Goal: Check status: Check status

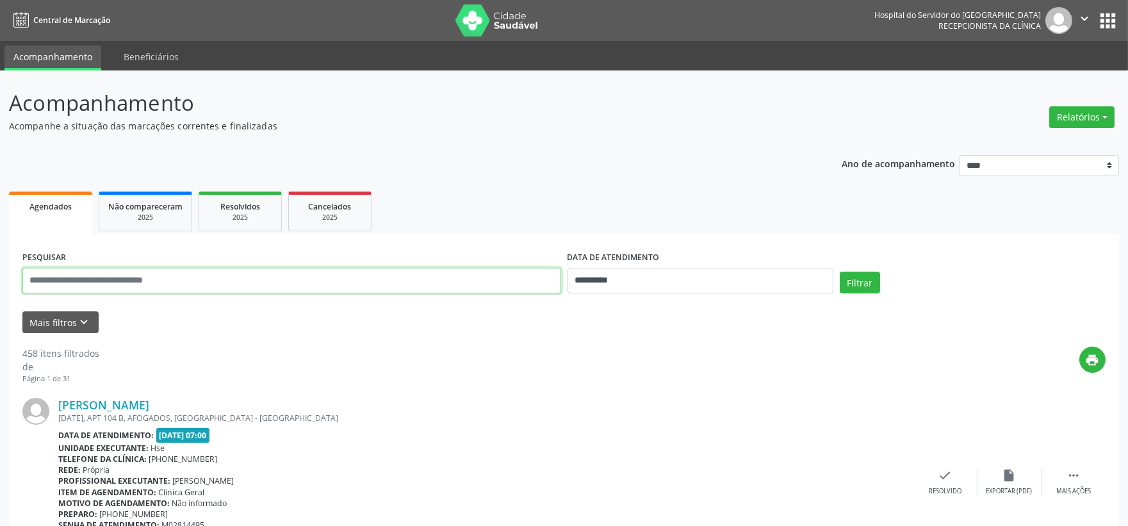
click at [399, 282] on input "text" at bounding box center [291, 281] width 539 height 26
type input "**********"
click at [840, 272] on button "Filtrar" at bounding box center [860, 283] width 40 height 22
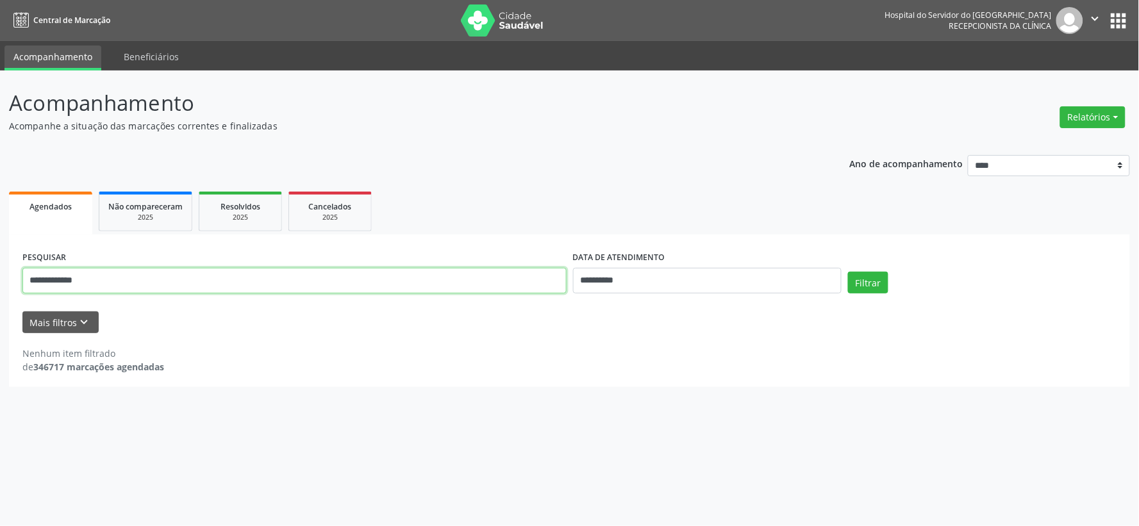
click at [454, 270] on input "**********" at bounding box center [294, 281] width 544 height 26
type input "**********"
click at [848, 272] on button "Filtrar" at bounding box center [868, 283] width 40 height 22
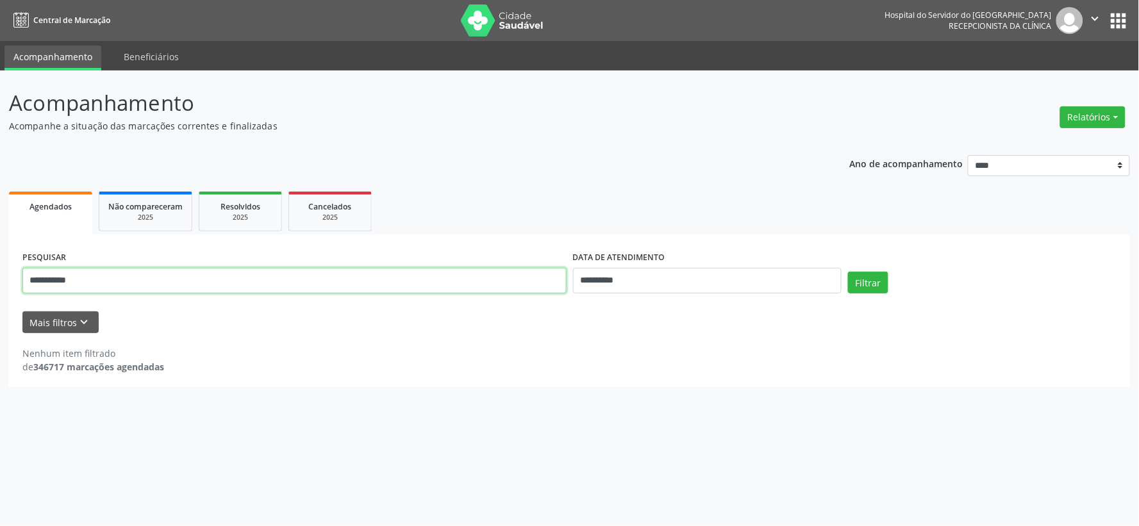
click at [413, 279] on input "**********" at bounding box center [294, 281] width 544 height 26
type input "**********"
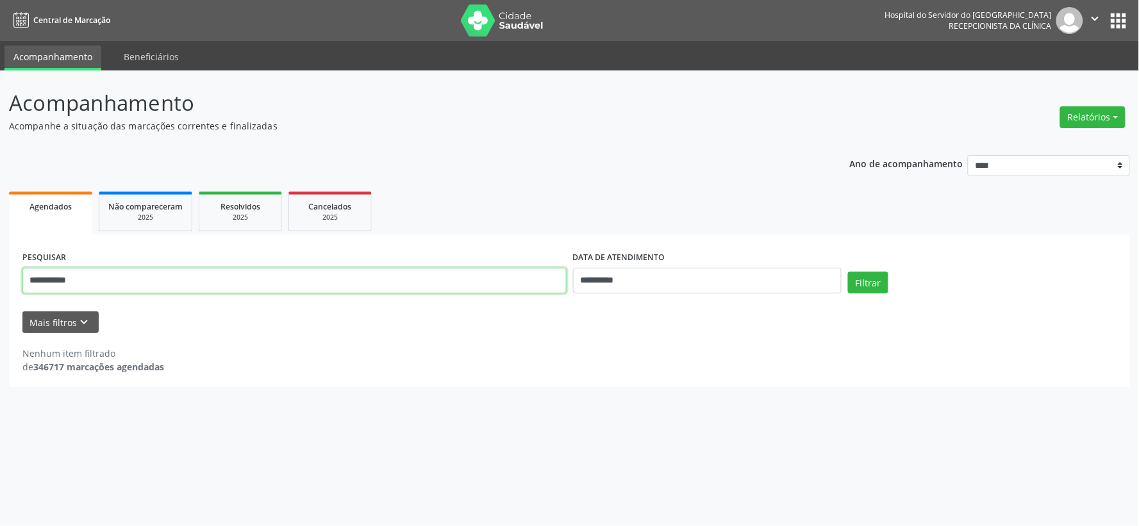
click at [848, 272] on button "Filtrar" at bounding box center [868, 283] width 40 height 22
click at [442, 283] on input "**********" at bounding box center [294, 281] width 544 height 26
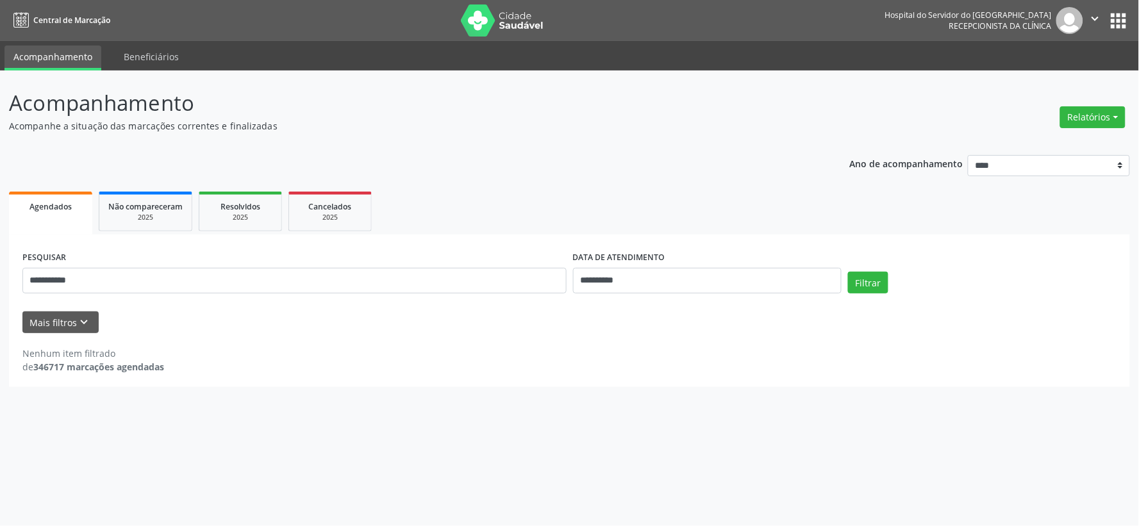
click at [431, 331] on div "Mais filtros keyboard_arrow_down" at bounding box center [569, 322] width 1100 height 22
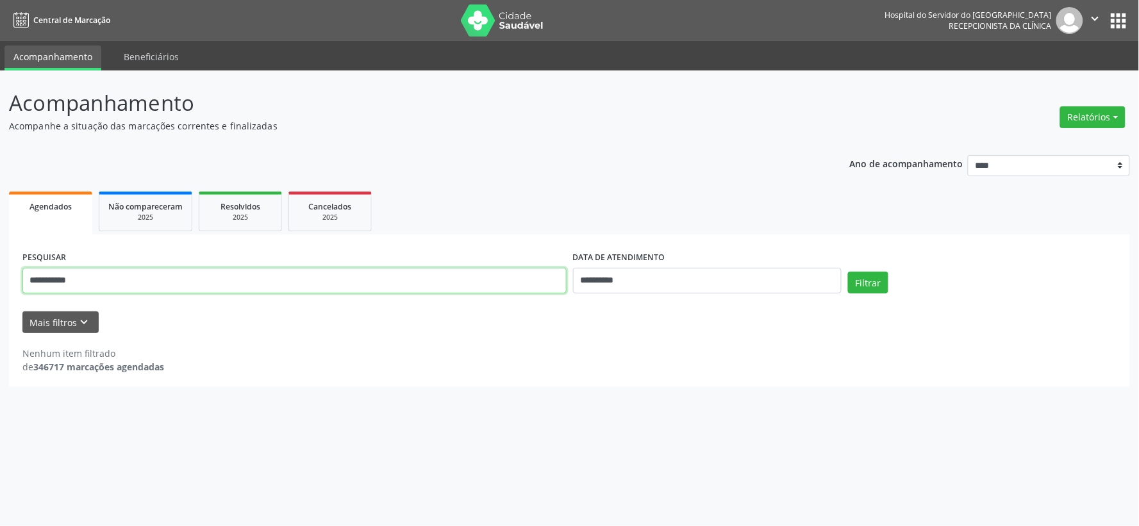
click at [456, 278] on input "**********" at bounding box center [294, 281] width 544 height 26
type input "**********"
click at [848, 272] on button "Filtrar" at bounding box center [868, 283] width 40 height 22
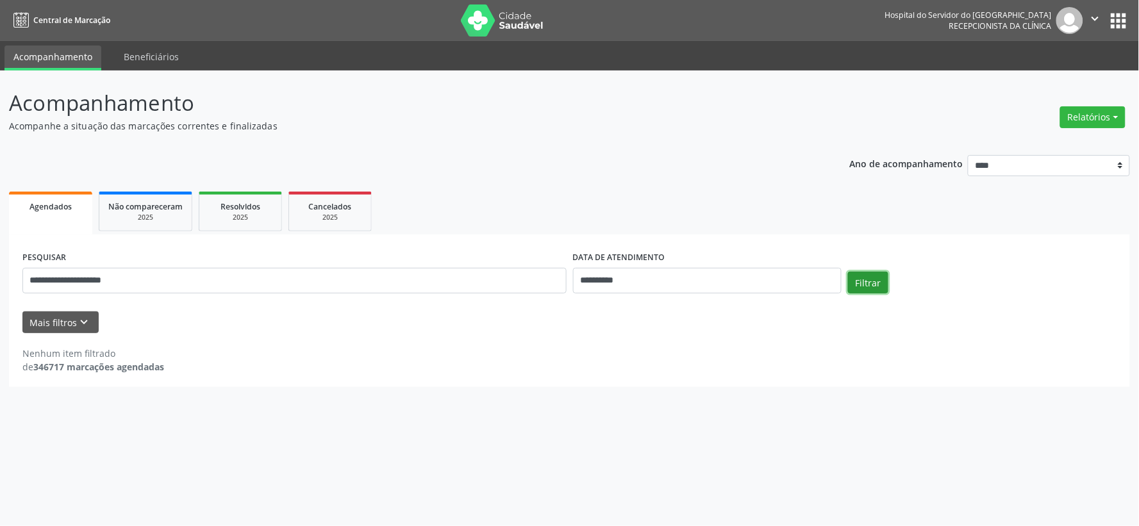
click at [875, 292] on button "Filtrar" at bounding box center [868, 283] width 40 height 22
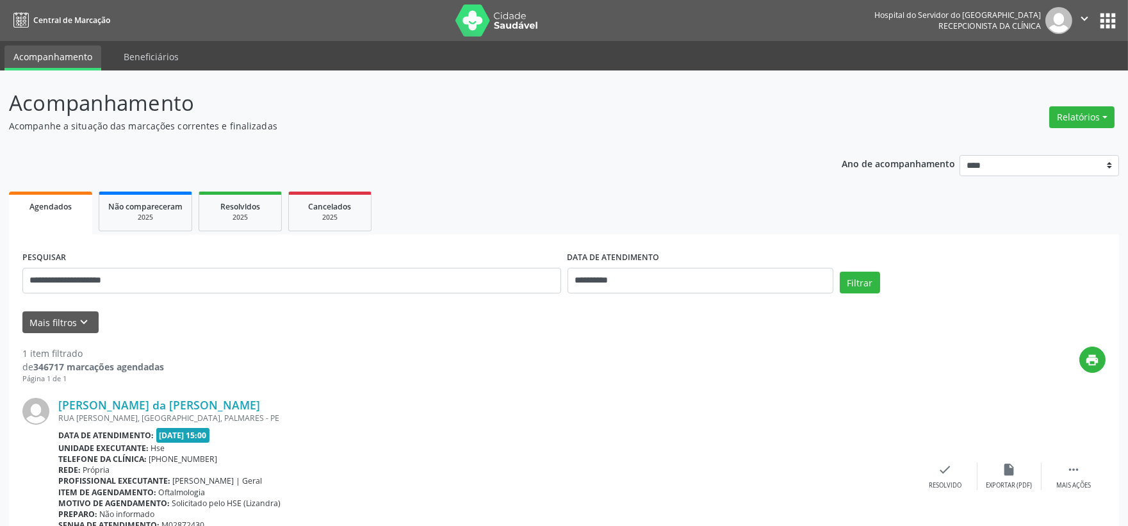
scroll to position [65, 0]
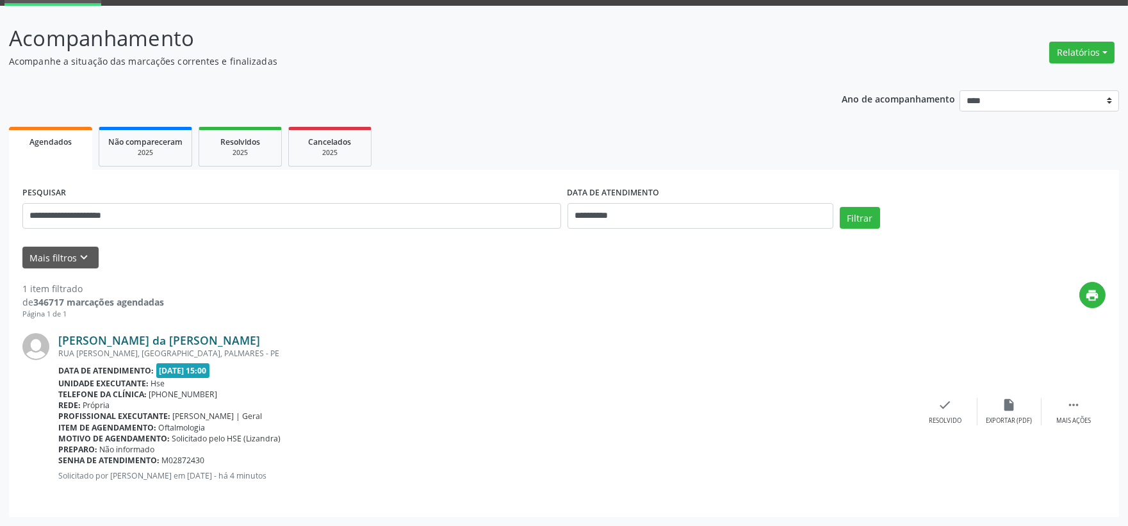
click at [158, 338] on link "Jose Carneiro da Costa Irmao" at bounding box center [159, 340] width 202 height 14
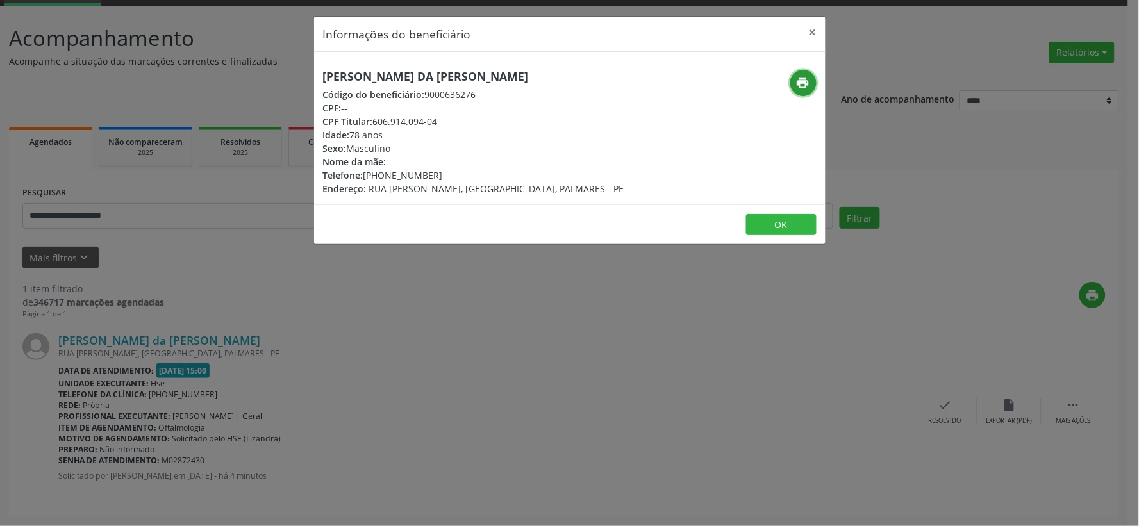
click at [799, 85] on icon "print" at bounding box center [803, 83] width 14 height 14
click at [809, 28] on button "×" at bounding box center [813, 32] width 26 height 31
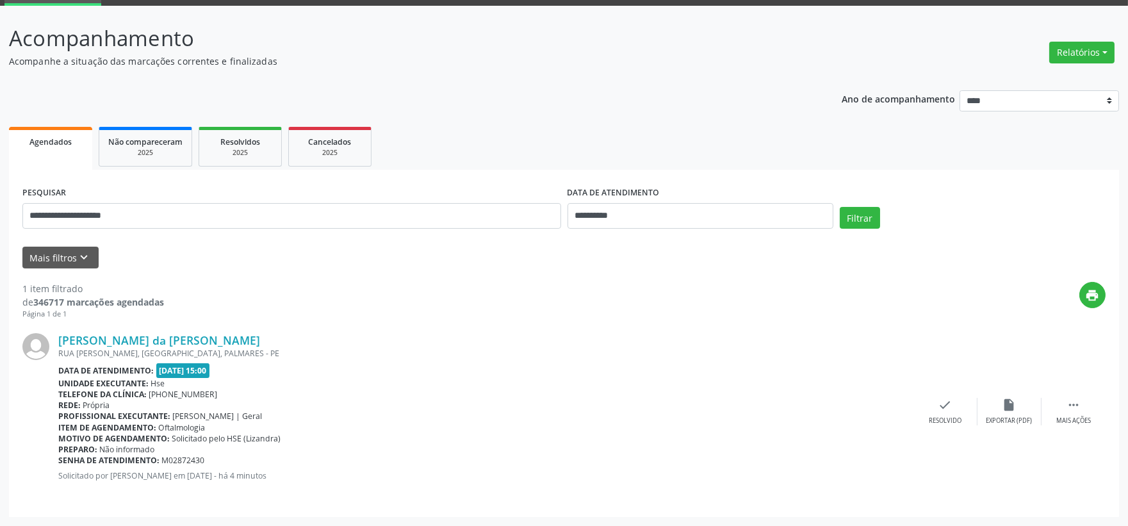
click at [489, 233] on div "**********" at bounding box center [291, 210] width 545 height 54
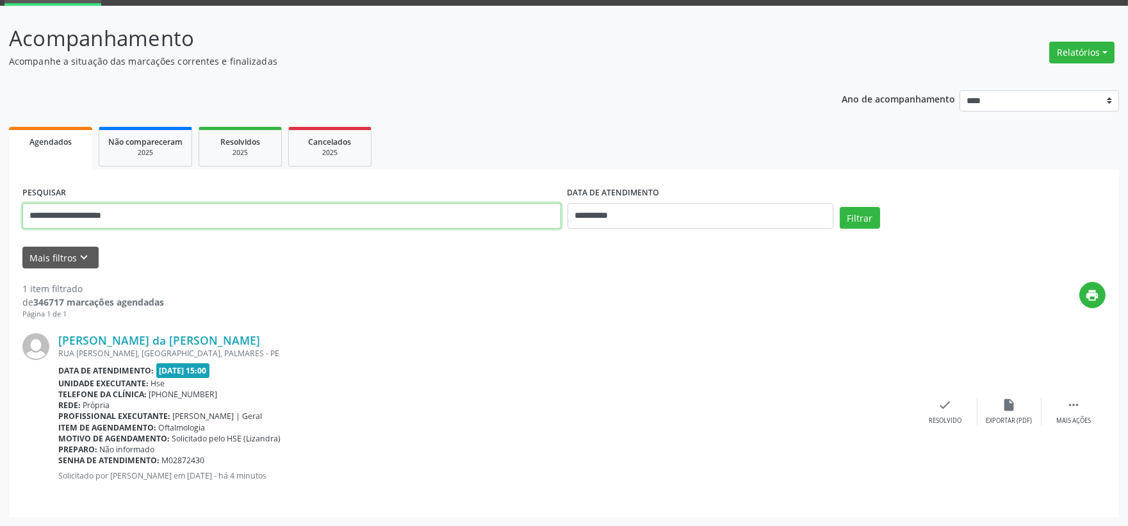
click at [488, 216] on input "**********" at bounding box center [291, 216] width 539 height 26
type input "*****"
click at [840, 207] on button "Filtrar" at bounding box center [860, 218] width 40 height 22
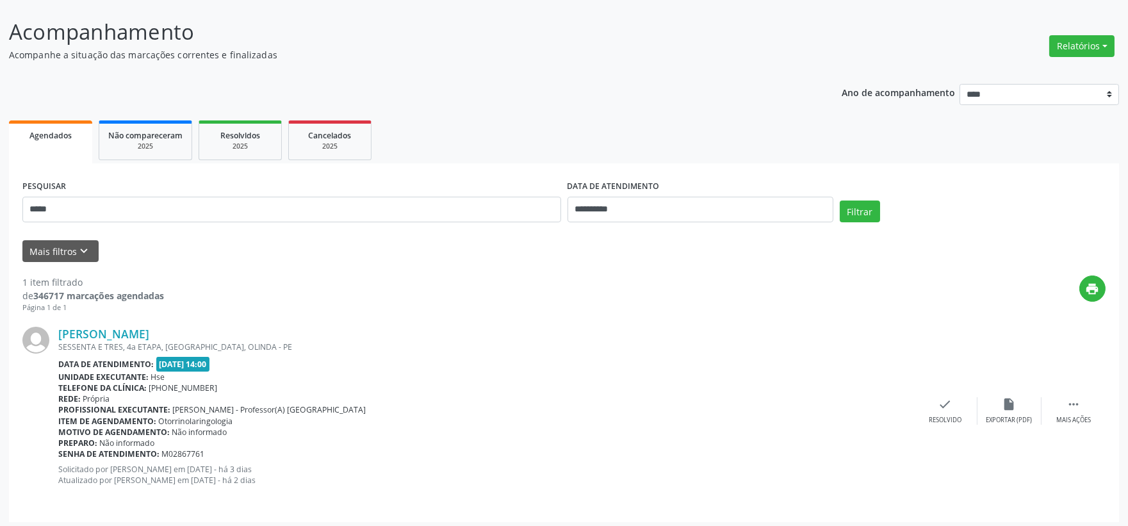
scroll to position [75, 0]
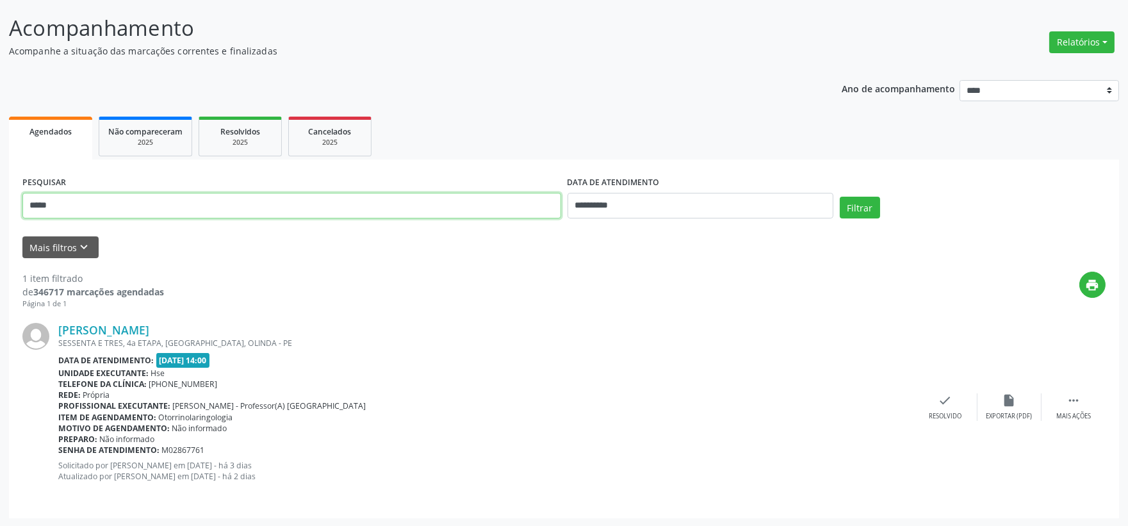
click at [393, 201] on input "*****" at bounding box center [291, 206] width 539 height 26
click at [840, 197] on button "Filtrar" at bounding box center [860, 208] width 40 height 22
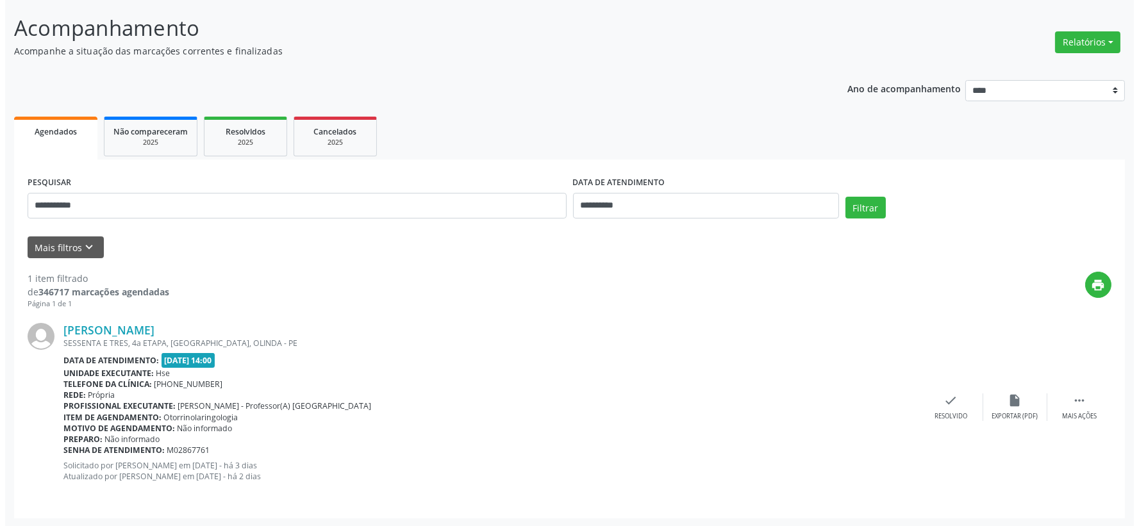
scroll to position [0, 0]
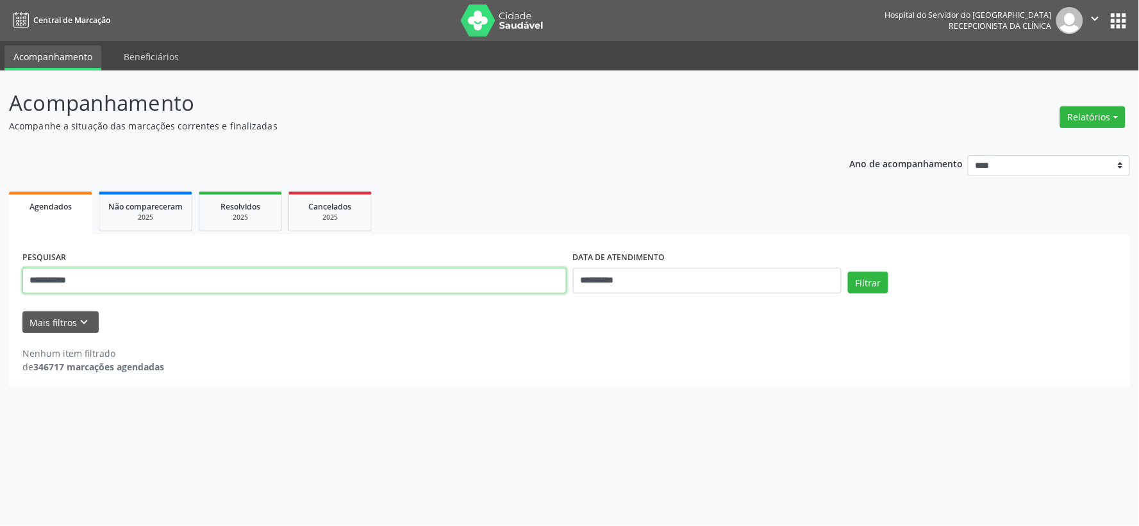
click at [191, 286] on input "**********" at bounding box center [294, 281] width 544 height 26
type input "********"
click at [848, 272] on button "Filtrar" at bounding box center [868, 283] width 40 height 22
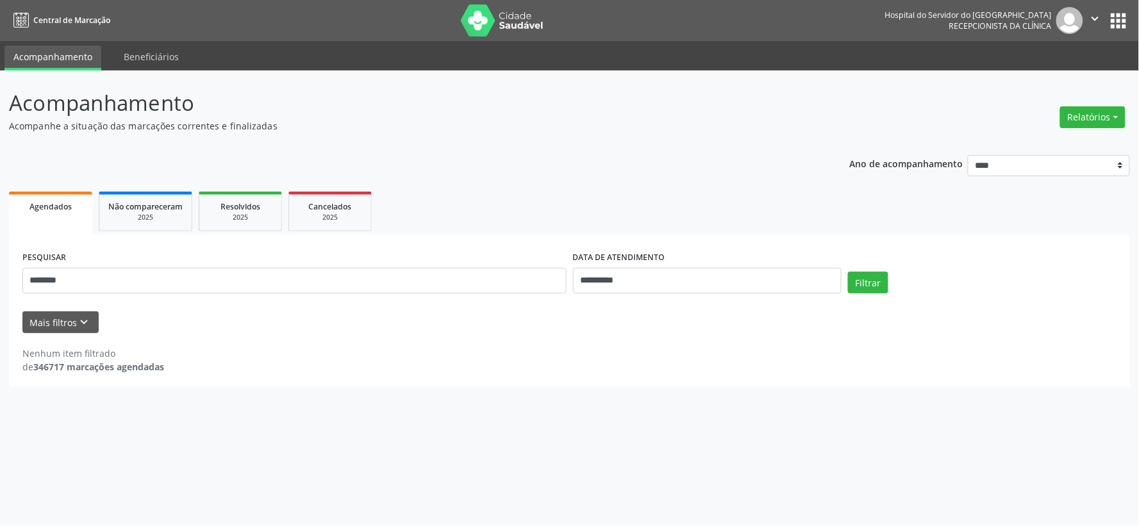
click at [186, 263] on div "PESQUISAR ********" at bounding box center [294, 275] width 550 height 54
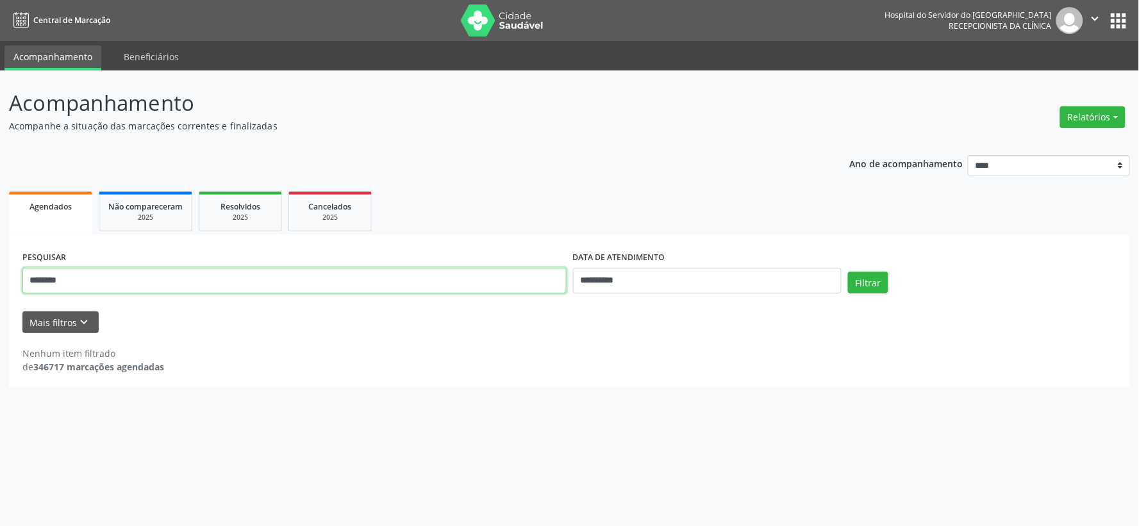
click at [183, 276] on input "********" at bounding box center [294, 281] width 544 height 26
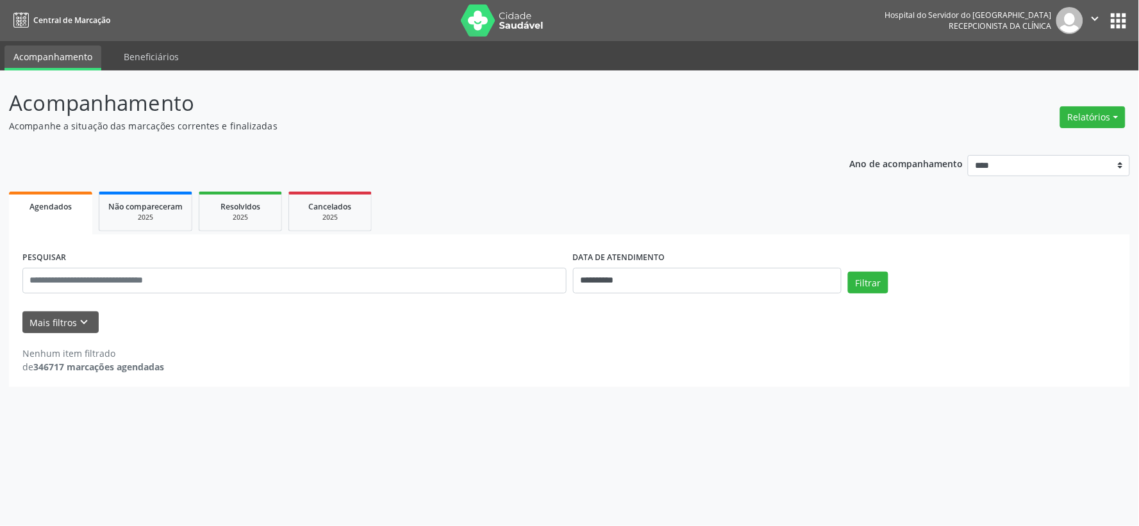
click at [499, 13] on img at bounding box center [502, 20] width 83 height 32
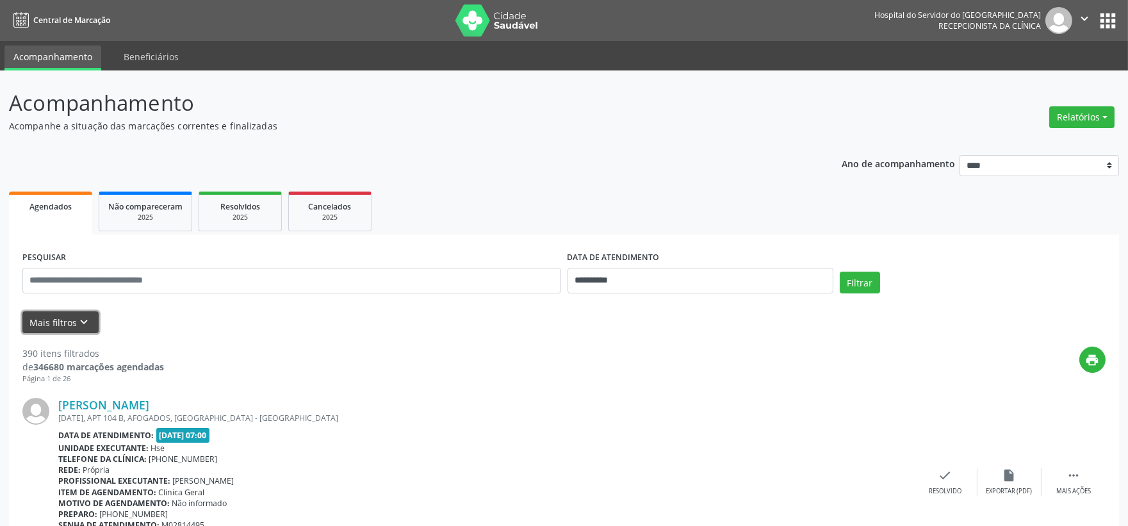
click at [80, 322] on icon "keyboard_arrow_down" at bounding box center [85, 322] width 14 height 14
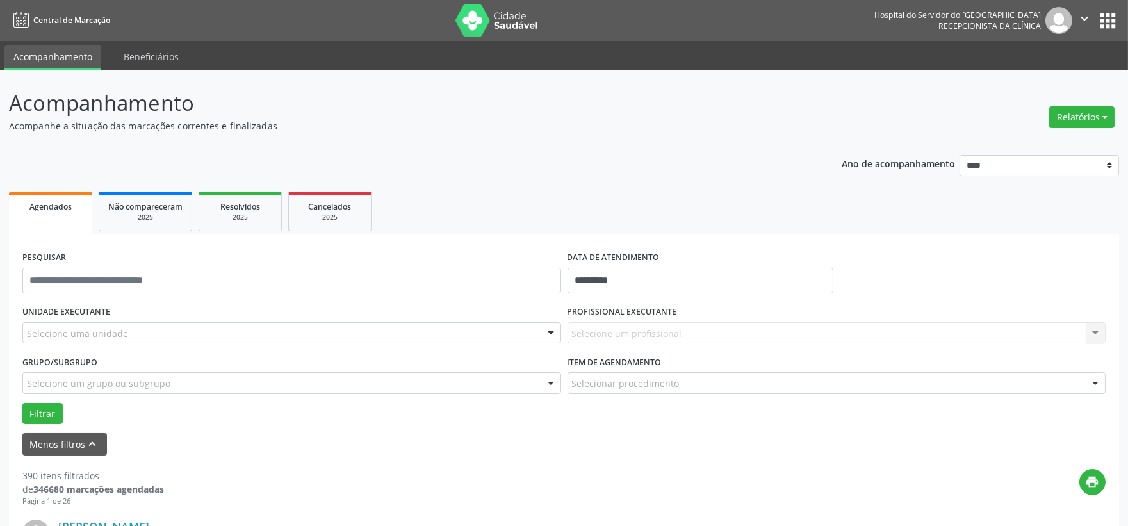
click at [229, 338] on div "Selecione uma unidade" at bounding box center [291, 333] width 539 height 22
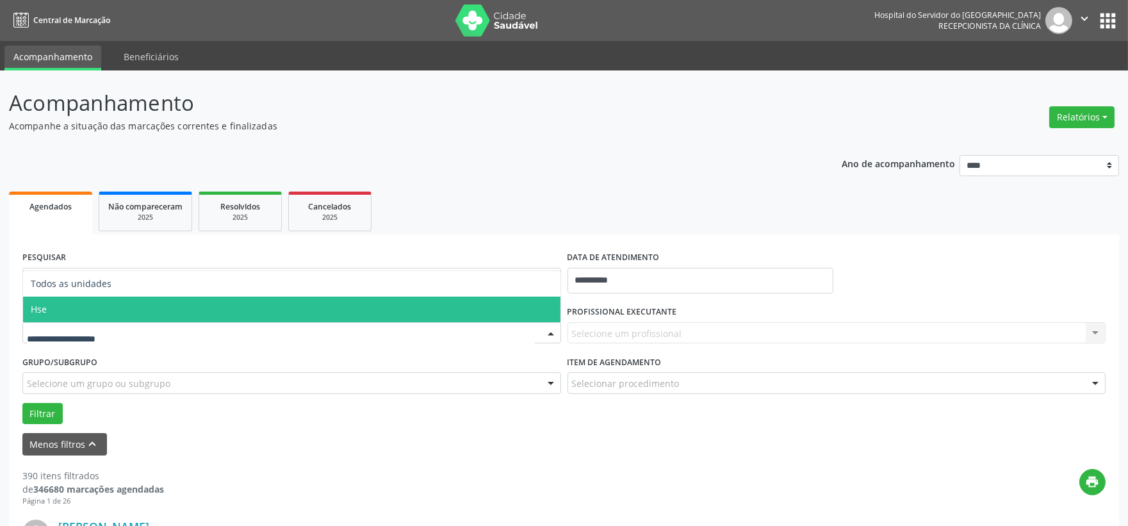
click at [194, 310] on span "Hse" at bounding box center [292, 310] width 538 height 26
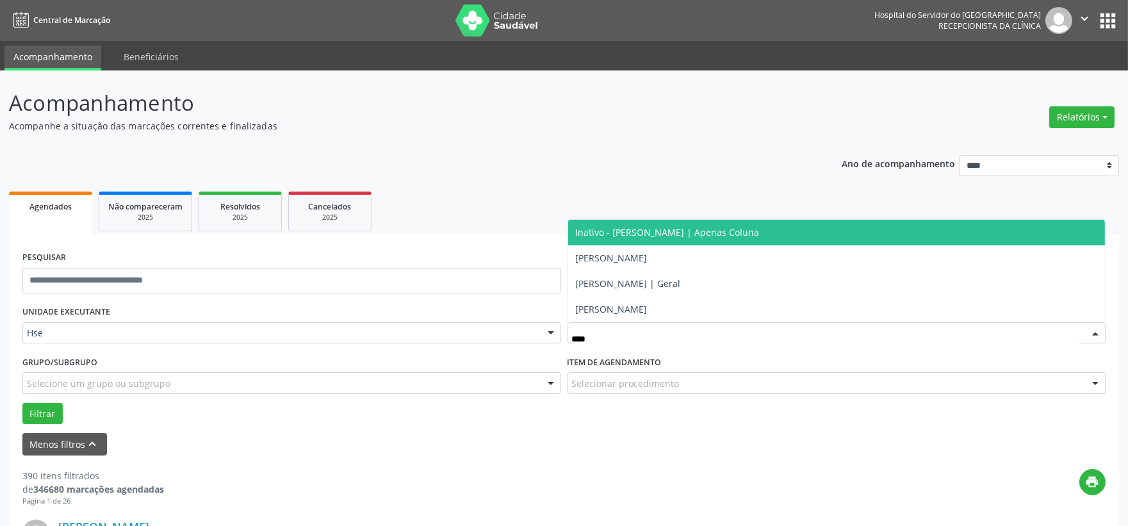
type input "*****"
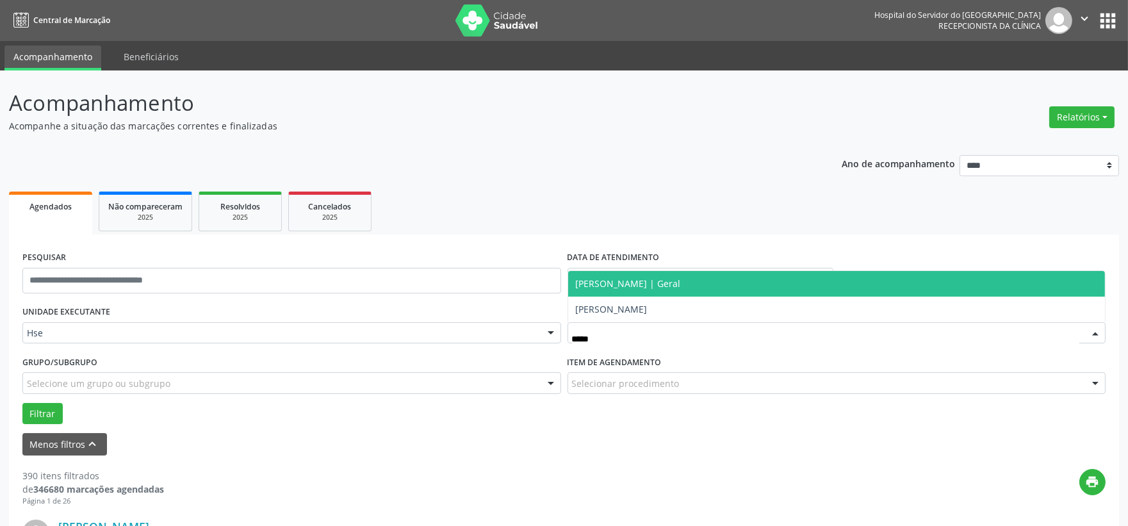
click at [676, 280] on span "Romulo Cesar Carvalho Belfort | Geral" at bounding box center [628, 283] width 105 height 12
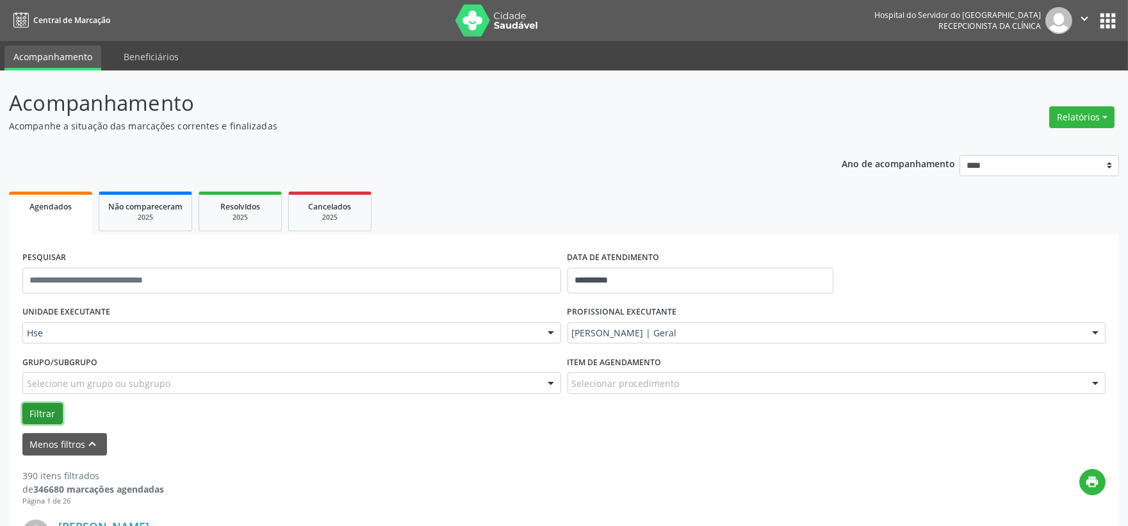
click at [53, 406] on button "Filtrar" at bounding box center [42, 414] width 40 height 22
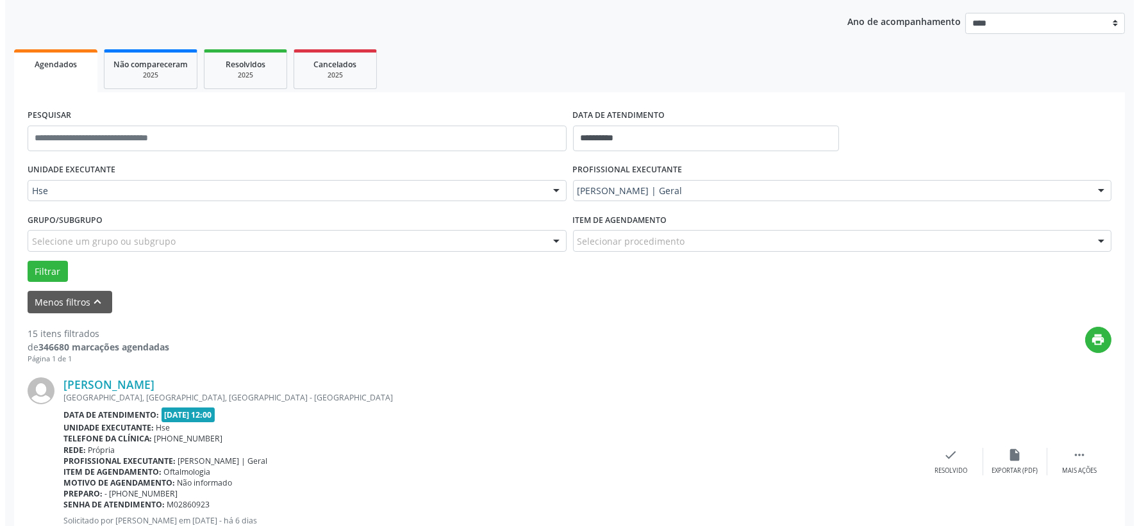
scroll to position [285, 0]
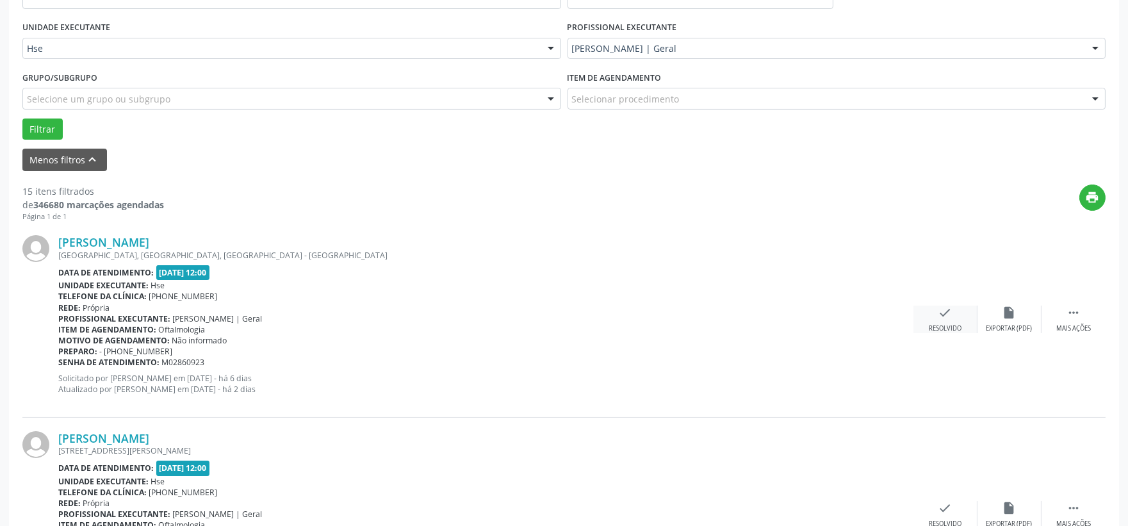
click at [925, 310] on div "check Resolvido" at bounding box center [946, 320] width 64 height 28
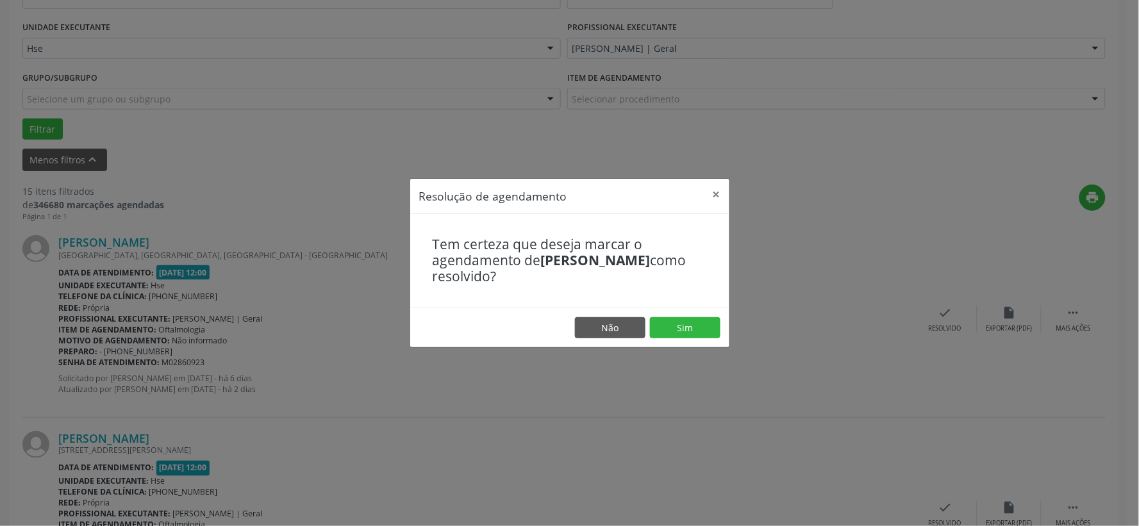
click at [662, 340] on footer "Não Sim" at bounding box center [569, 328] width 319 height 40
click at [678, 334] on button "Sim" at bounding box center [685, 328] width 70 height 22
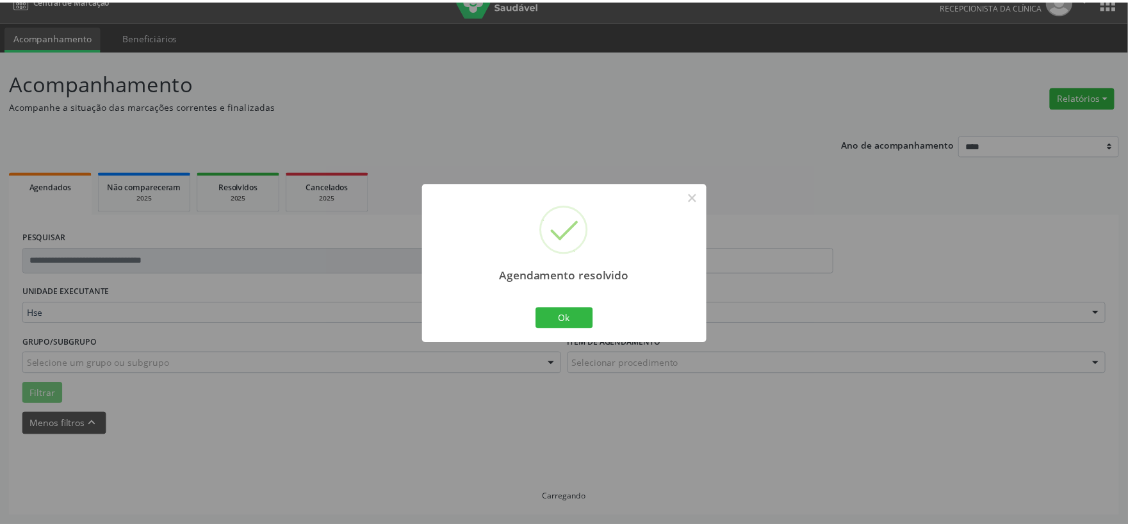
scroll to position [19, 0]
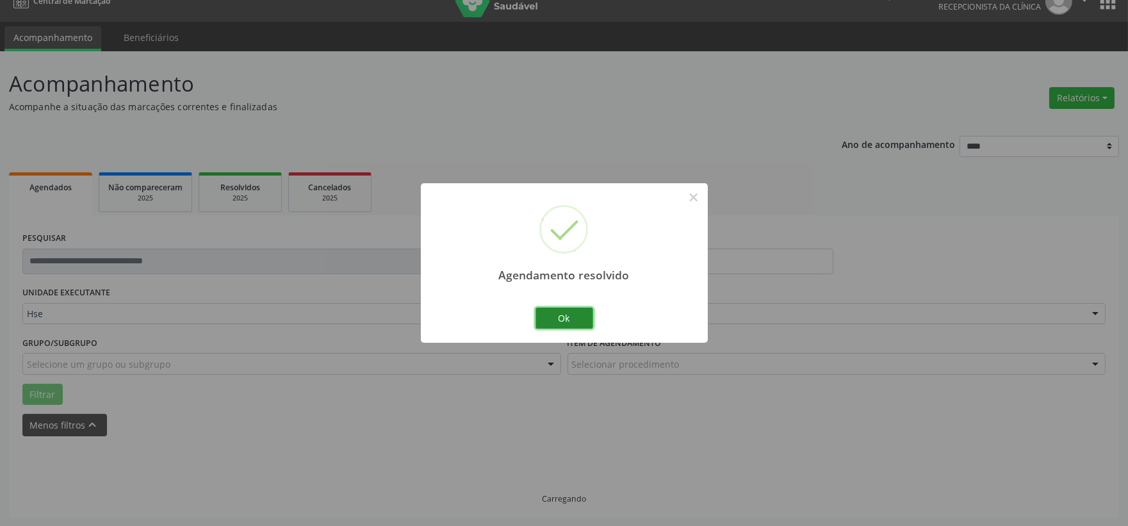
click at [574, 314] on button "Ok" at bounding box center [565, 319] width 58 height 22
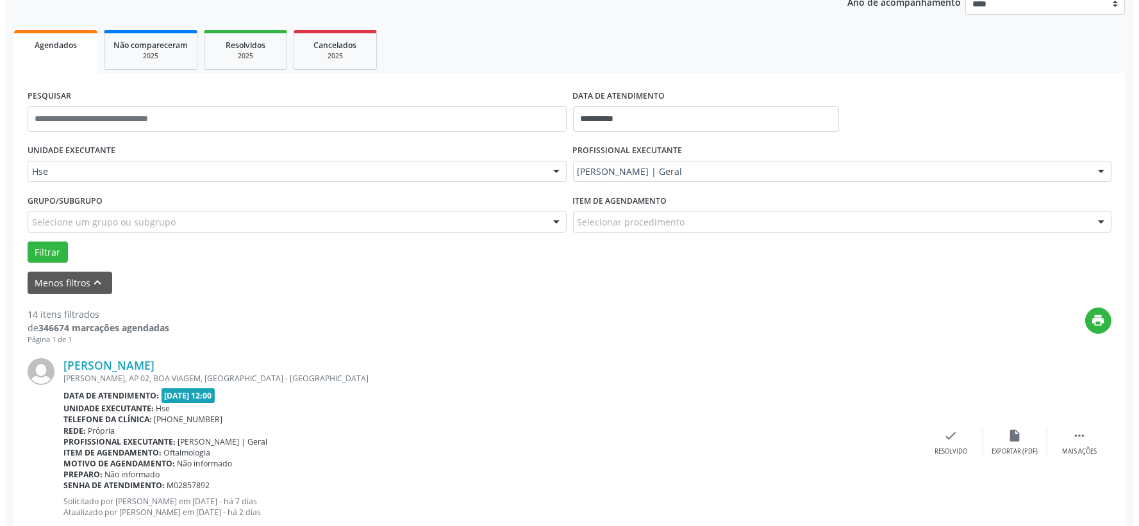
scroll to position [233, 0]
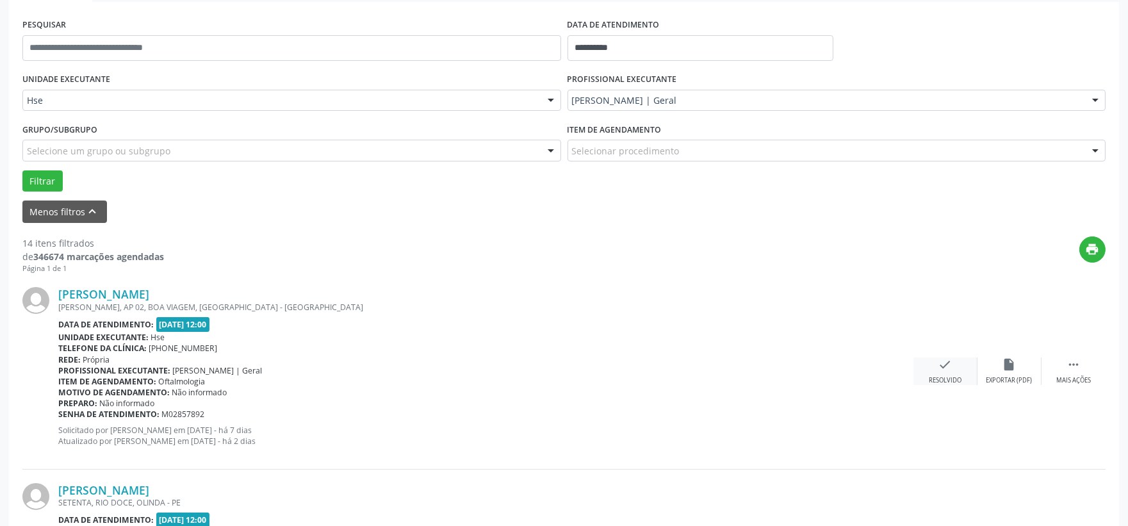
click at [936, 363] on div "check Resolvido" at bounding box center [946, 372] width 64 height 28
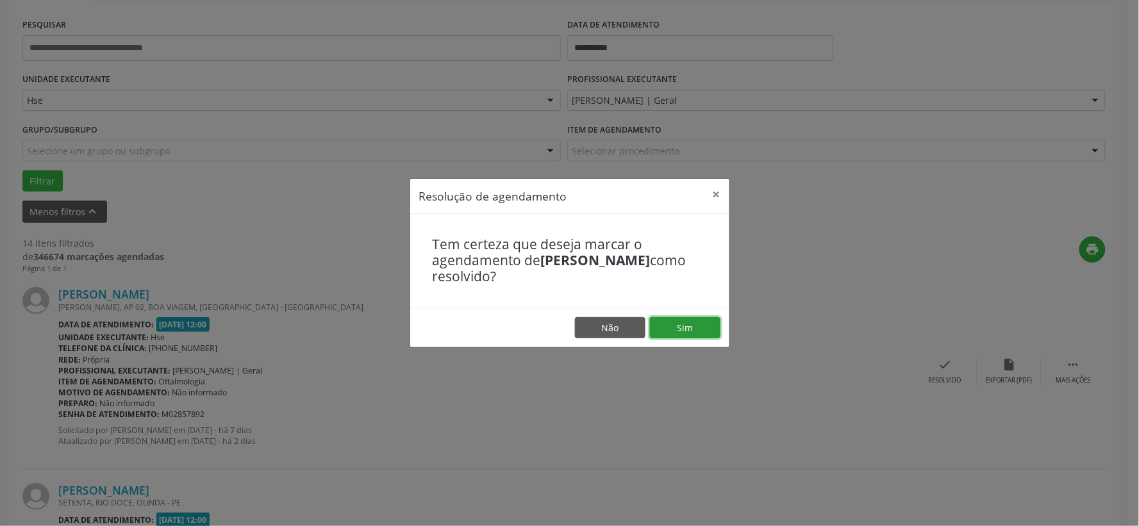
click at [661, 327] on button "Sim" at bounding box center [685, 328] width 70 height 22
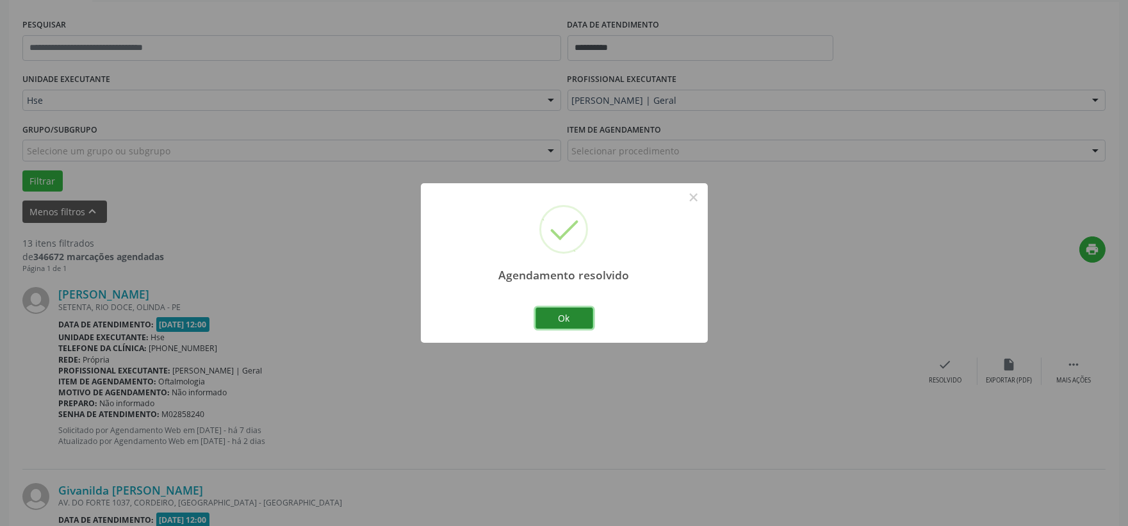
click at [554, 315] on button "Ok" at bounding box center [565, 319] width 58 height 22
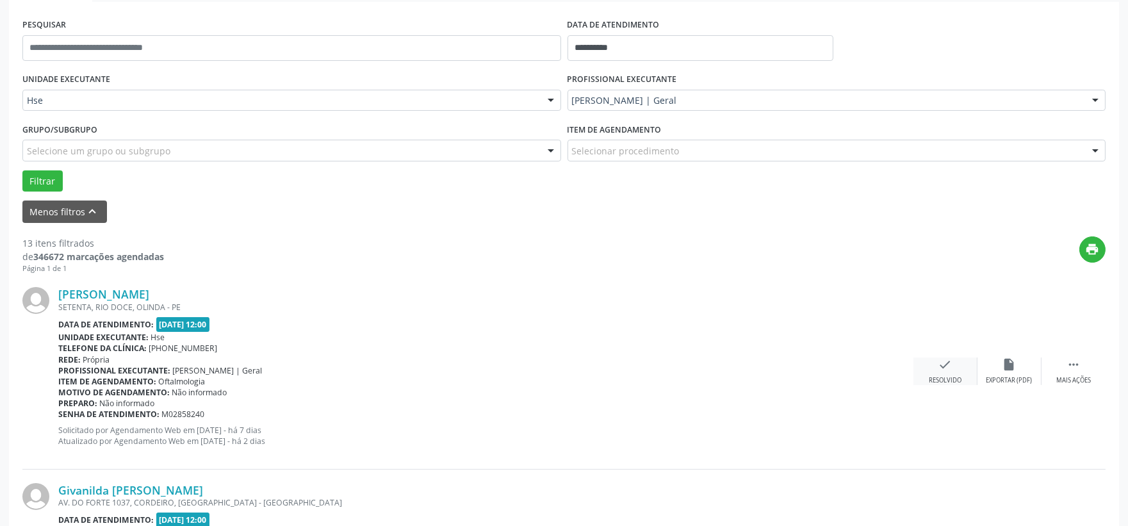
click at [952, 372] on div "check Resolvido" at bounding box center [946, 372] width 64 height 28
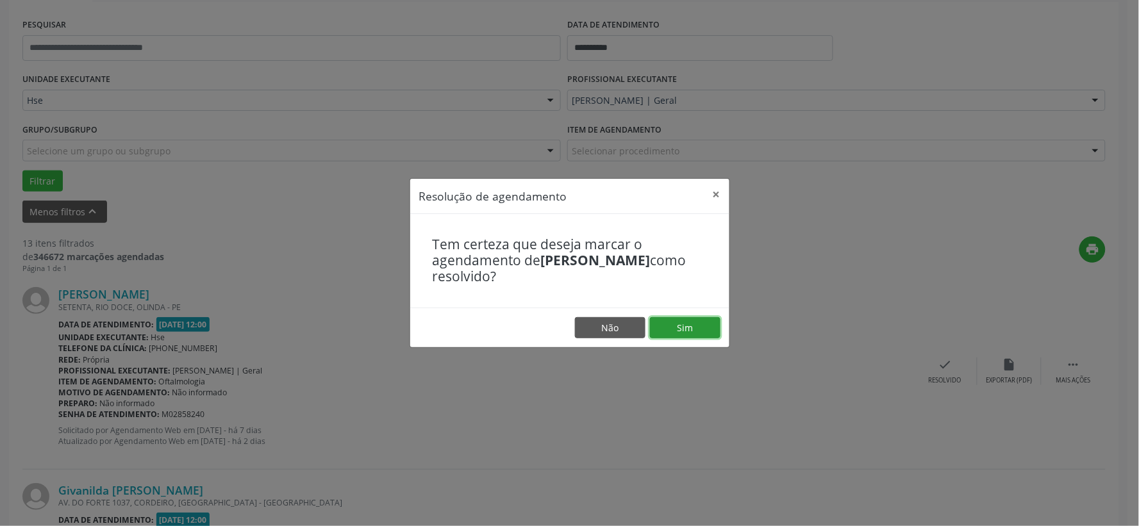
click at [673, 318] on button "Sim" at bounding box center [685, 328] width 70 height 22
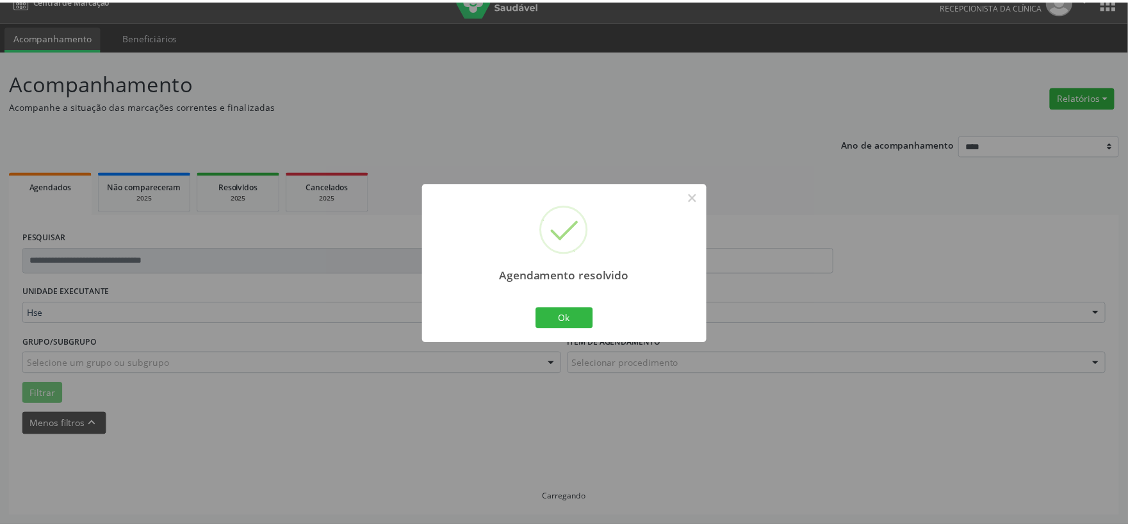
scroll to position [19, 0]
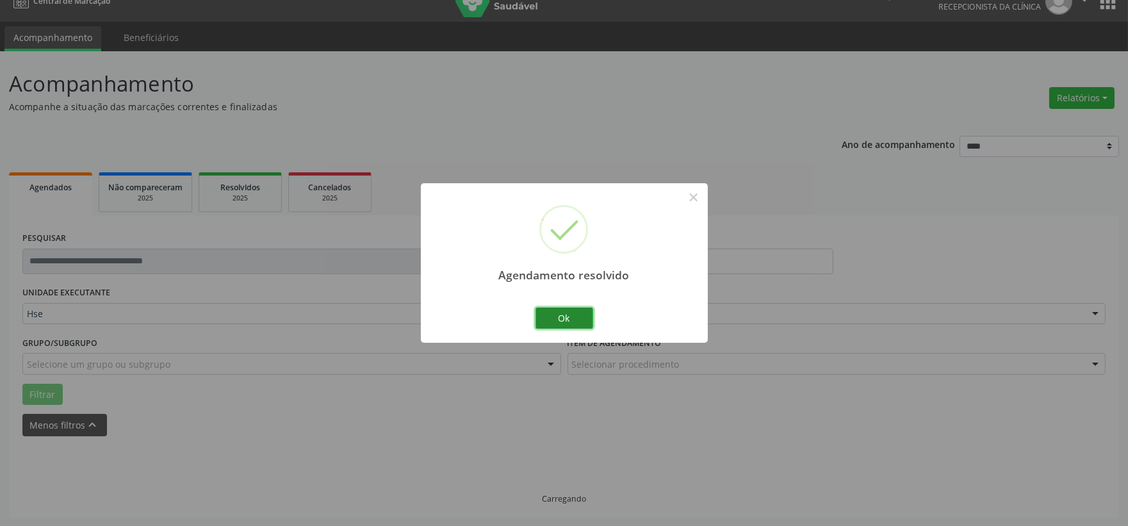
click at [568, 313] on button "Ok" at bounding box center [565, 319] width 58 height 22
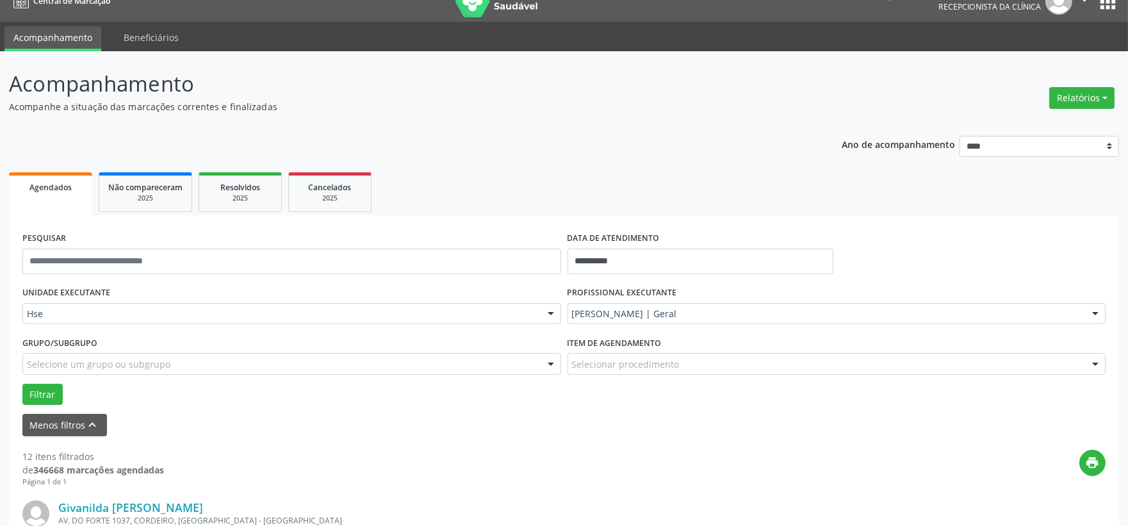
scroll to position [304, 0]
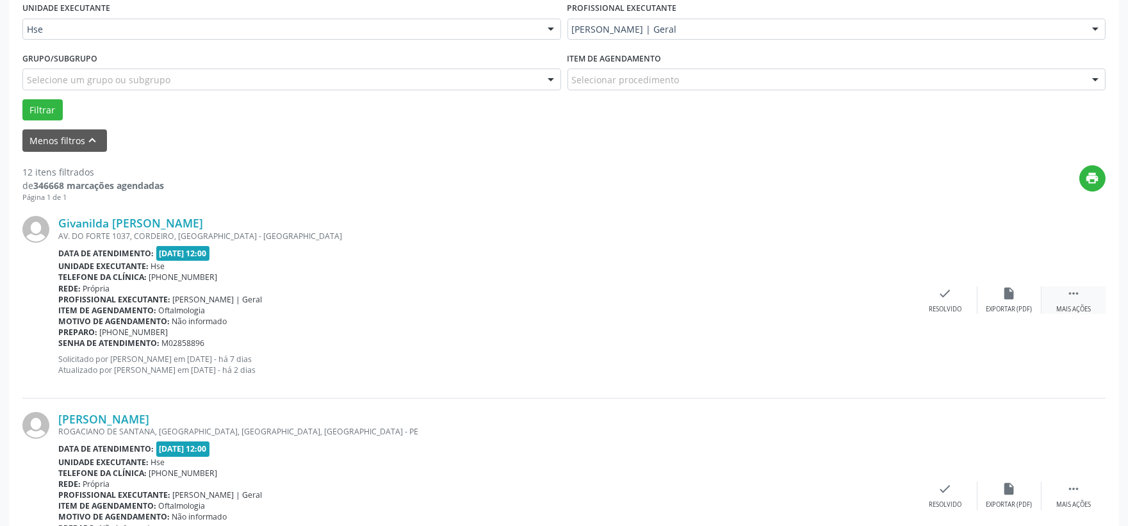
click at [1058, 308] on div "Mais ações" at bounding box center [1074, 309] width 35 height 9
click at [1003, 301] on div "alarm_off Não compareceu" at bounding box center [1010, 300] width 64 height 28
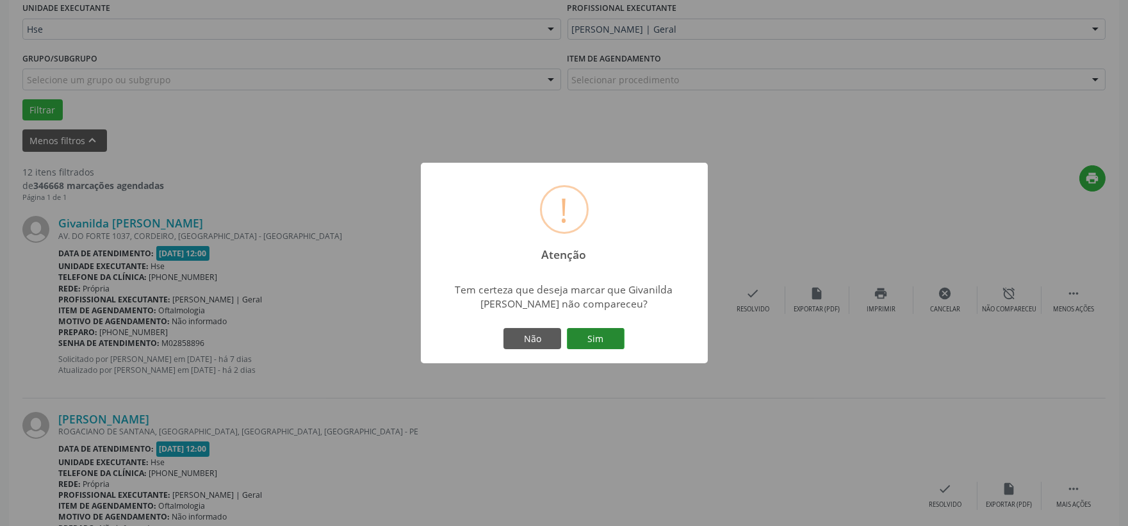
click at [593, 330] on button "Sim" at bounding box center [596, 339] width 58 height 22
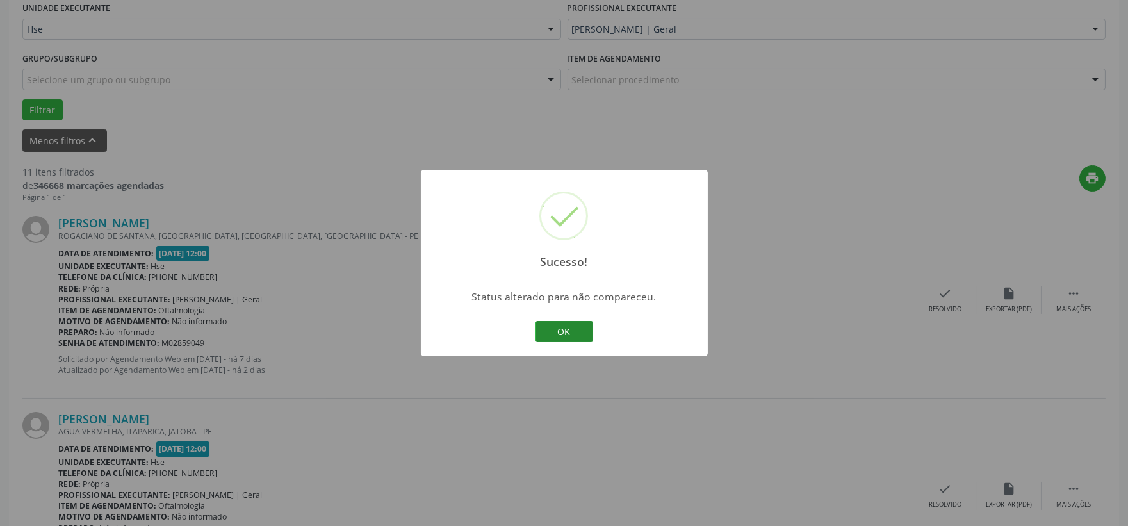
click at [558, 330] on button "OK" at bounding box center [565, 332] width 58 height 22
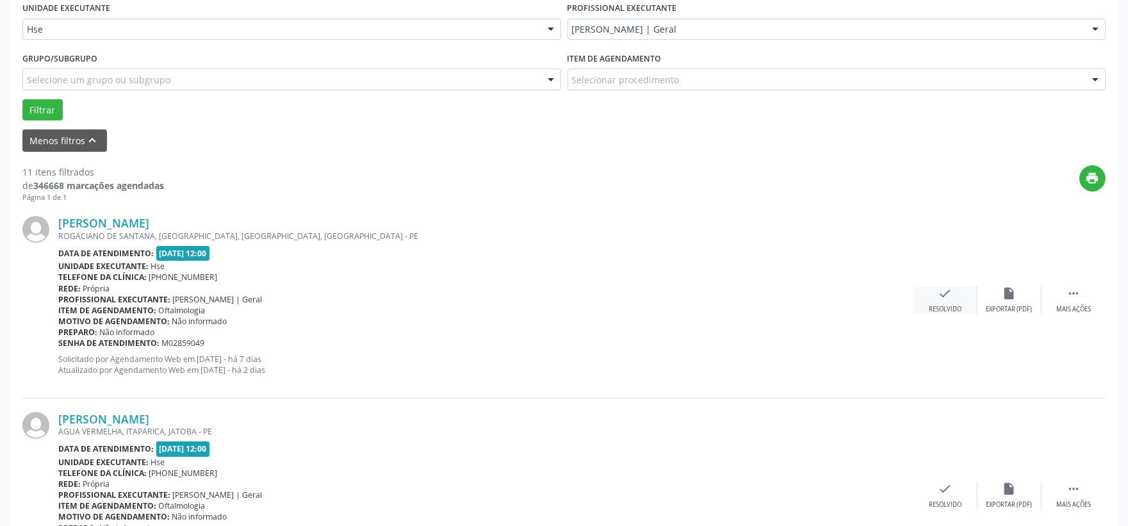
click at [934, 299] on div "check Resolvido" at bounding box center [946, 300] width 64 height 28
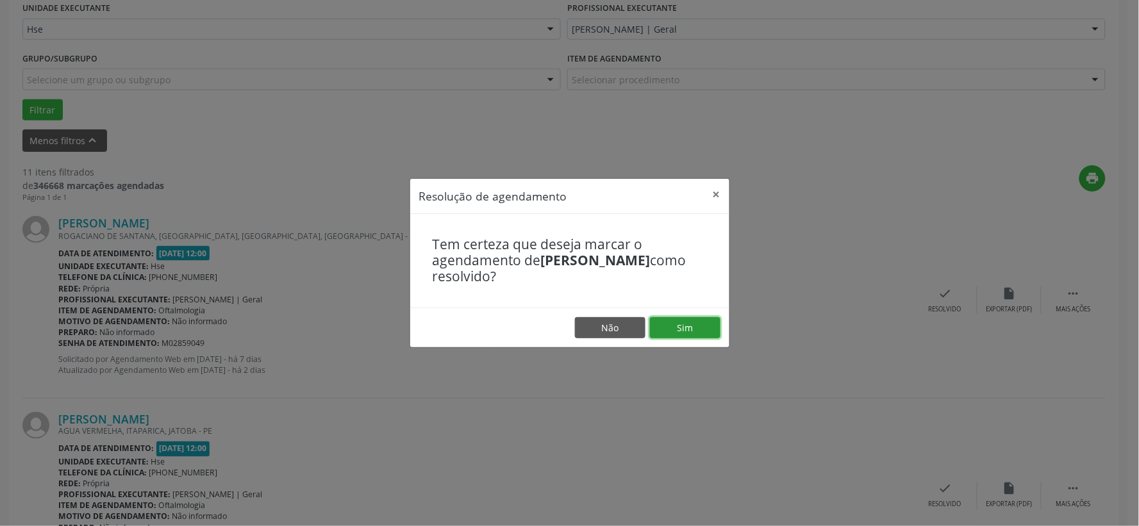
click at [702, 328] on button "Sim" at bounding box center [685, 328] width 70 height 22
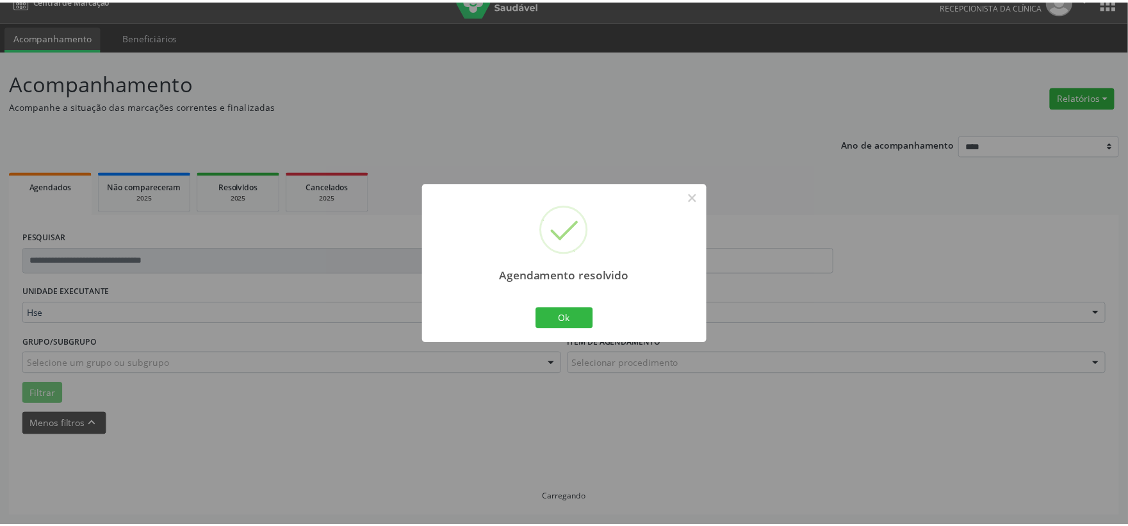
scroll to position [19, 0]
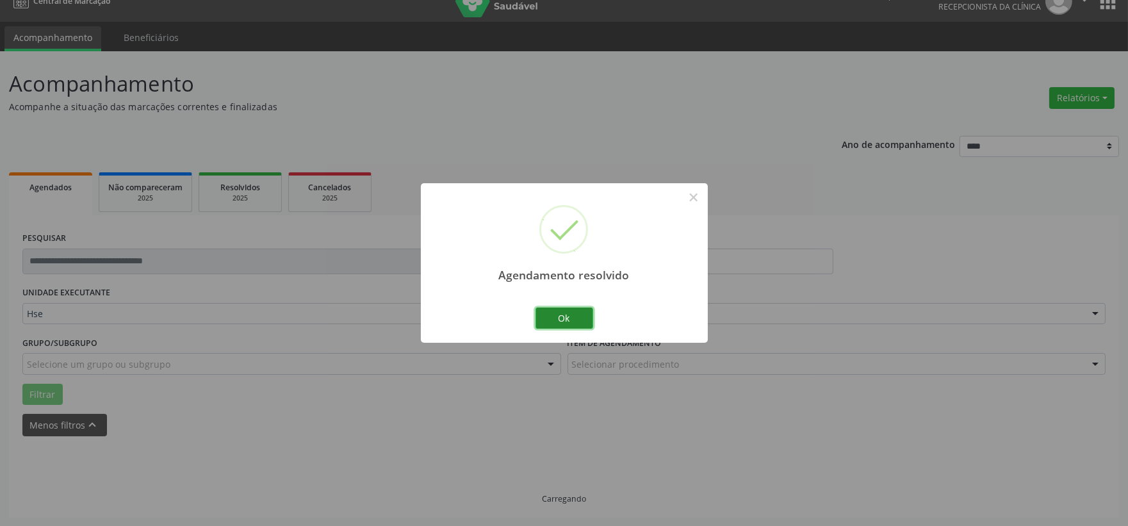
click at [581, 308] on button "Ok" at bounding box center [565, 319] width 58 height 22
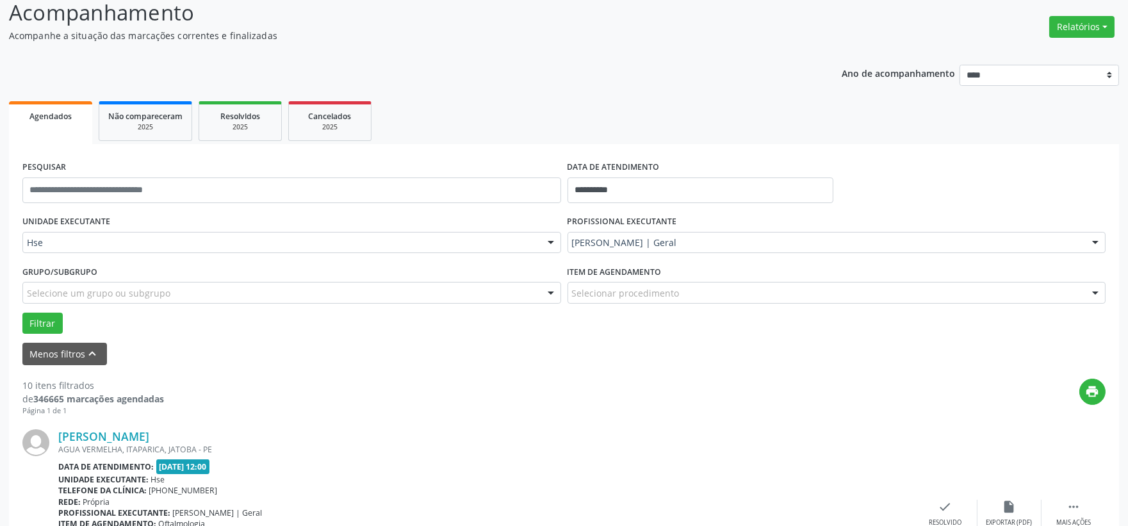
scroll to position [233, 0]
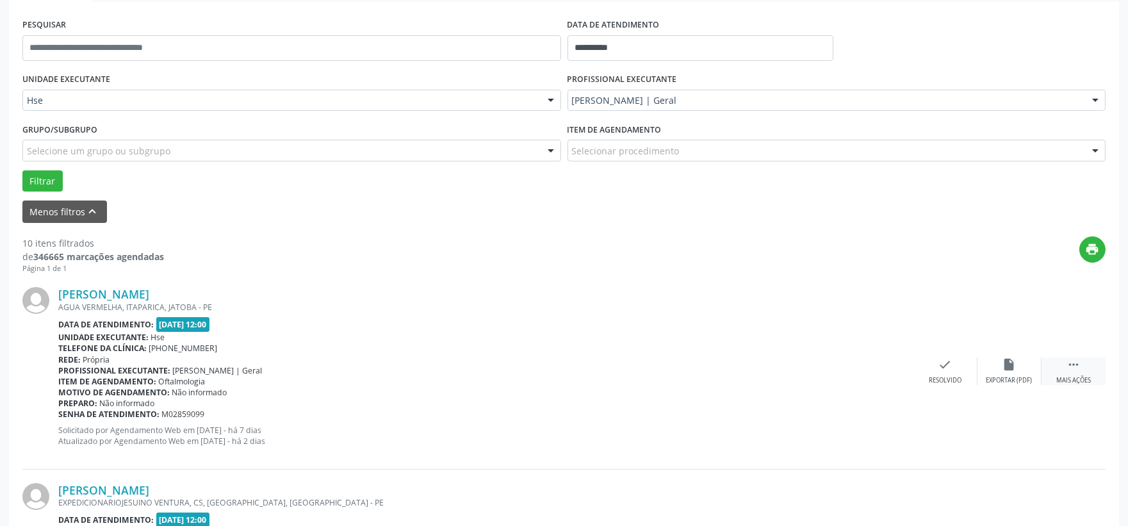
click at [1069, 361] on icon "" at bounding box center [1074, 365] width 14 height 14
click at [1007, 376] on div "Não compareceu" at bounding box center [1009, 380] width 54 height 9
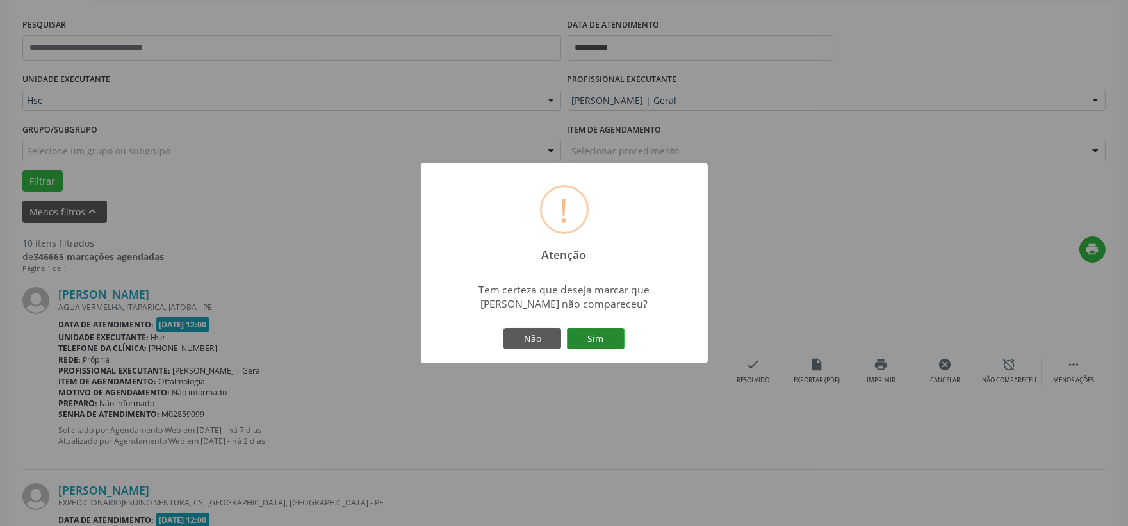
click at [617, 346] on button "Sim" at bounding box center [596, 339] width 58 height 22
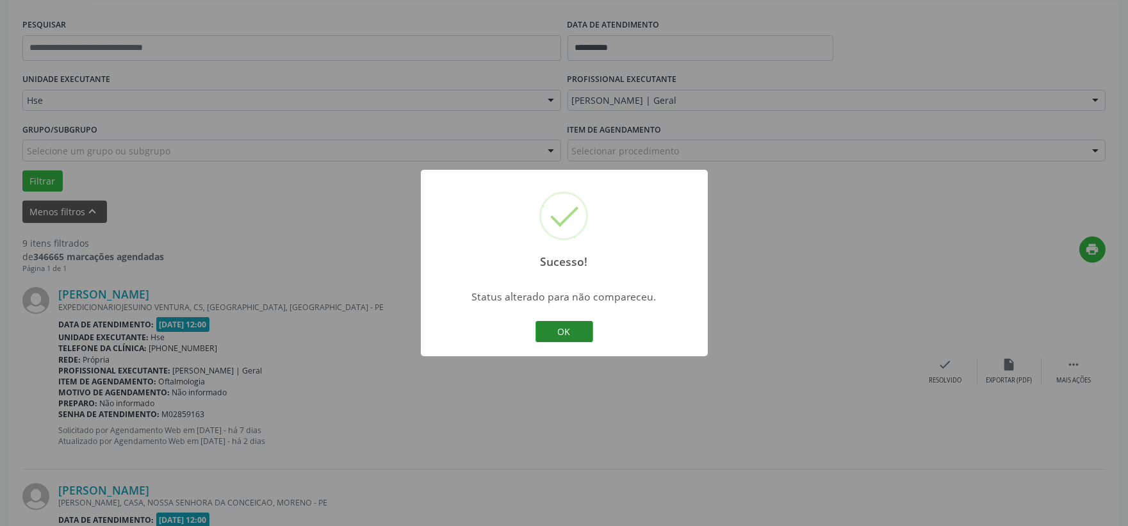
click at [561, 323] on button "OK" at bounding box center [565, 332] width 58 height 22
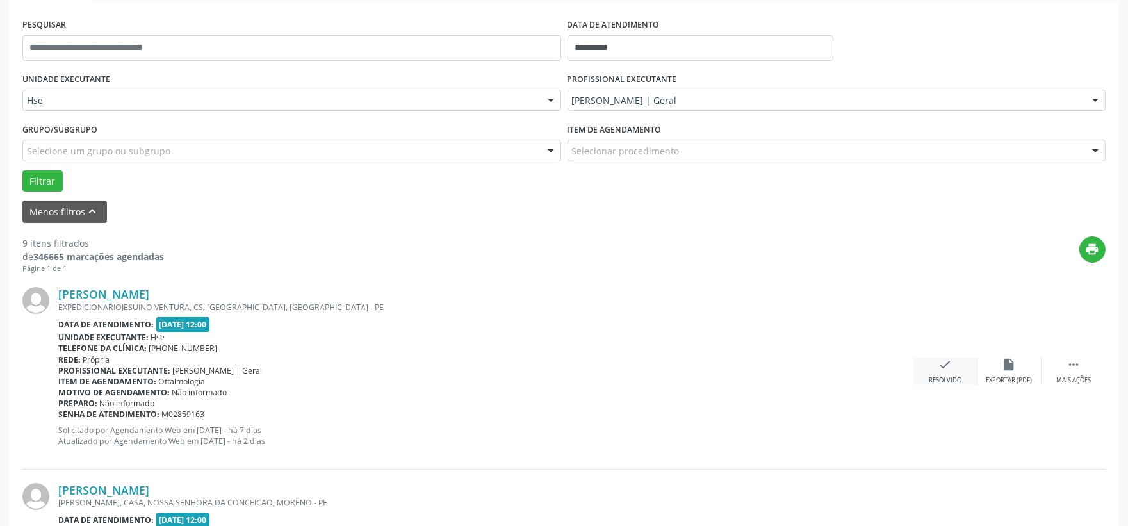
click at [940, 364] on icon "check" at bounding box center [946, 365] width 14 height 14
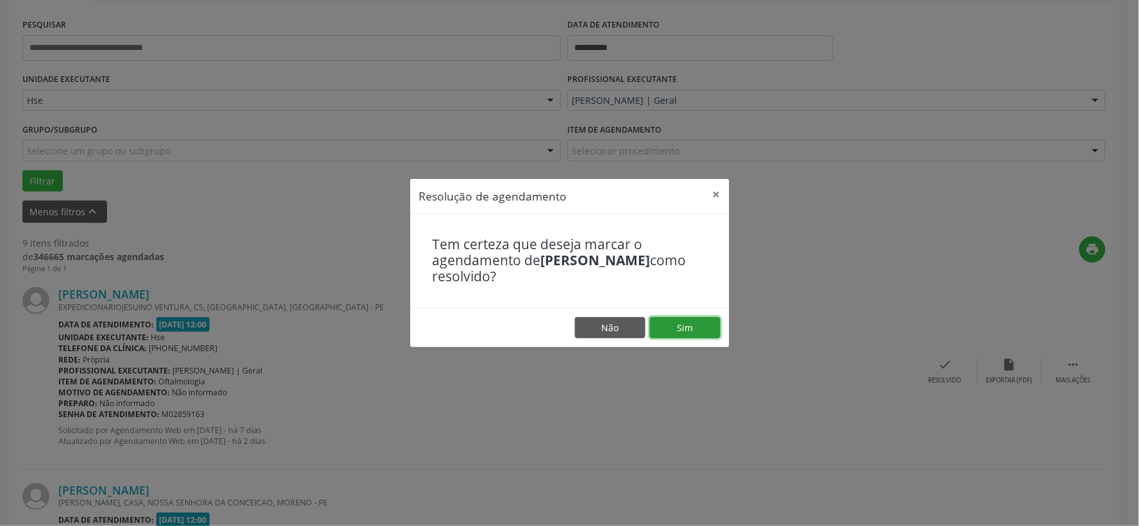
click at [664, 336] on button "Sim" at bounding box center [685, 328] width 70 height 22
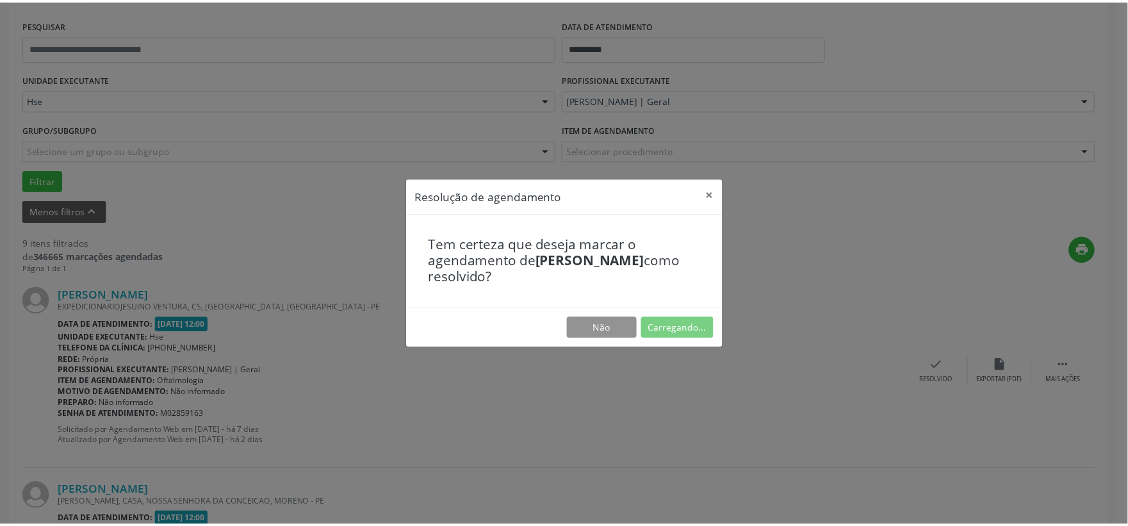
scroll to position [19, 0]
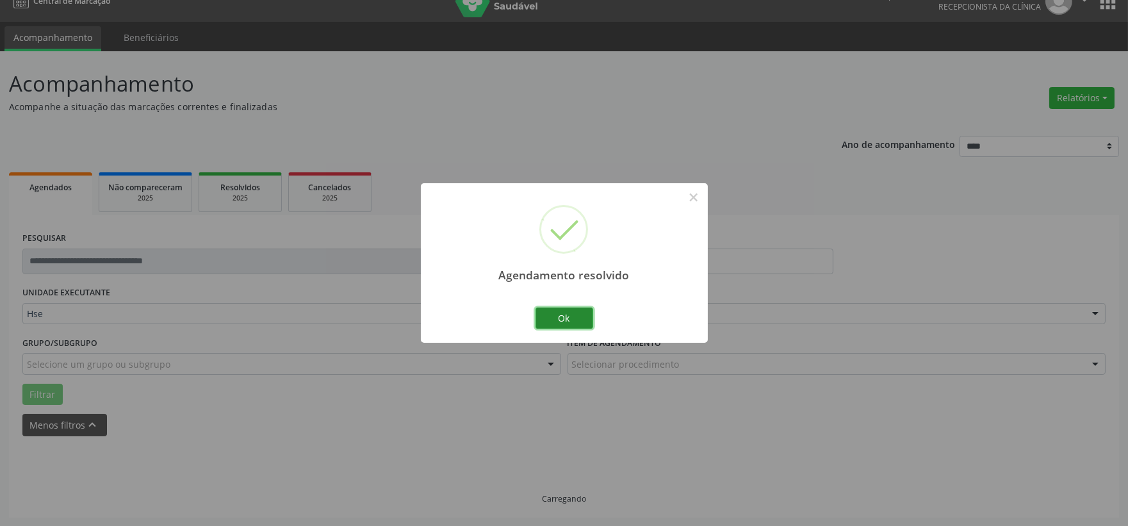
click at [584, 319] on button "Ok" at bounding box center [565, 319] width 58 height 22
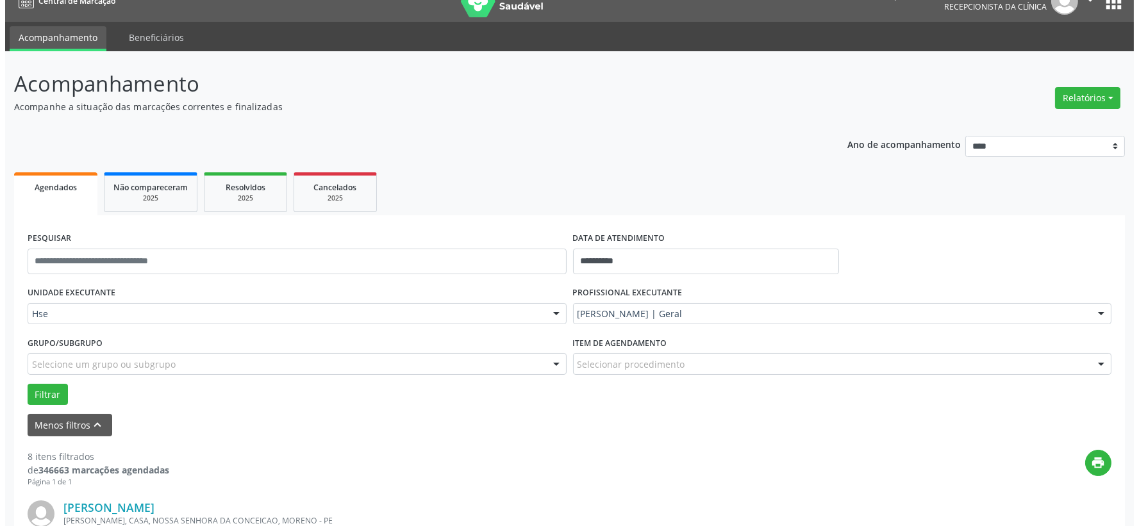
scroll to position [161, 0]
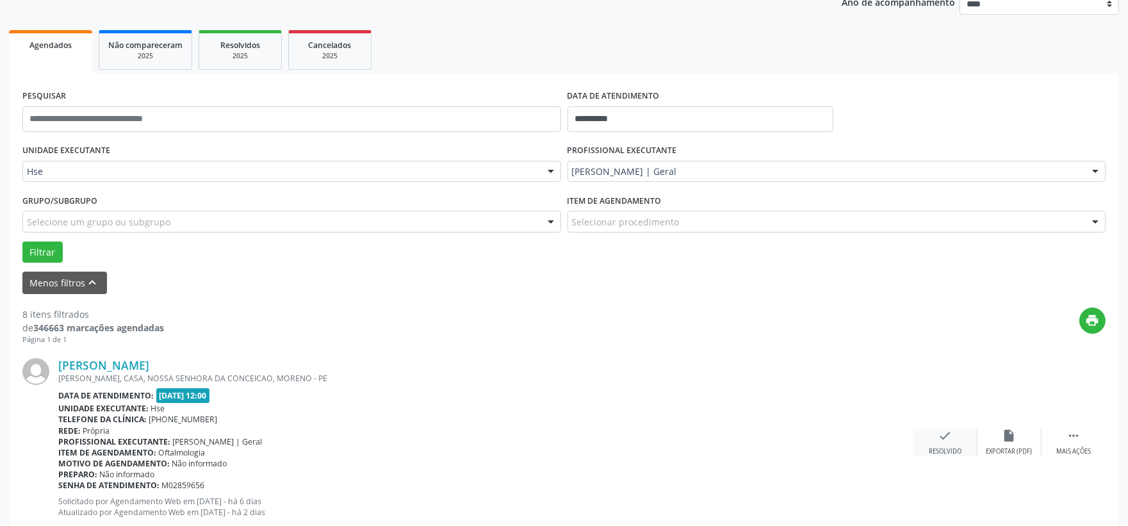
click at [930, 438] on div "check Resolvido" at bounding box center [946, 443] width 64 height 28
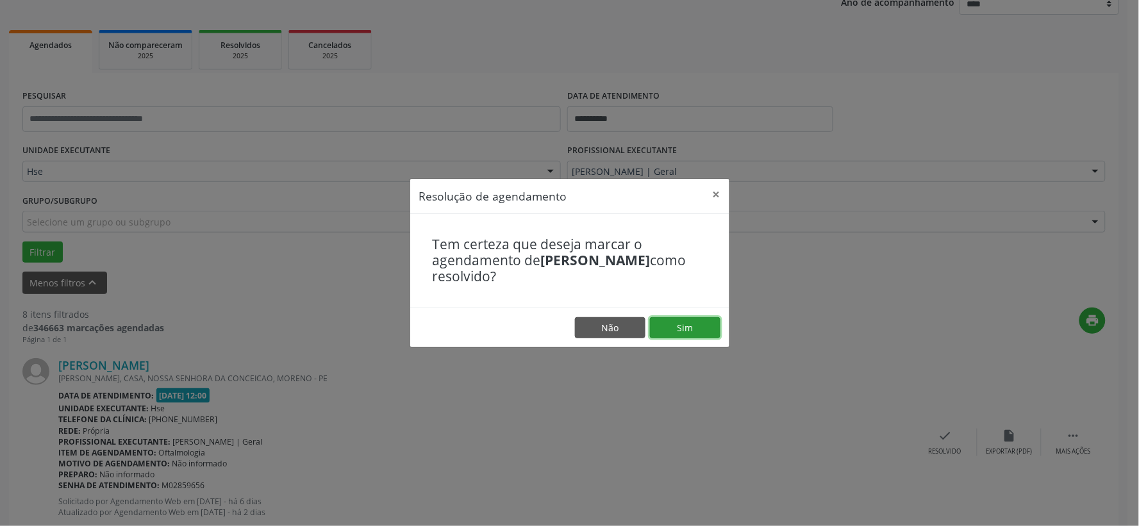
click at [700, 333] on button "Sim" at bounding box center [685, 328] width 70 height 22
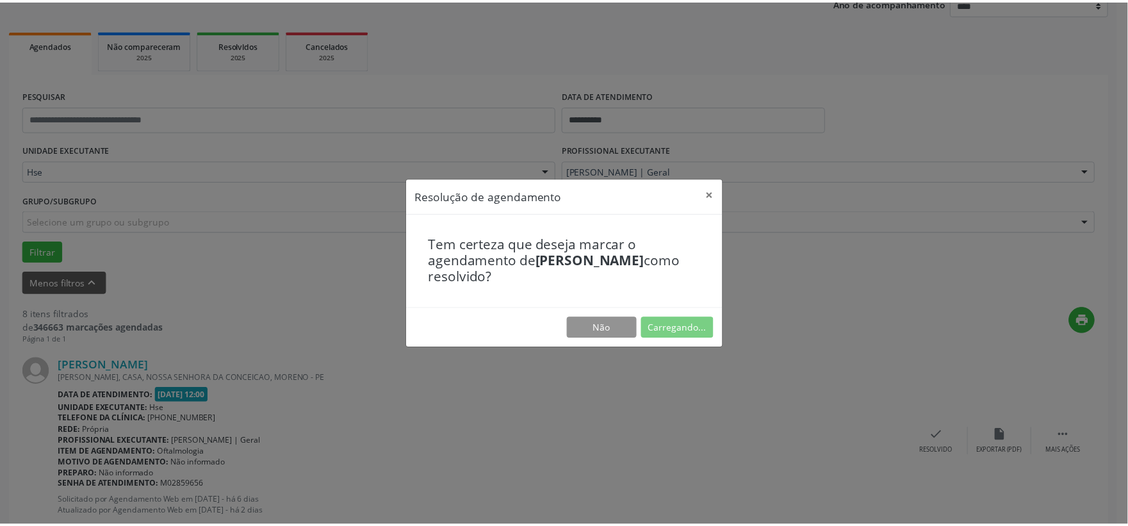
scroll to position [19, 0]
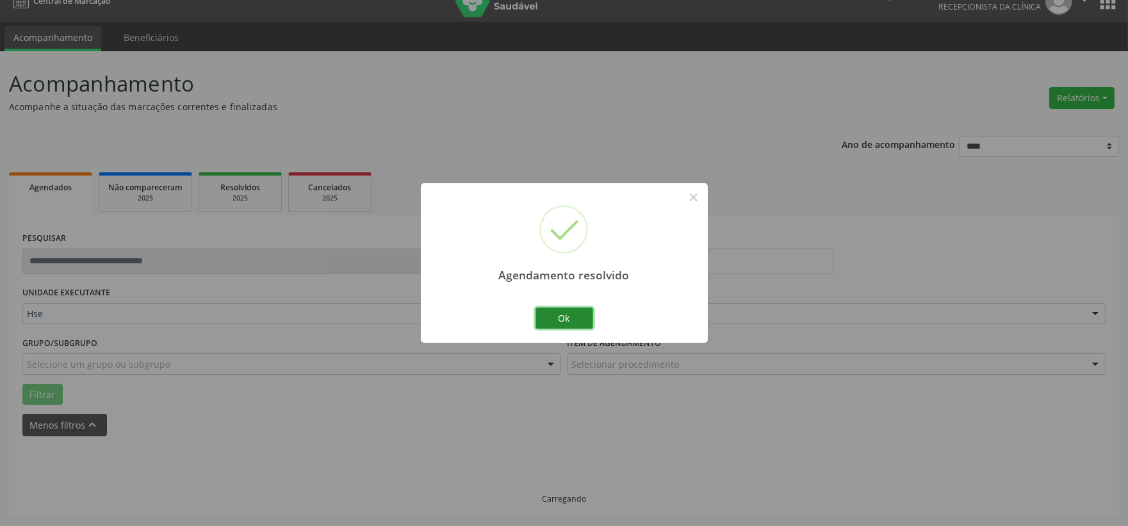
click at [561, 322] on button "Ok" at bounding box center [565, 319] width 58 height 22
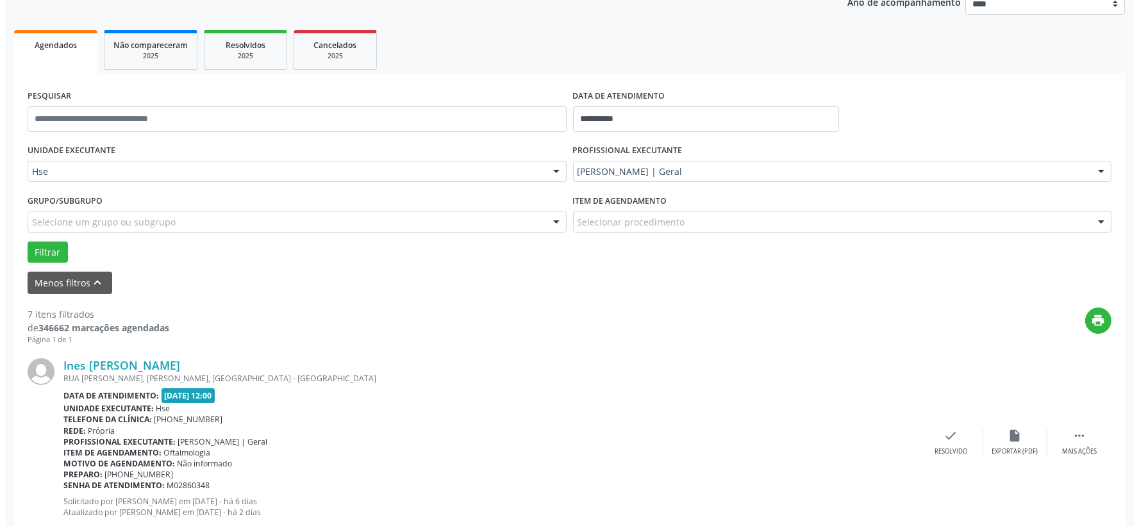
scroll to position [233, 0]
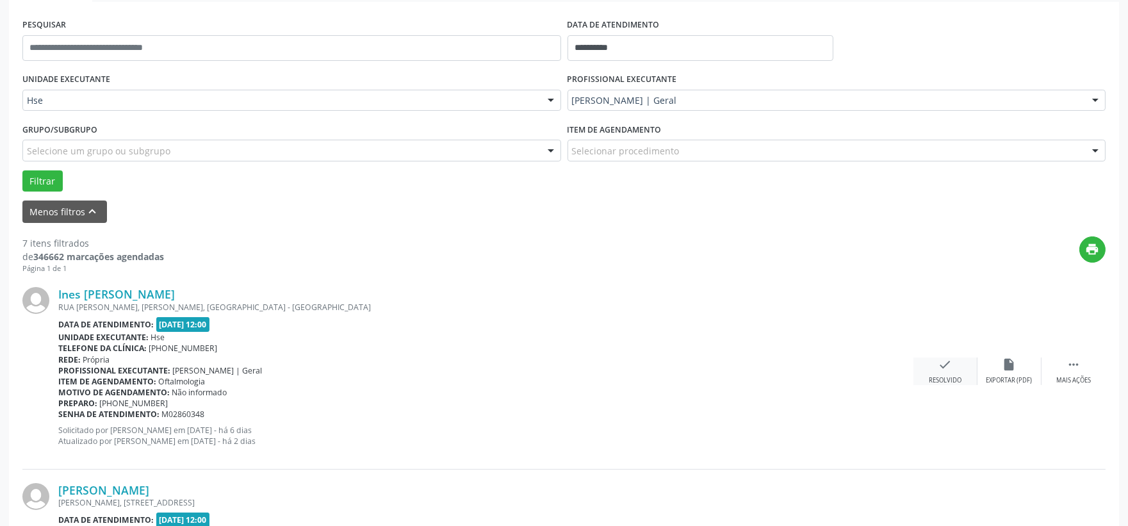
click at [945, 376] on div "Resolvido" at bounding box center [945, 380] width 33 height 9
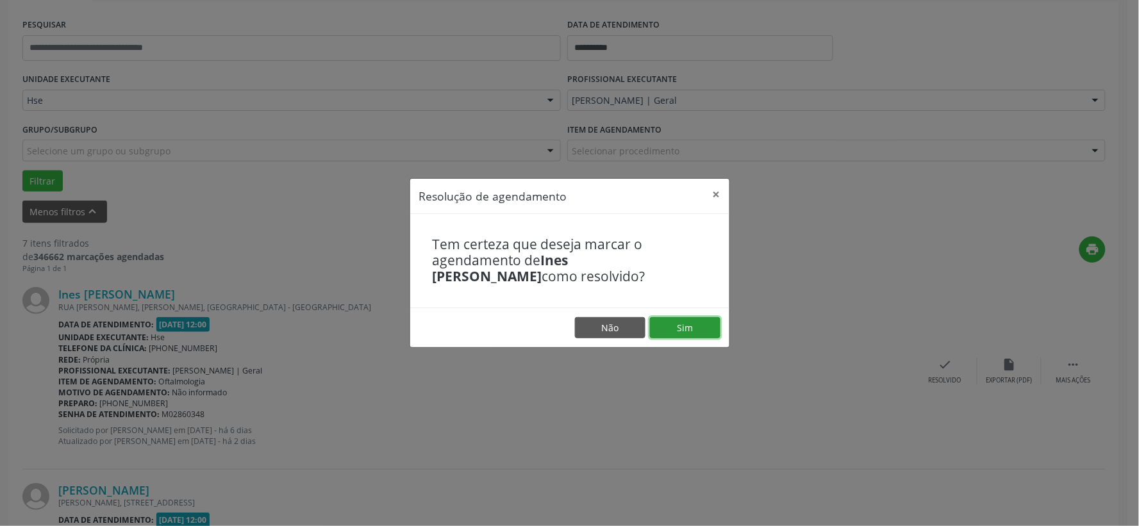
click at [694, 330] on button "Sim" at bounding box center [685, 328] width 70 height 22
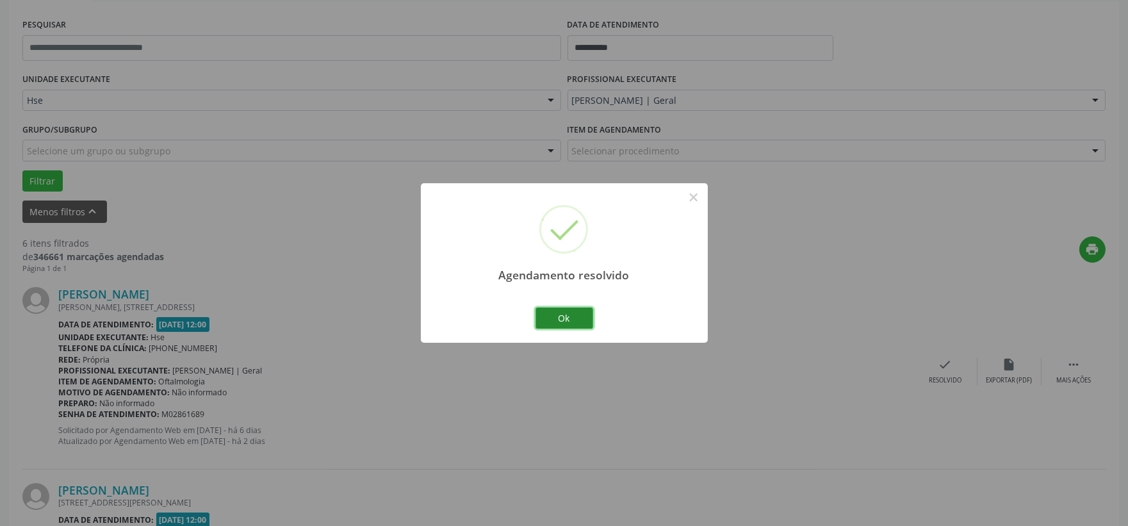
click at [559, 319] on button "Ok" at bounding box center [565, 319] width 58 height 22
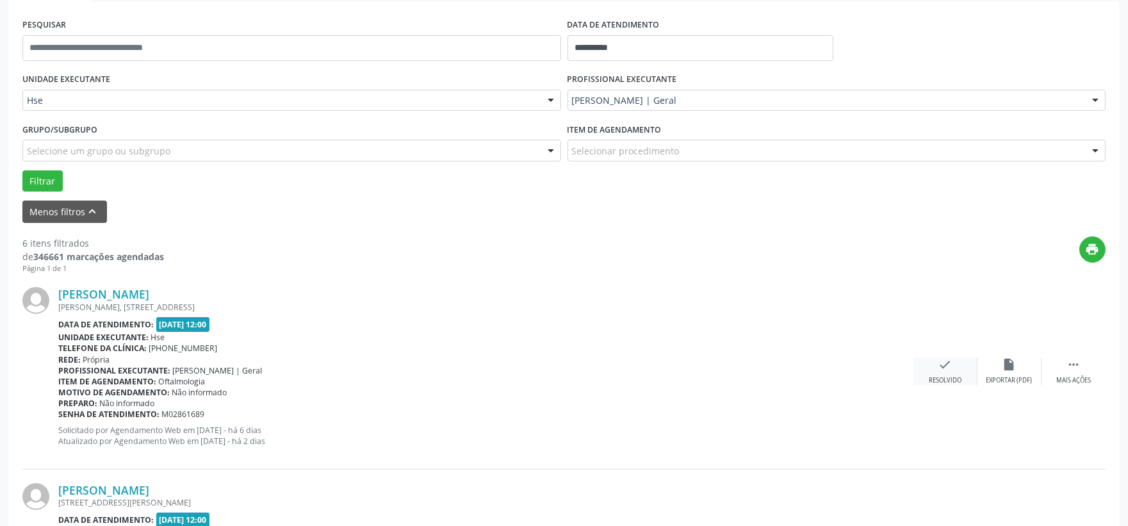
click at [952, 358] on icon "check" at bounding box center [946, 365] width 14 height 14
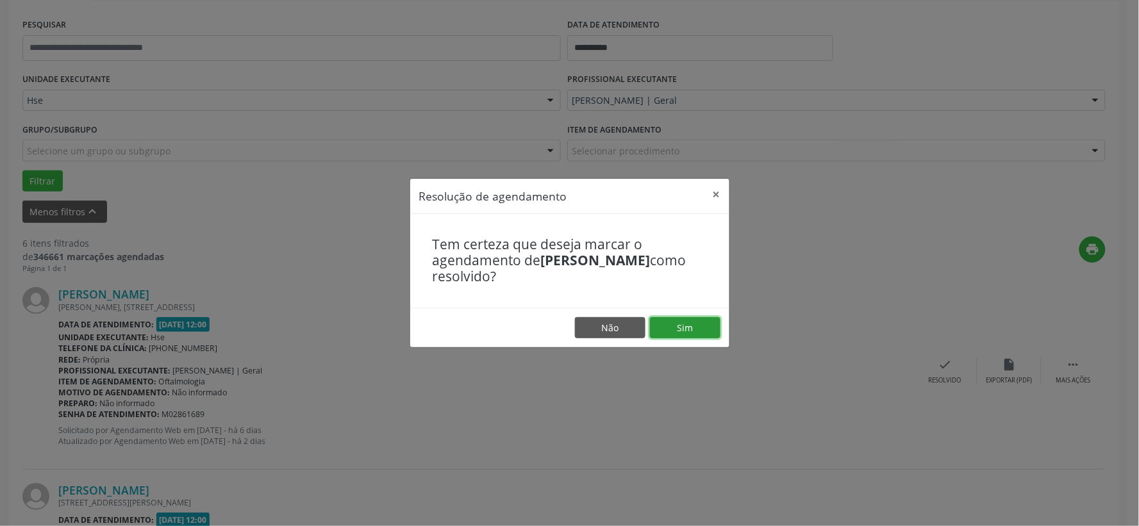
click at [688, 332] on button "Sim" at bounding box center [685, 328] width 70 height 22
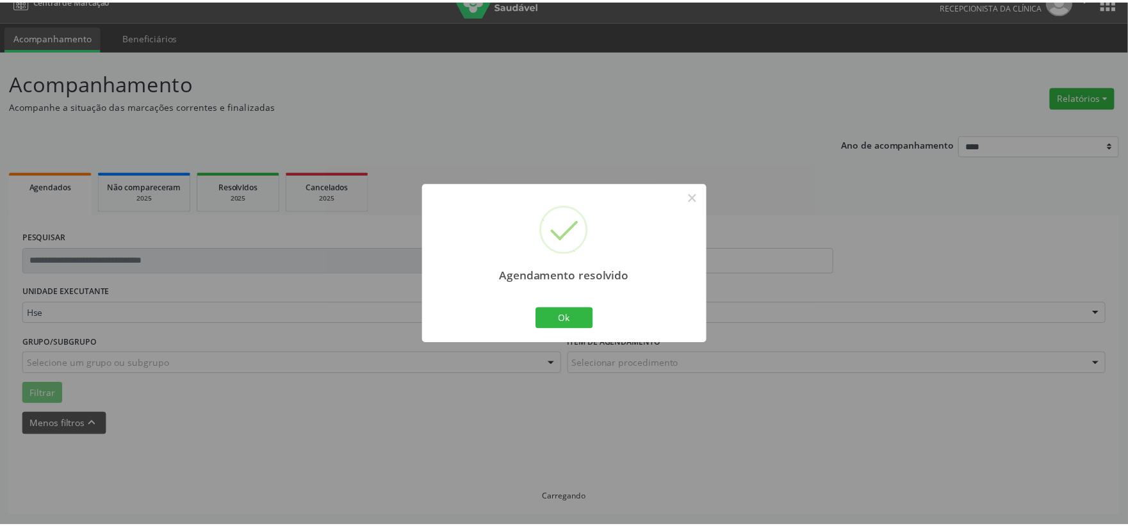
scroll to position [19, 0]
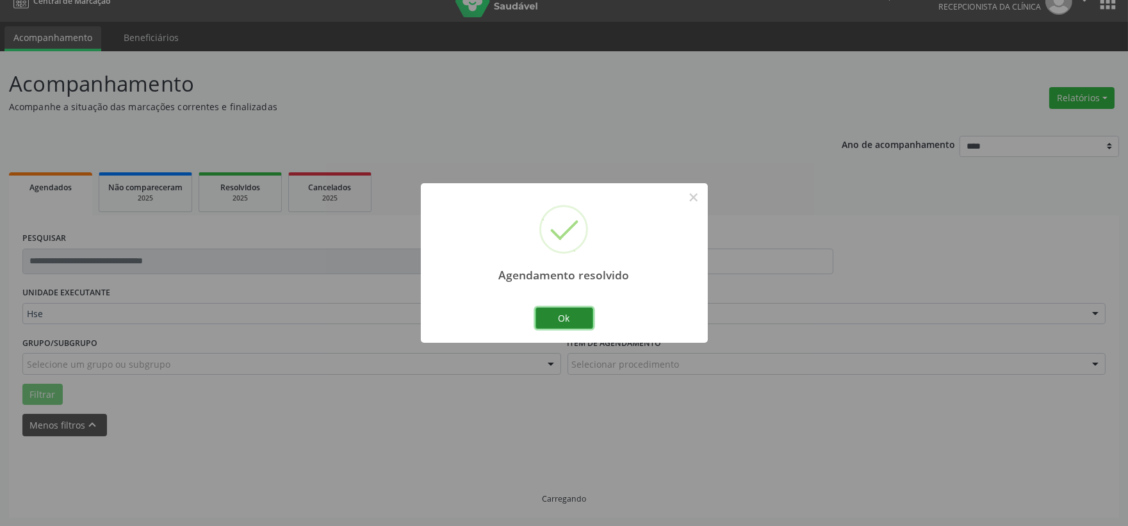
click at [569, 324] on button "Ok" at bounding box center [565, 319] width 58 height 22
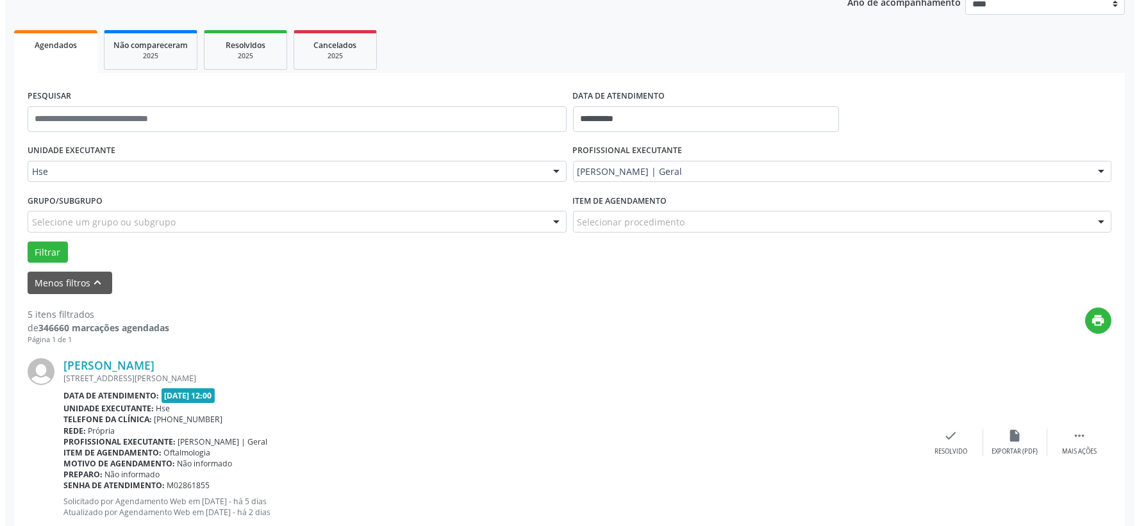
scroll to position [233, 0]
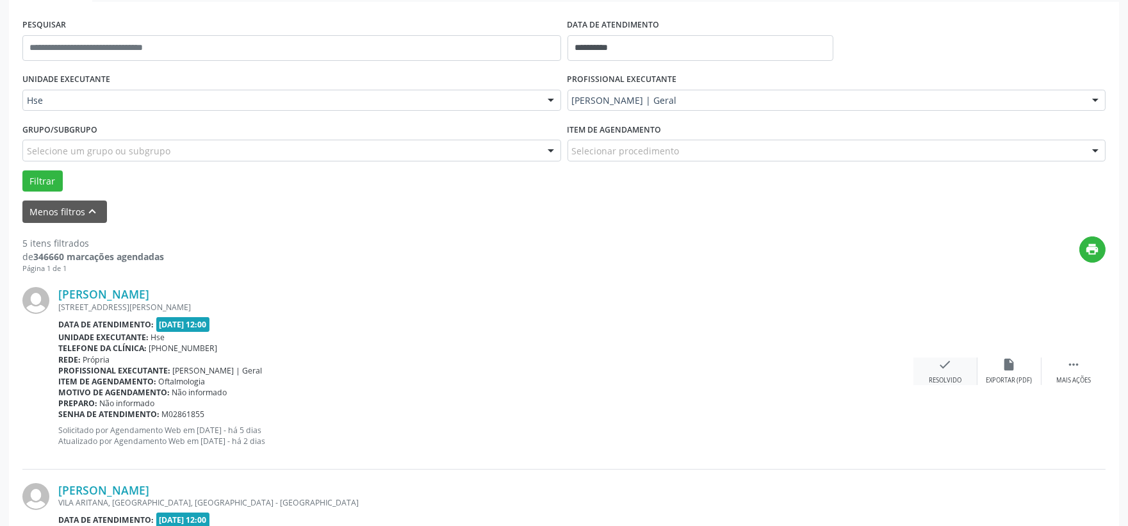
click at [937, 368] on div "check Resolvido" at bounding box center [946, 372] width 64 height 28
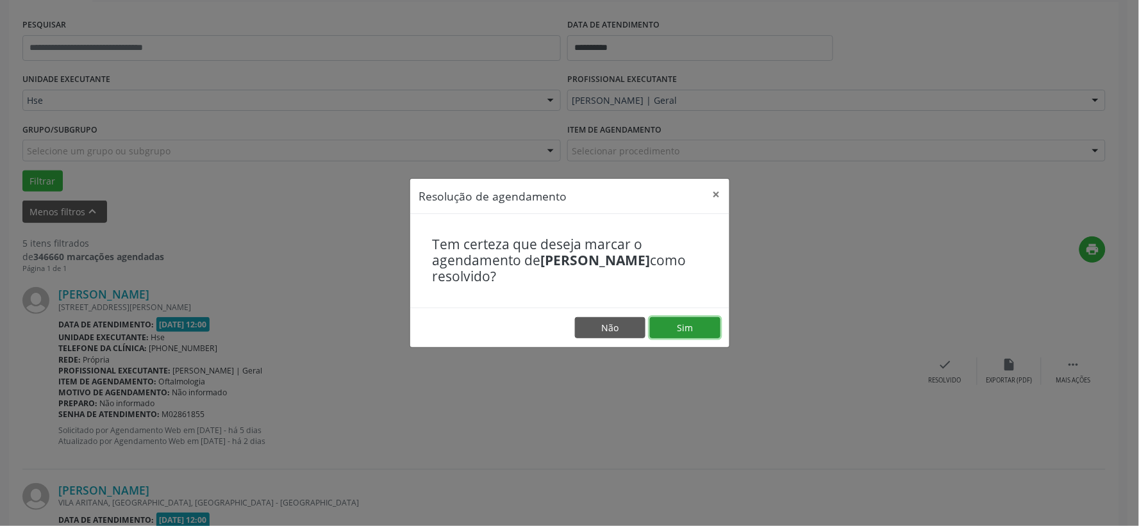
click at [692, 322] on button "Sim" at bounding box center [685, 328] width 70 height 22
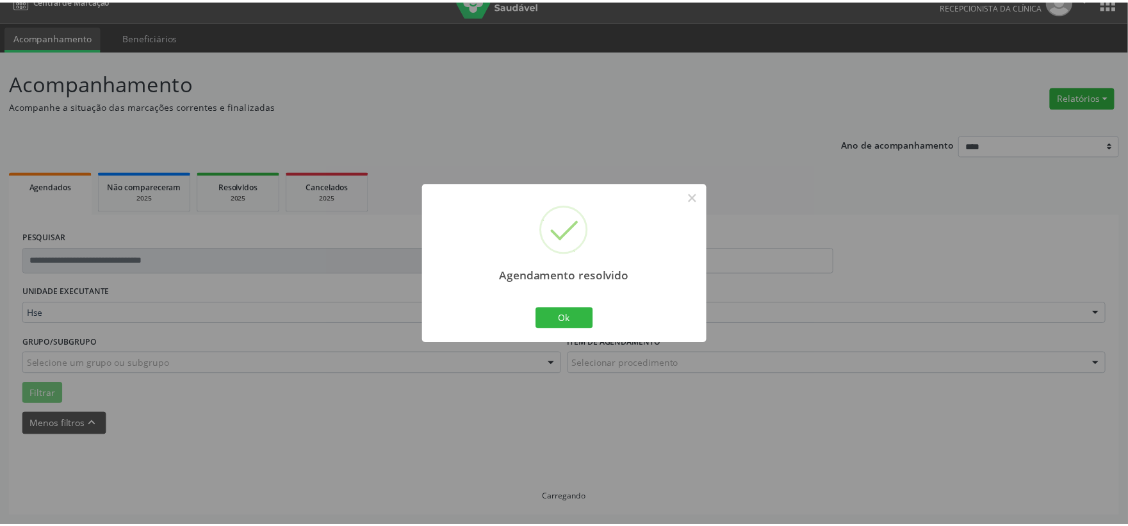
scroll to position [19, 0]
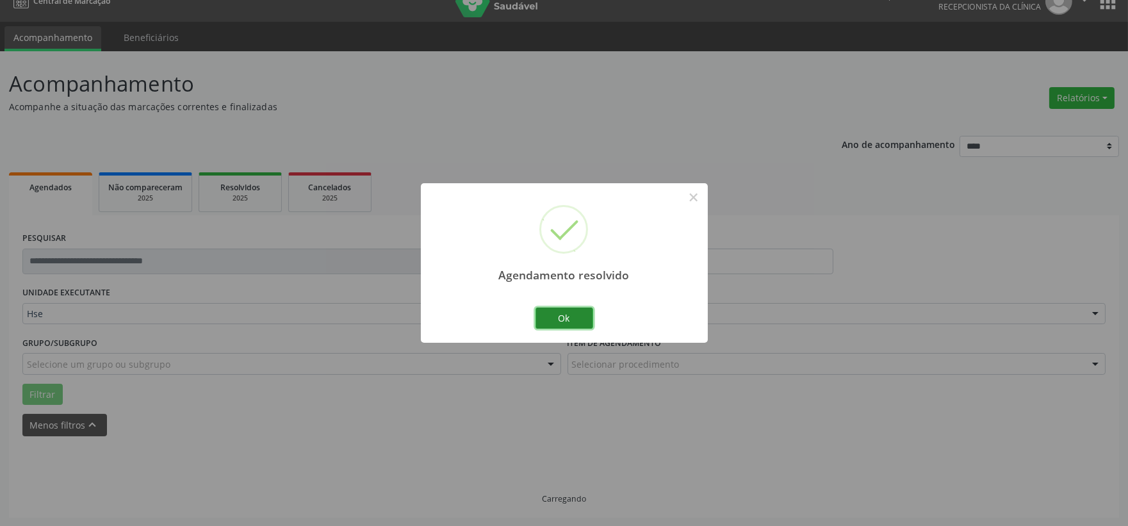
click at [579, 318] on button "Ok" at bounding box center [565, 319] width 58 height 22
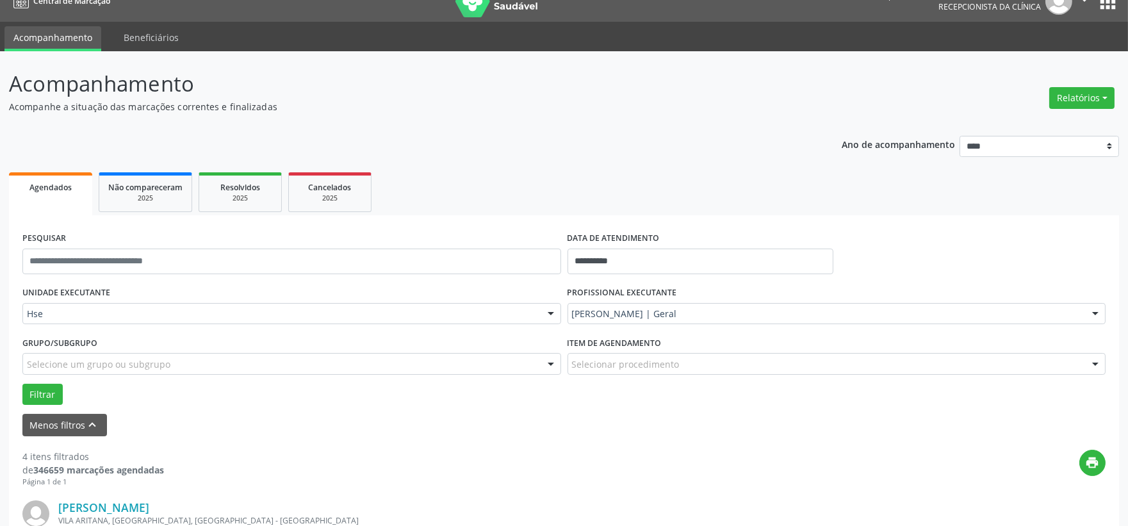
scroll to position [161, 0]
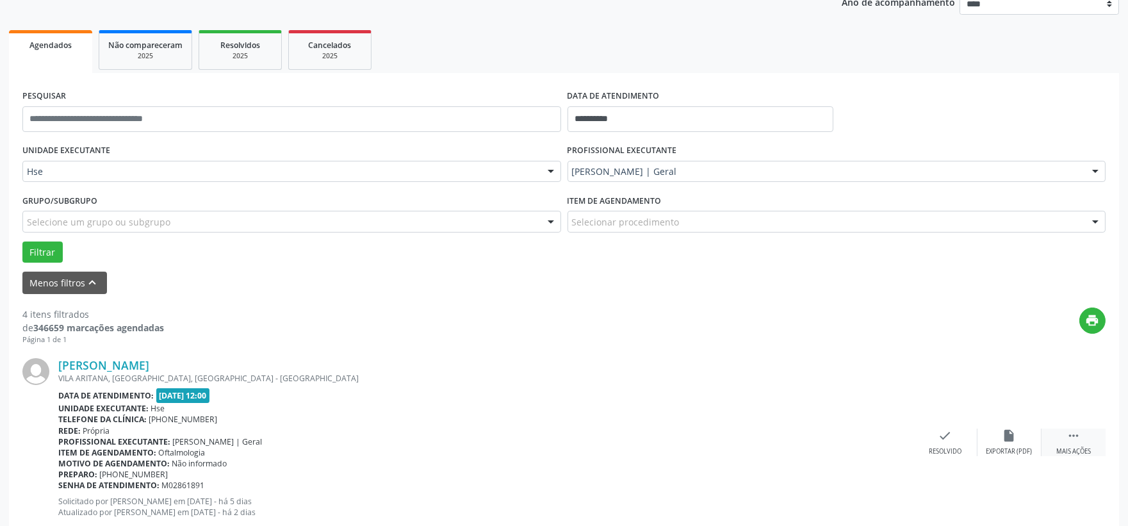
click at [1066, 433] on div " Mais ações" at bounding box center [1074, 443] width 64 height 28
click at [1023, 429] on div "alarm_off Não compareceu" at bounding box center [1010, 443] width 64 height 28
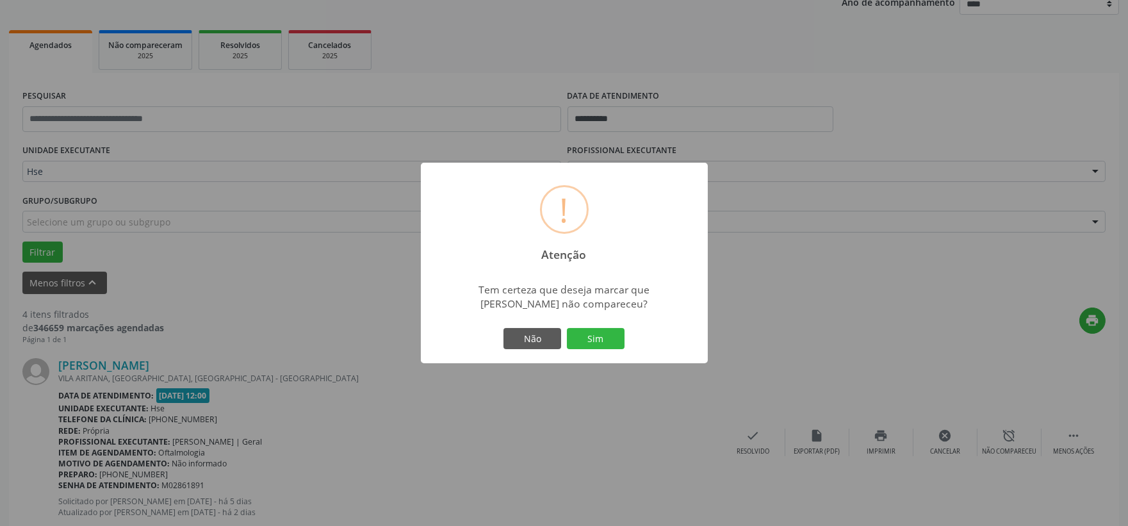
click at [625, 347] on div "Não Sim" at bounding box center [564, 339] width 127 height 27
click at [609, 347] on button "Sim" at bounding box center [596, 339] width 58 height 22
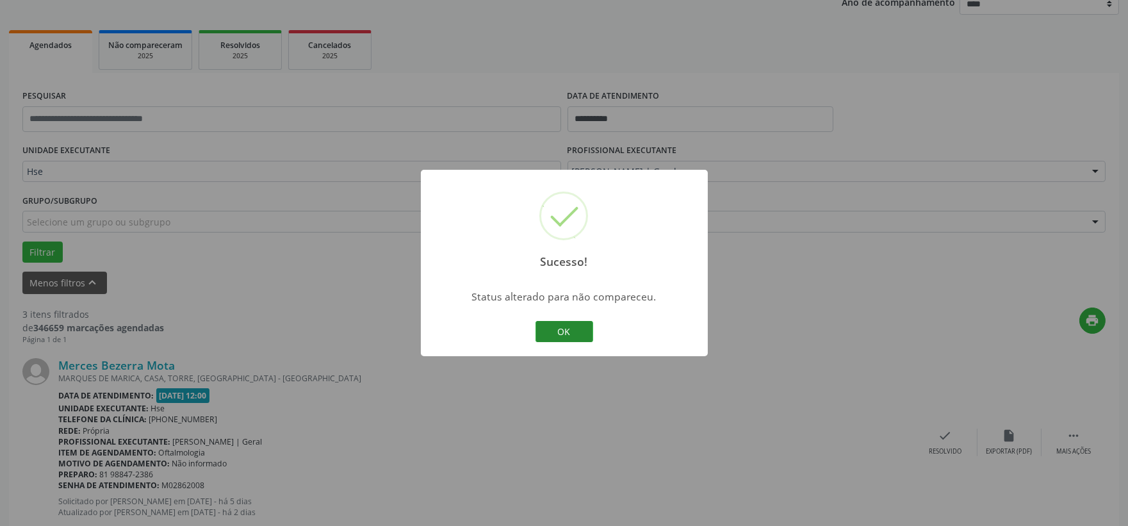
click at [565, 326] on button "OK" at bounding box center [565, 332] width 58 height 22
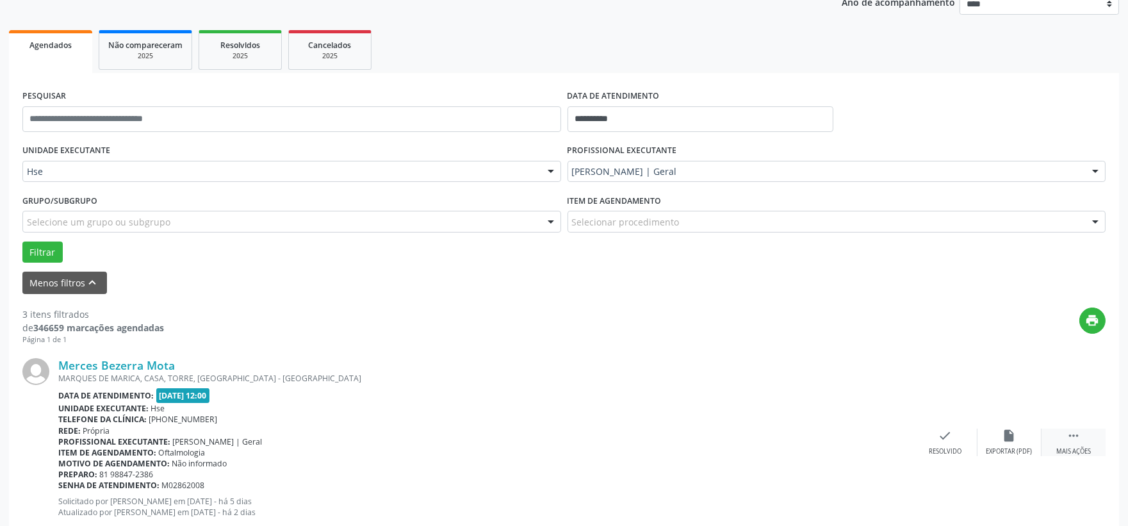
click at [1078, 449] on div "Mais ações" at bounding box center [1074, 451] width 35 height 9
click at [1011, 443] on div "alarm_off Não compareceu" at bounding box center [1010, 443] width 64 height 28
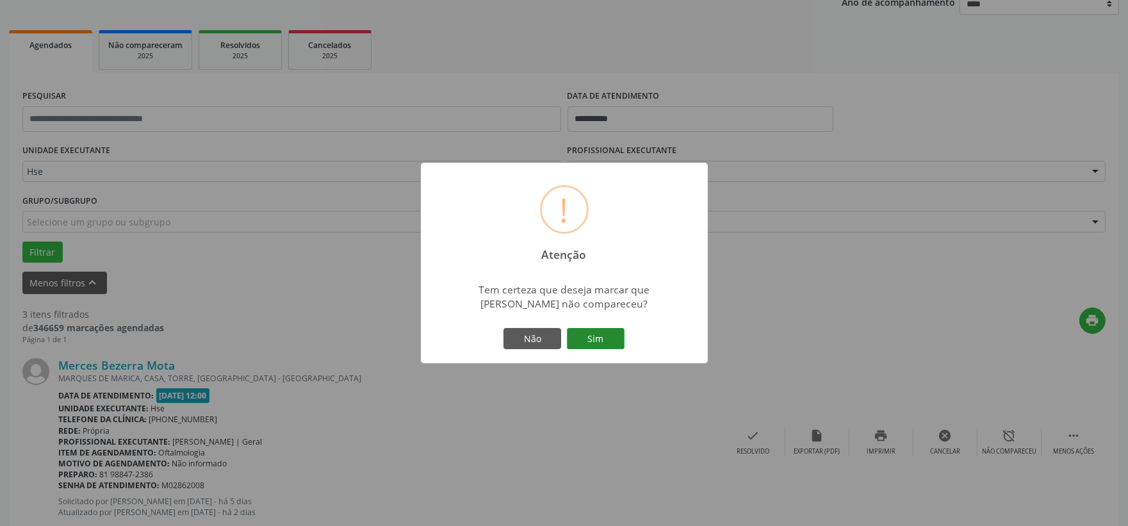
click at [609, 334] on button "Sim" at bounding box center [596, 339] width 58 height 22
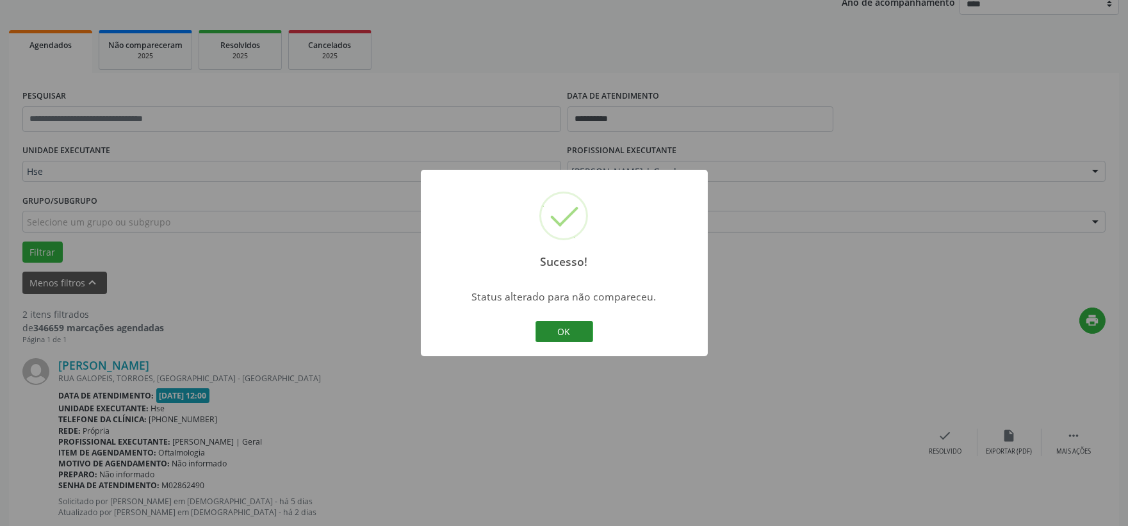
click at [547, 335] on button "OK" at bounding box center [565, 332] width 58 height 22
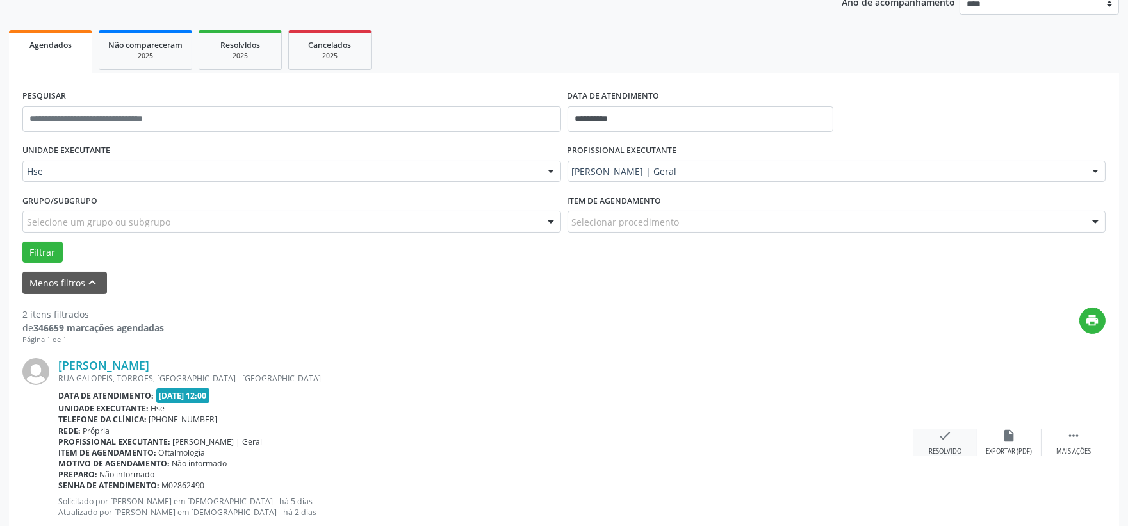
click at [932, 438] on div "check Resolvido" at bounding box center [946, 443] width 64 height 28
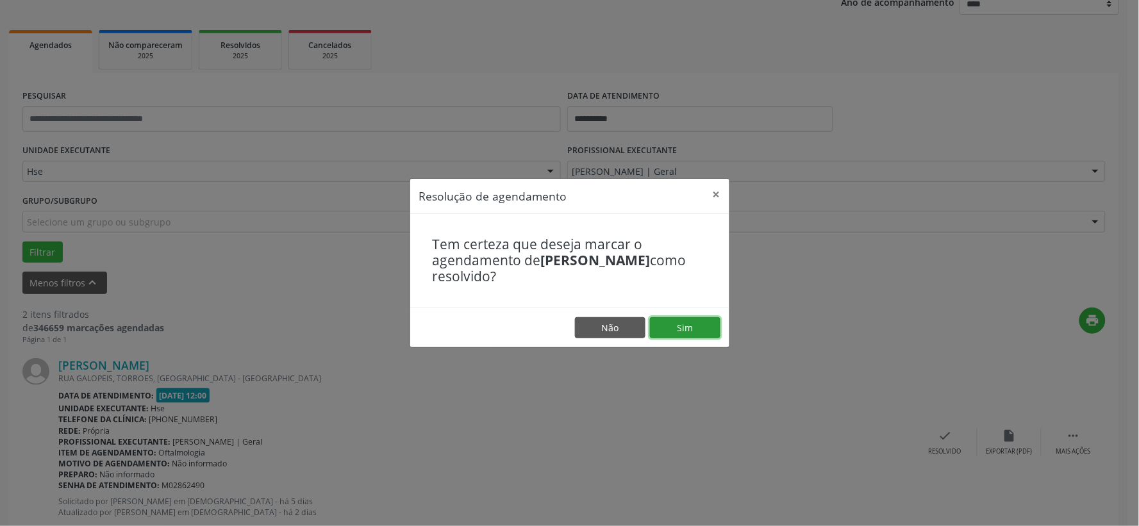
click at [665, 331] on button "Sim" at bounding box center [685, 328] width 70 height 22
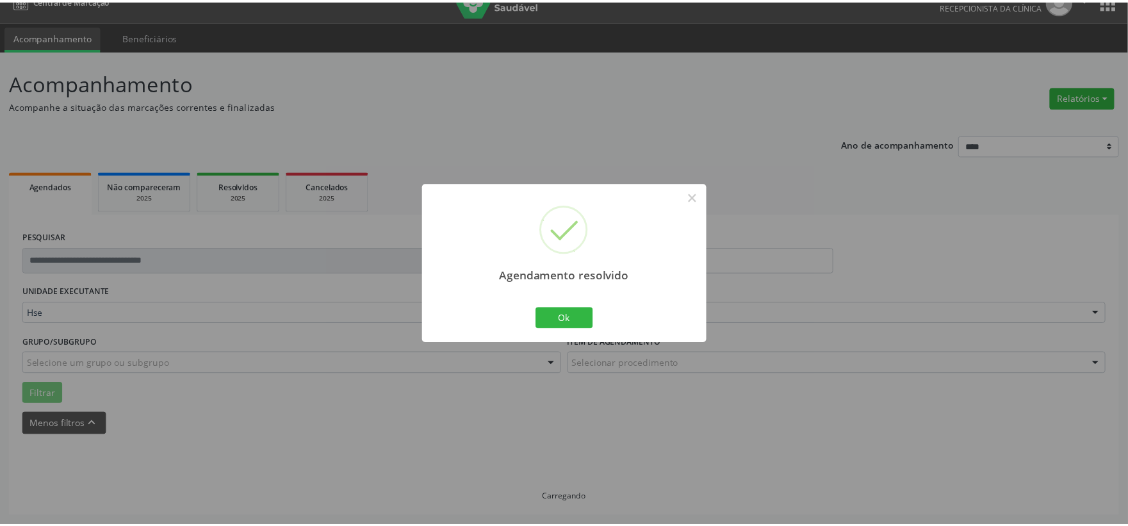
scroll to position [19, 0]
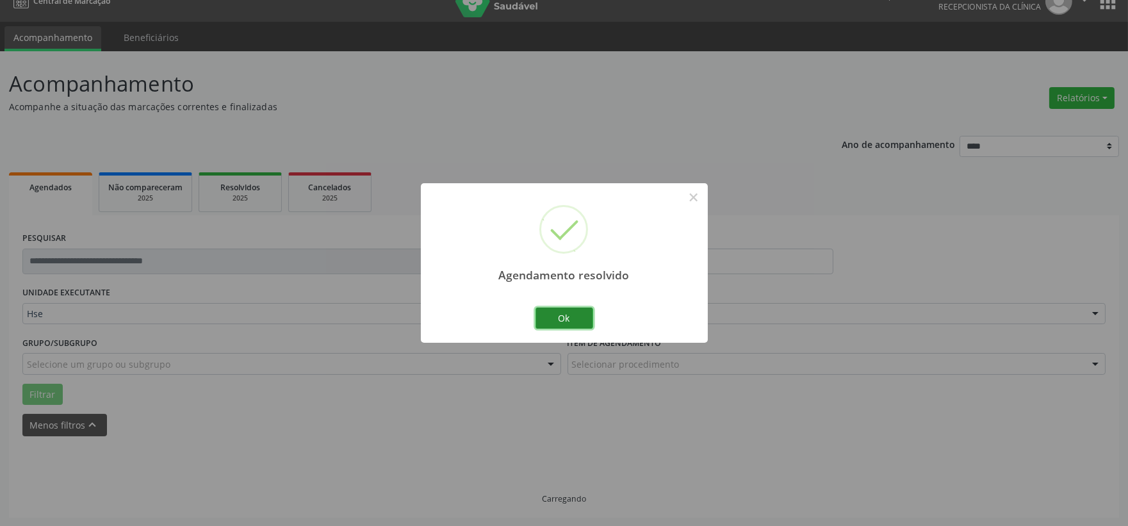
click at [585, 310] on button "Ok" at bounding box center [565, 319] width 58 height 22
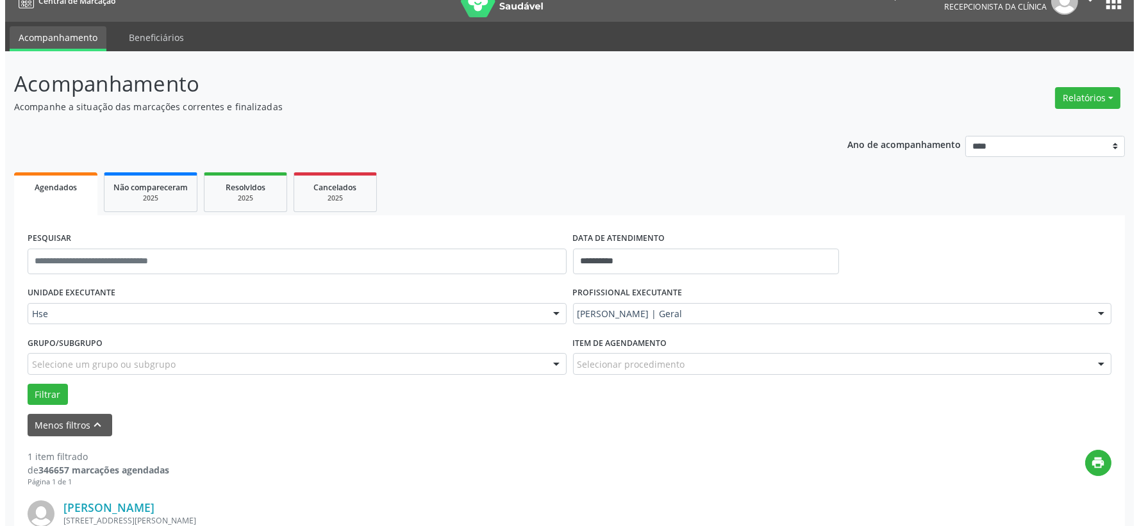
scroll to position [197, 0]
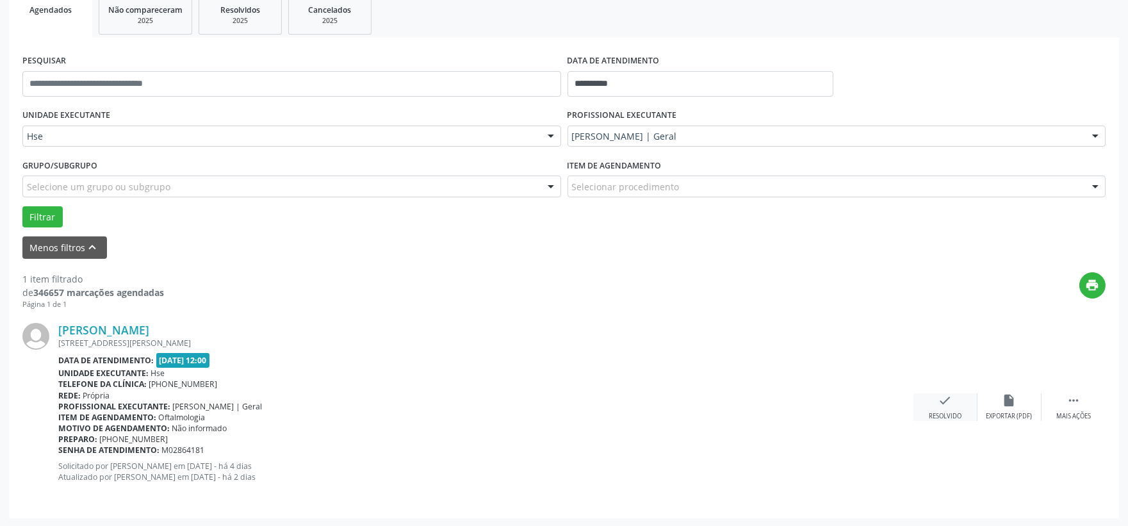
click at [949, 400] on icon "check" at bounding box center [946, 400] width 14 height 14
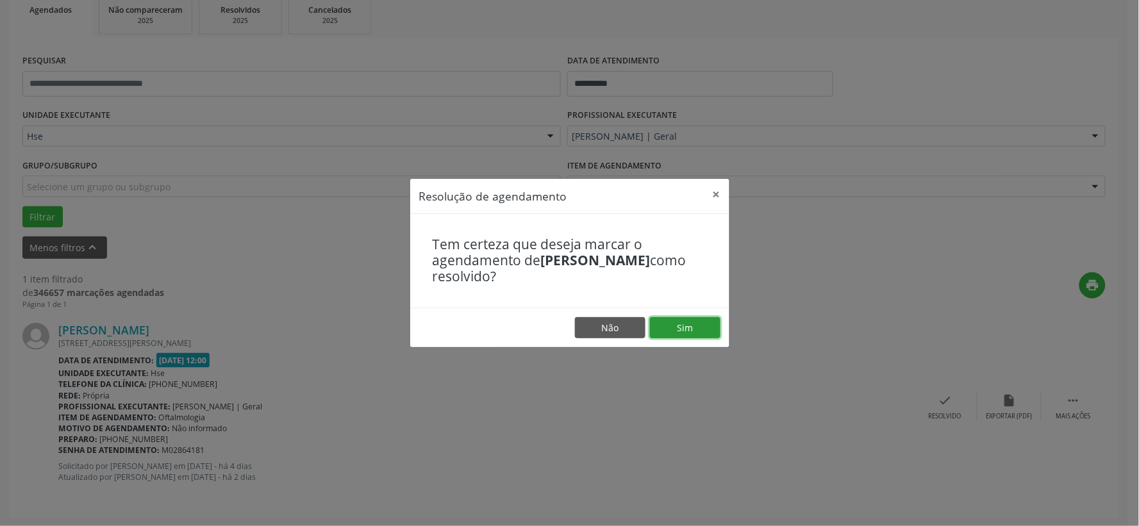
click at [688, 324] on button "Sim" at bounding box center [685, 328] width 70 height 22
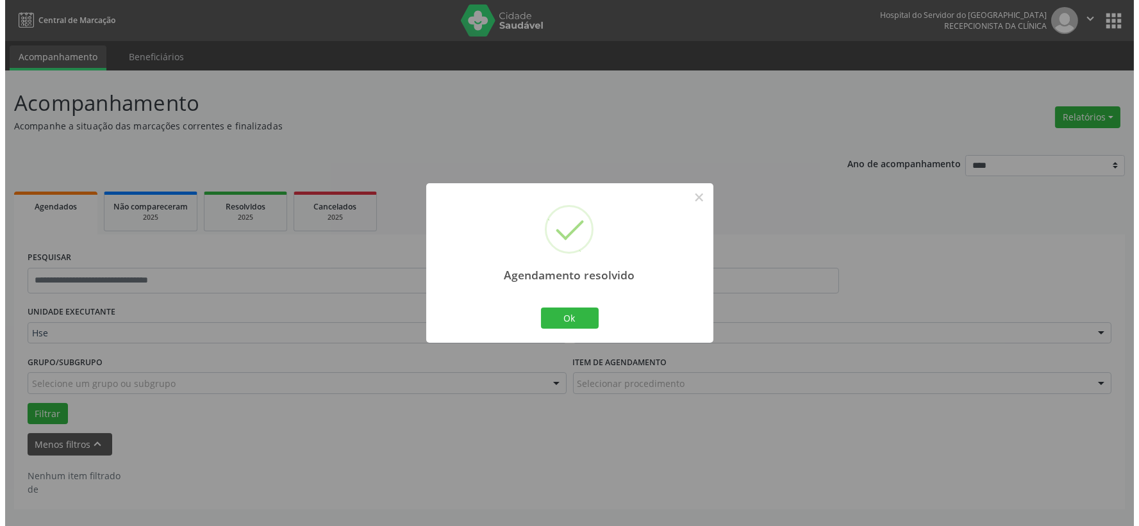
scroll to position [0, 0]
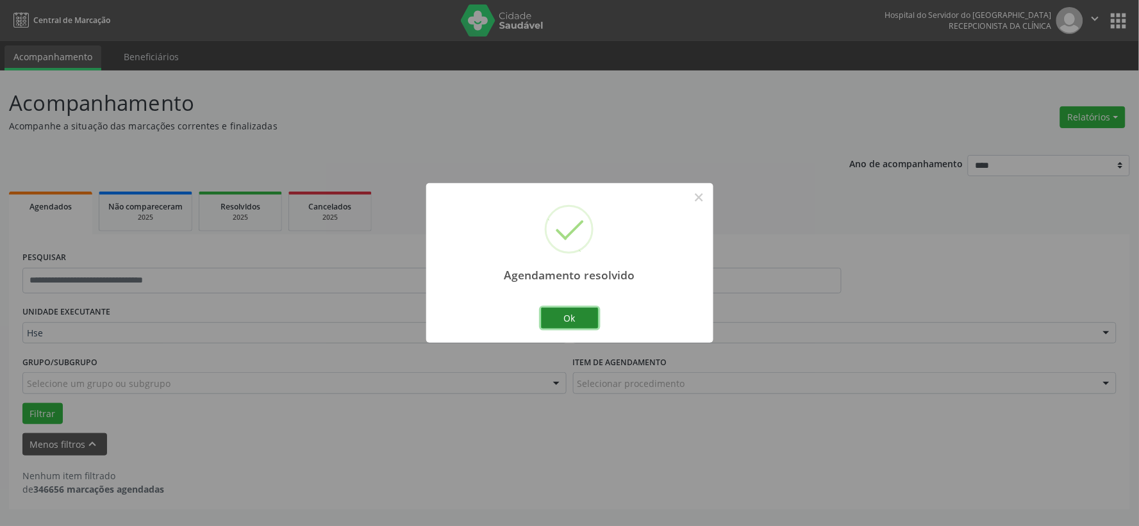
click at [555, 311] on button "Ok" at bounding box center [570, 319] width 58 height 22
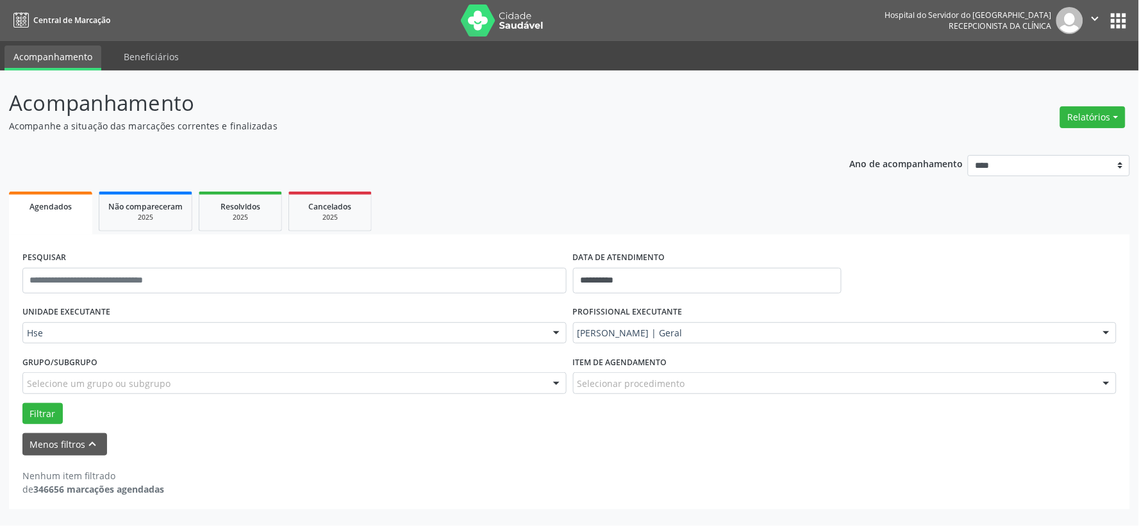
click at [522, 39] on nav "Central de Marcação Hospital do Servidor do Estado Hse Recepcionista da clínica…" at bounding box center [569, 20] width 1139 height 41
click at [499, 21] on img at bounding box center [502, 20] width 83 height 32
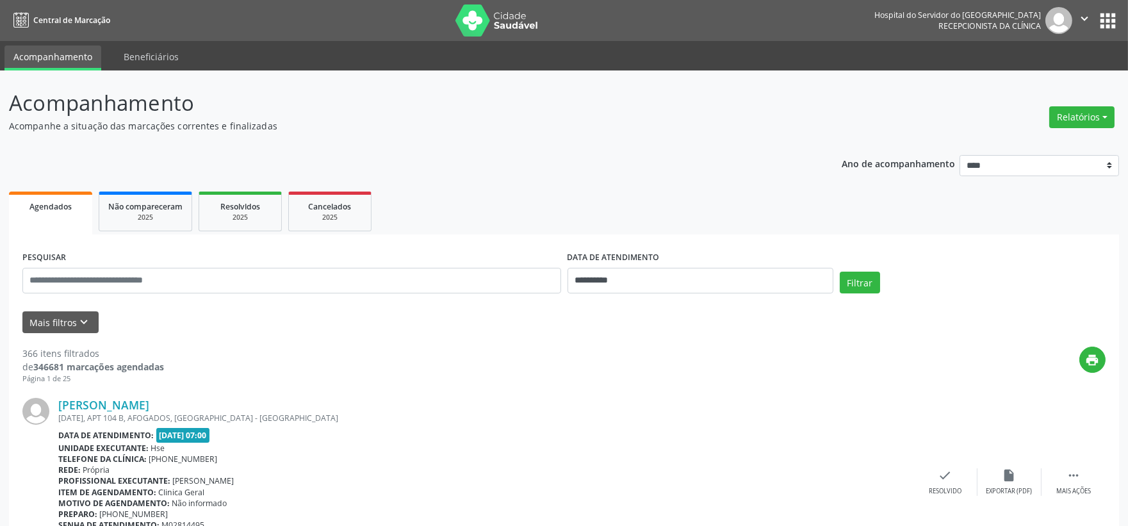
click at [513, 15] on img at bounding box center [497, 20] width 83 height 32
click at [1064, 119] on button "Relatórios" at bounding box center [1082, 117] width 65 height 22
click at [1047, 139] on link "Agendamentos" at bounding box center [1046, 144] width 138 height 18
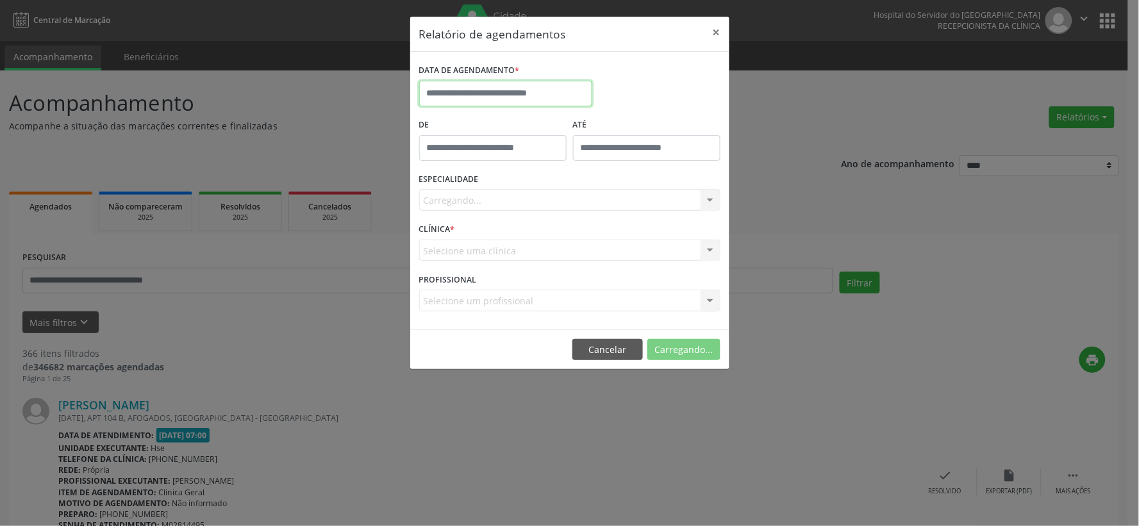
click at [430, 88] on input "text" at bounding box center [505, 94] width 173 height 26
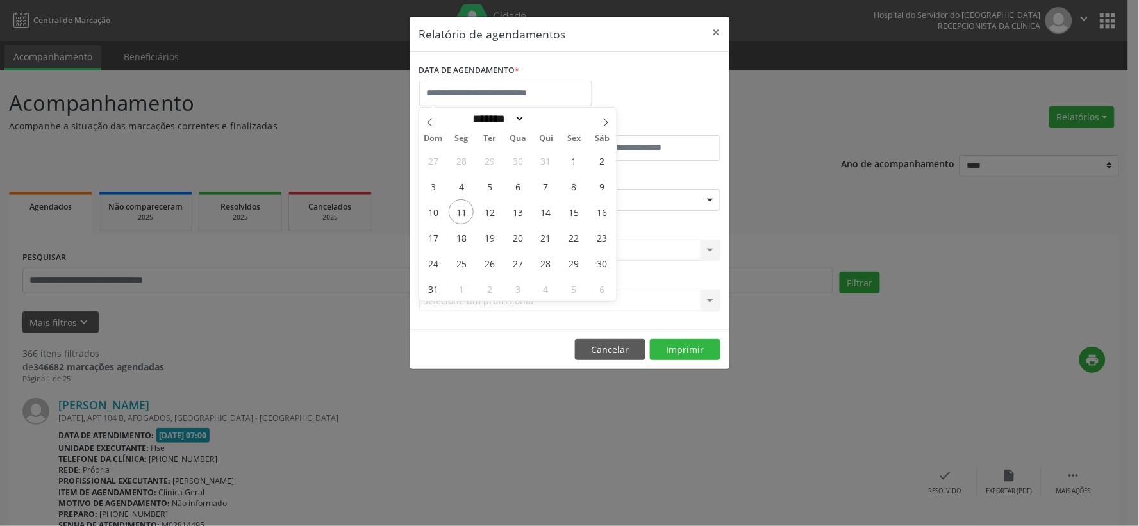
click at [164, 358] on div "Relatório de agendamentos × DATA DE AGENDAMENTO * De ATÉ ESPECIALIDADE Selecion…" at bounding box center [569, 263] width 1139 height 526
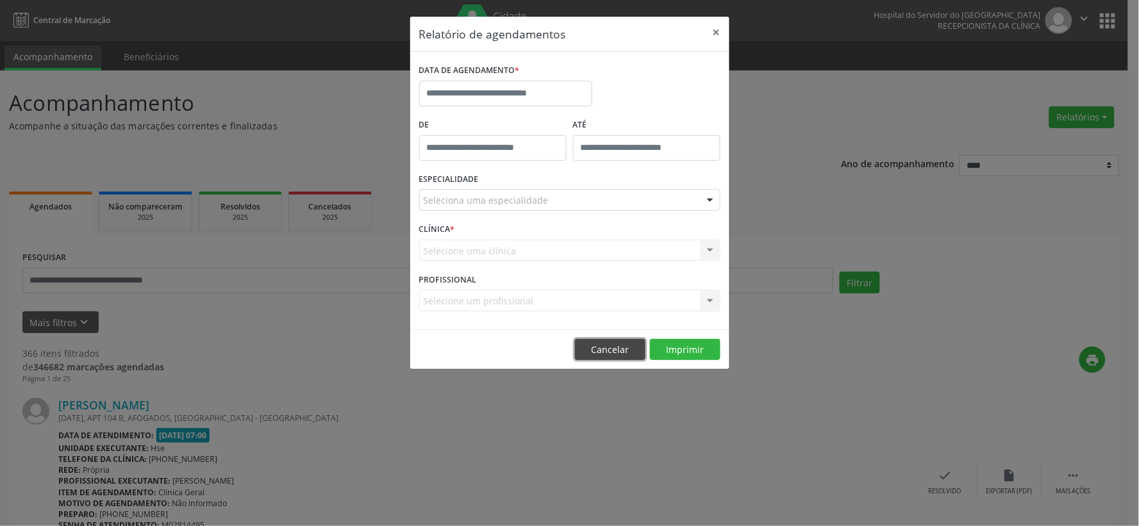
click at [618, 348] on button "Cancelar" at bounding box center [610, 350] width 70 height 22
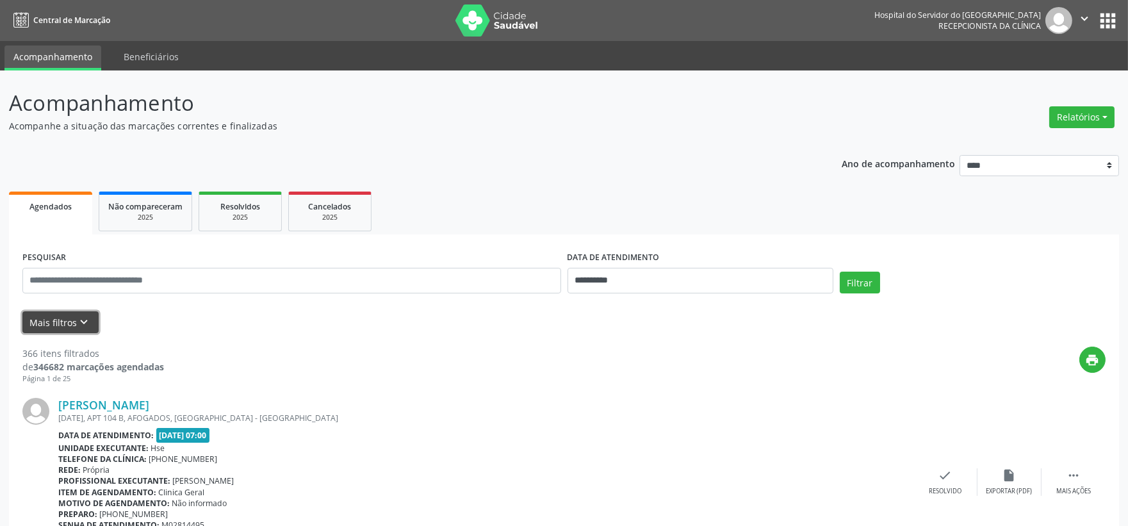
click at [46, 311] on button "Mais filtros keyboard_arrow_down" at bounding box center [60, 322] width 76 height 22
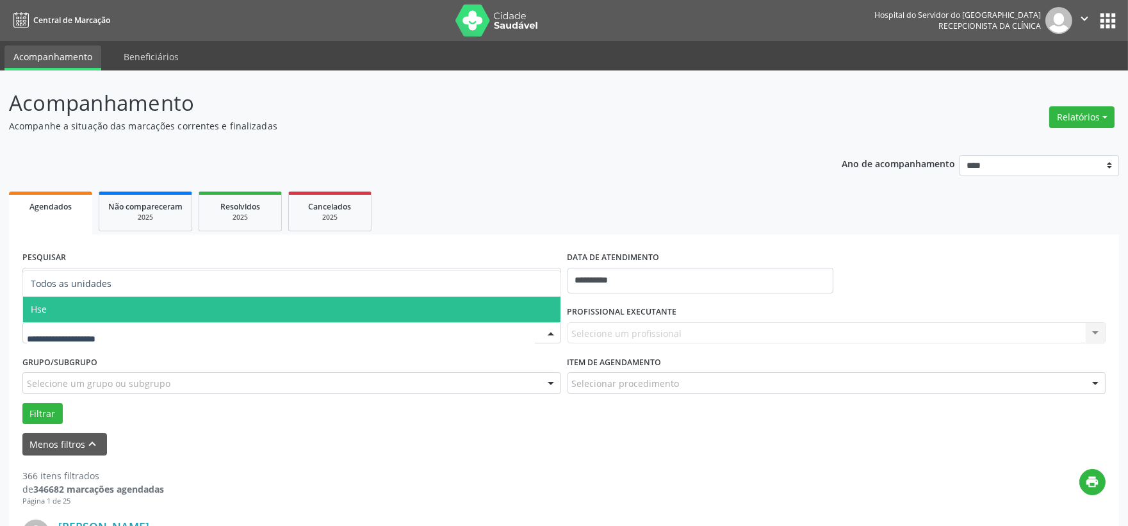
click at [127, 299] on span "Hse" at bounding box center [292, 310] width 538 height 26
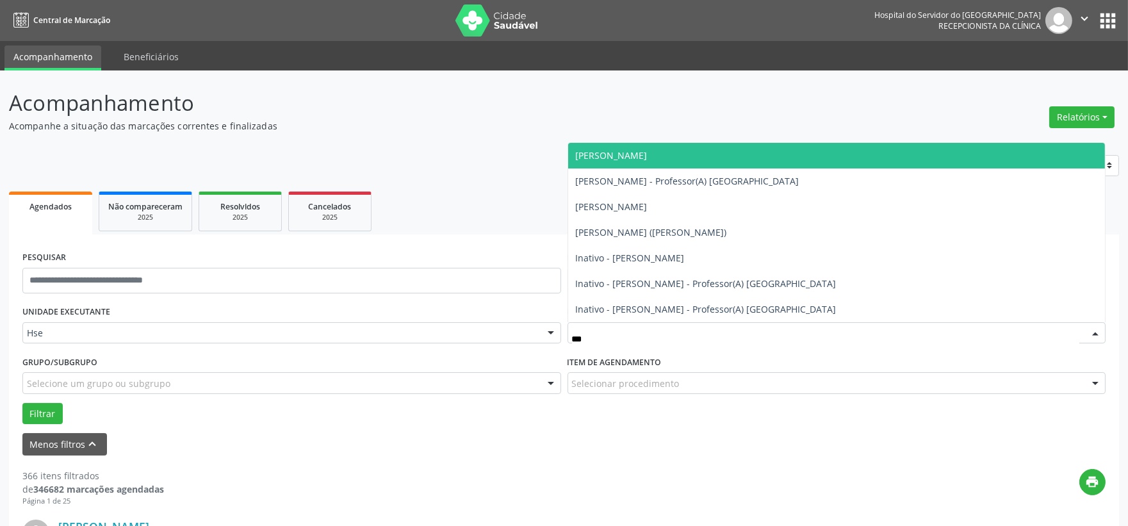
type input "****"
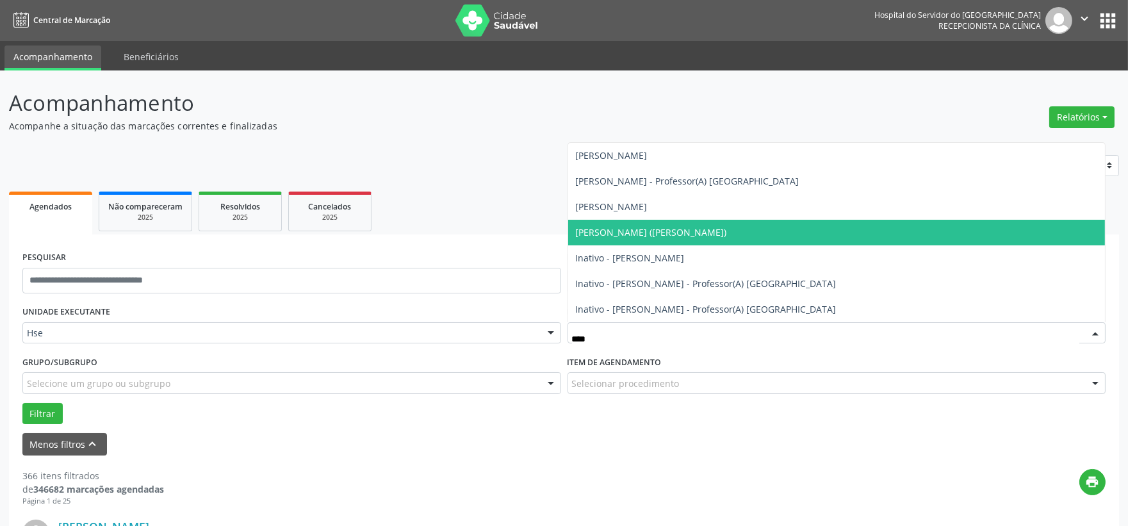
click at [713, 233] on span "Gabriela Silva Teixeira Cavalcanti (Otorrino Nassau)" at bounding box center [651, 232] width 151 height 12
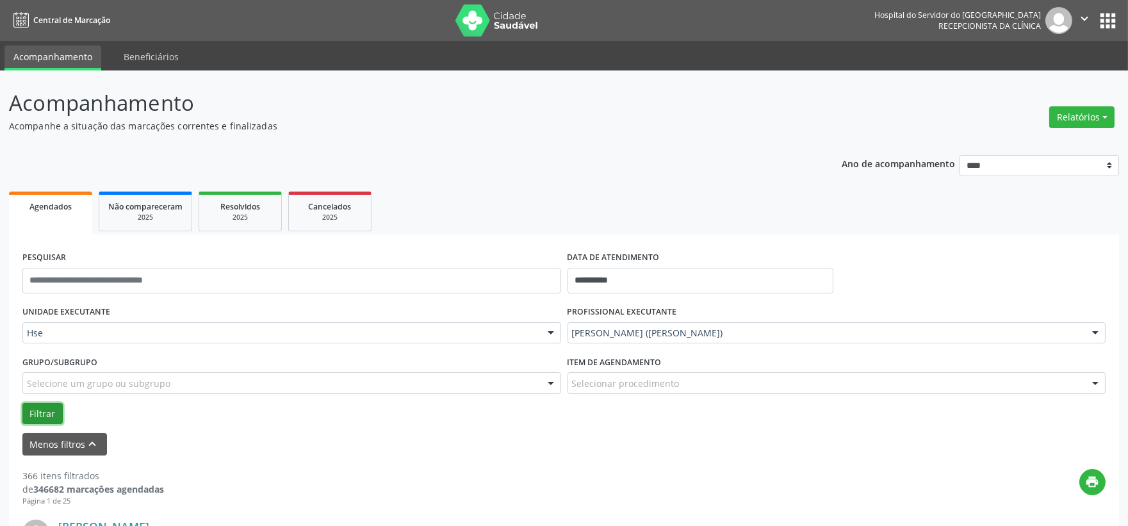
click at [49, 414] on button "Filtrar" at bounding box center [42, 414] width 40 height 22
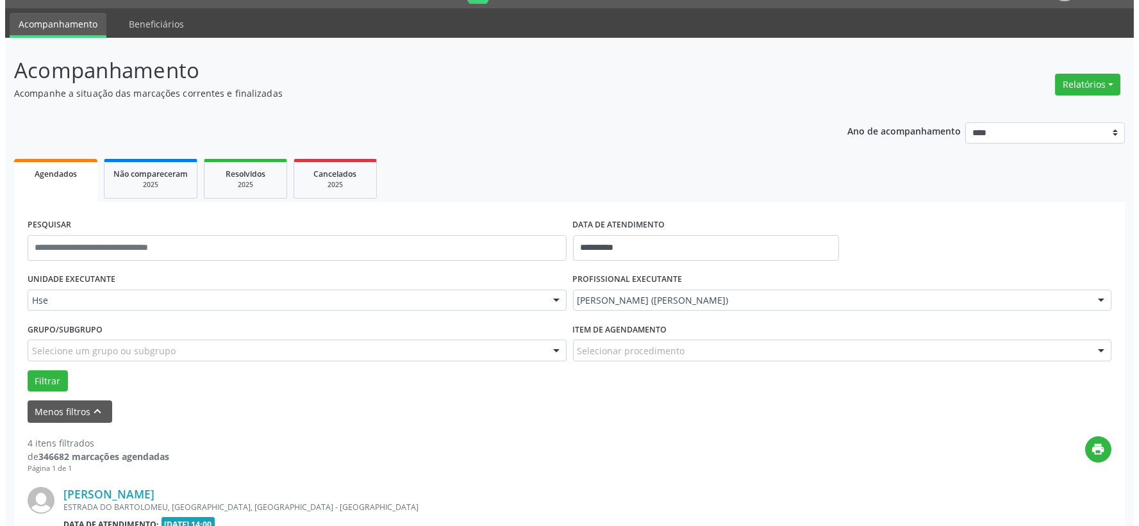
scroll to position [246, 0]
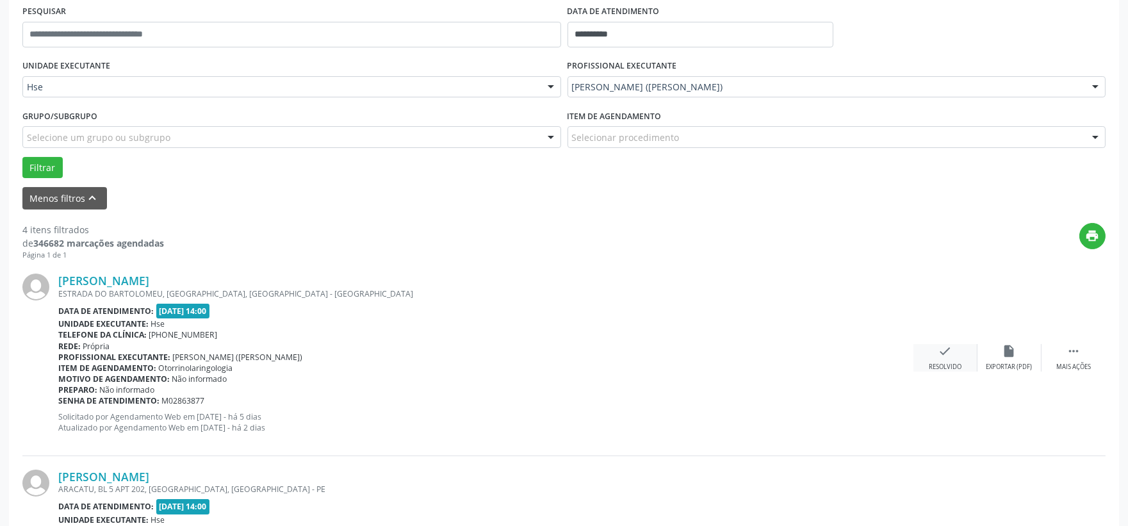
click at [952, 344] on icon "check" at bounding box center [946, 351] width 14 height 14
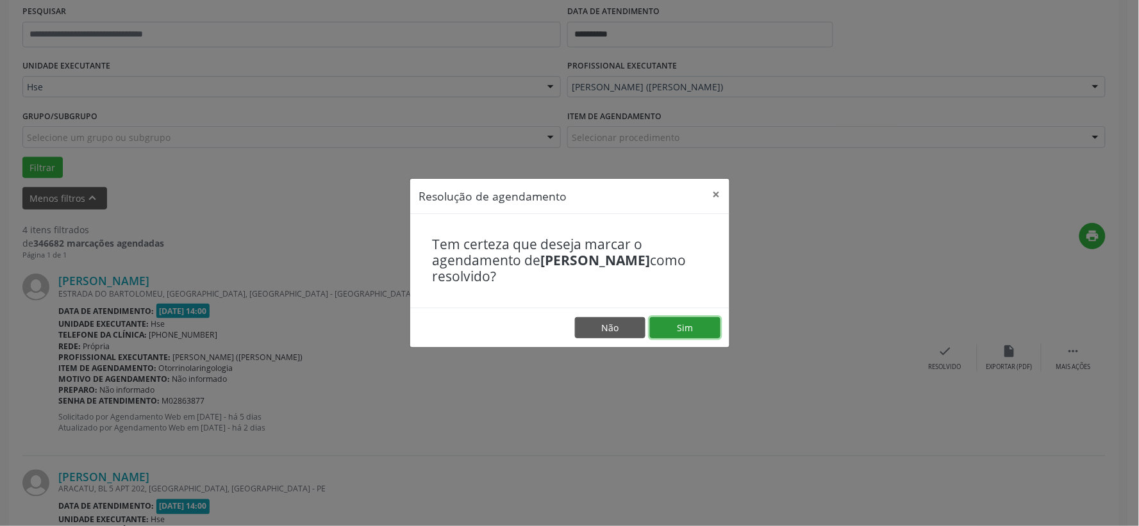
click at [691, 321] on button "Sim" at bounding box center [685, 328] width 70 height 22
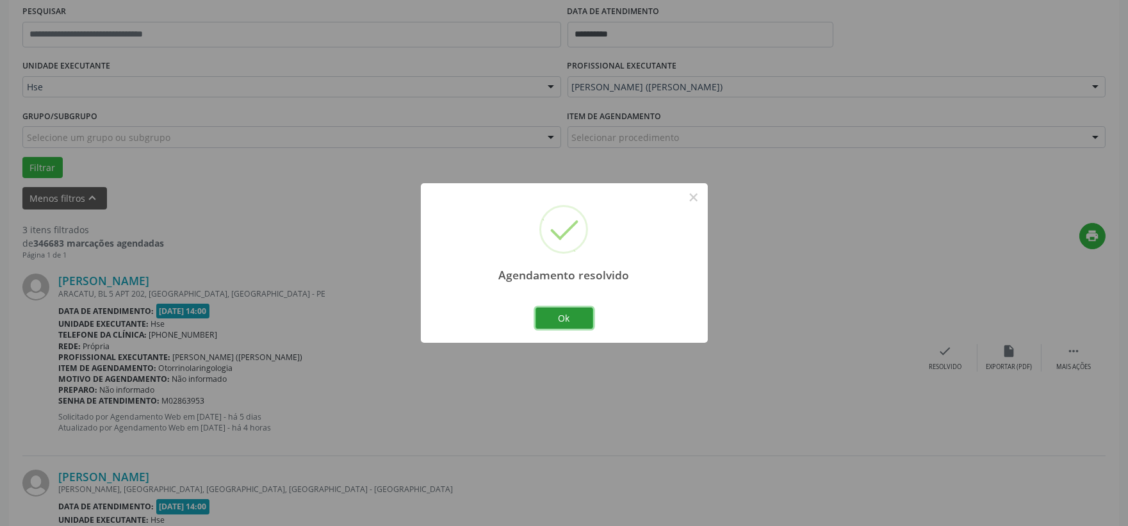
click at [581, 317] on button "Ok" at bounding box center [565, 319] width 58 height 22
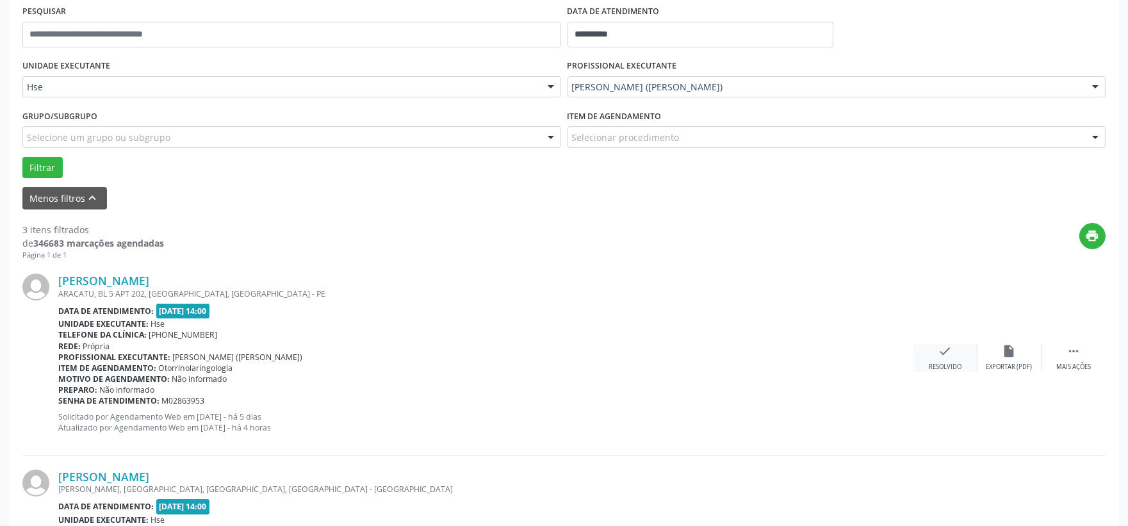
click at [937, 347] on div "check Resolvido" at bounding box center [946, 358] width 64 height 28
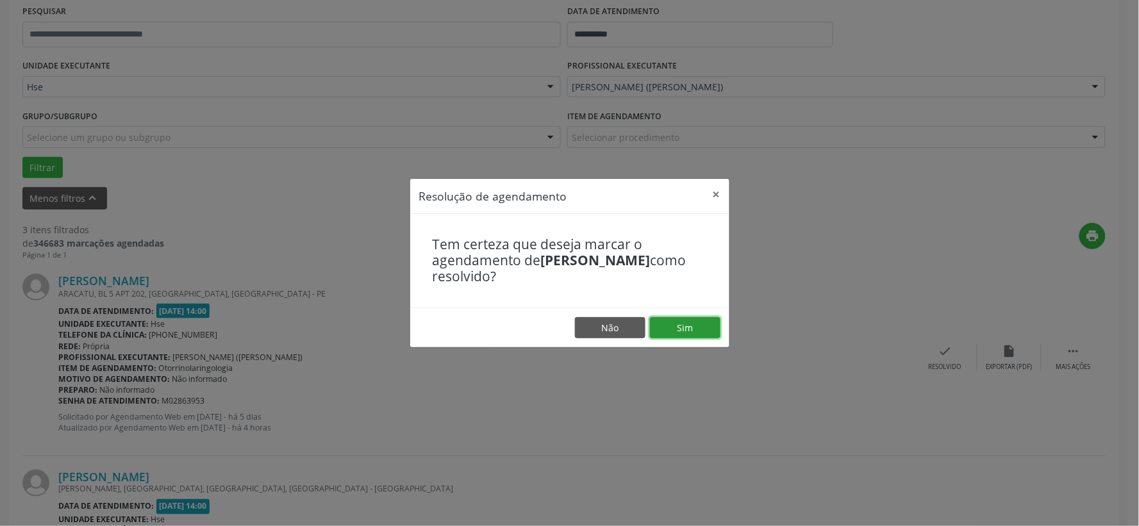
click at [677, 325] on button "Sim" at bounding box center [685, 328] width 70 height 22
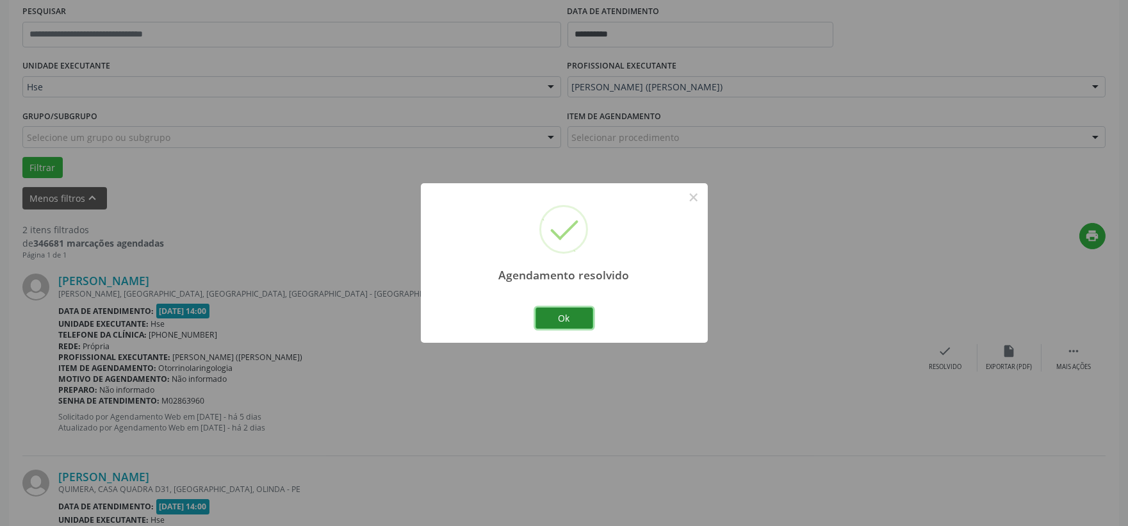
click at [574, 318] on button "Ok" at bounding box center [565, 319] width 58 height 22
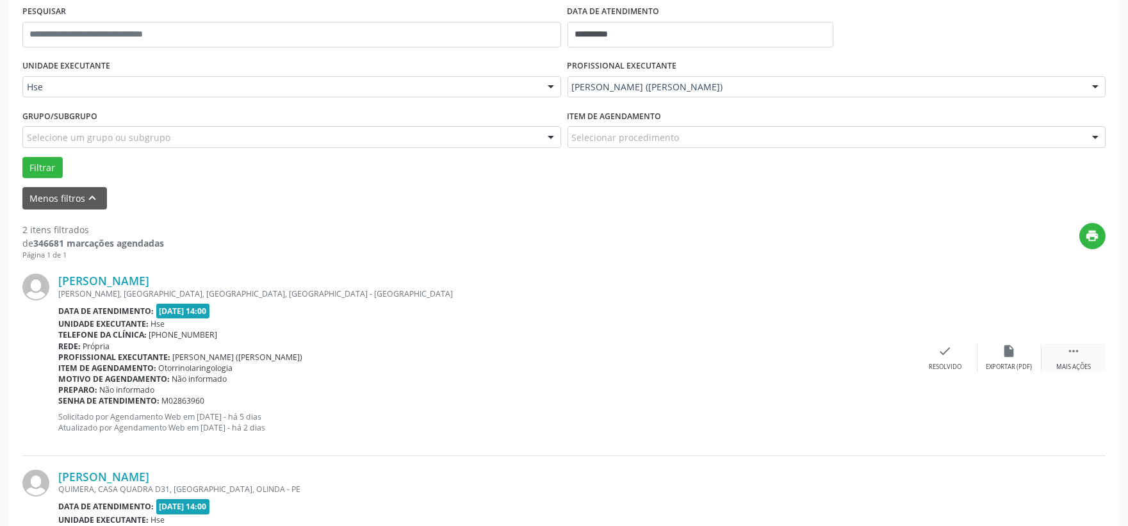
click at [1072, 352] on icon "" at bounding box center [1074, 351] width 14 height 14
click at [991, 356] on div "alarm_off Não compareceu" at bounding box center [1010, 358] width 64 height 28
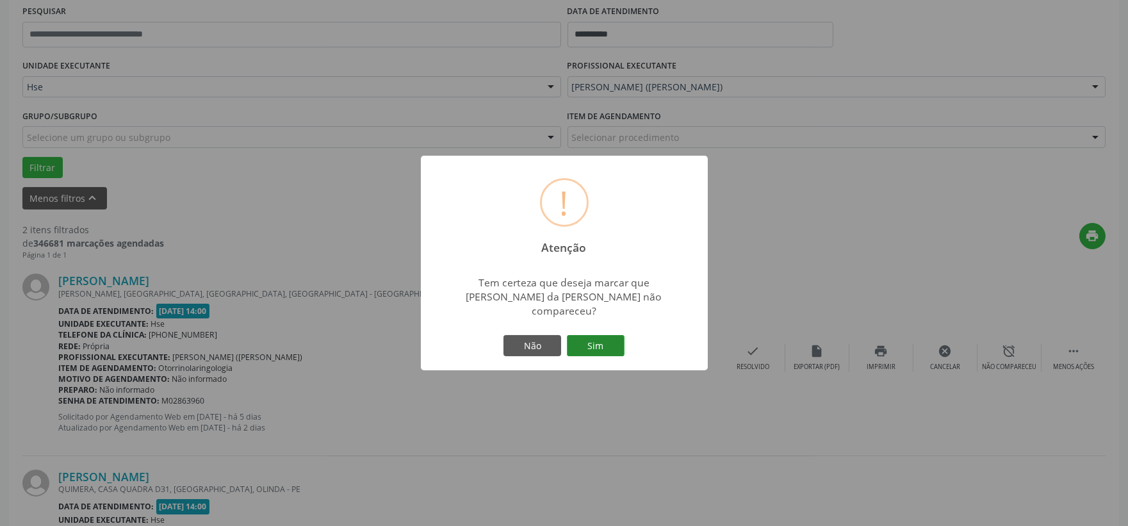
click at [610, 337] on button "Sim" at bounding box center [596, 346] width 58 height 22
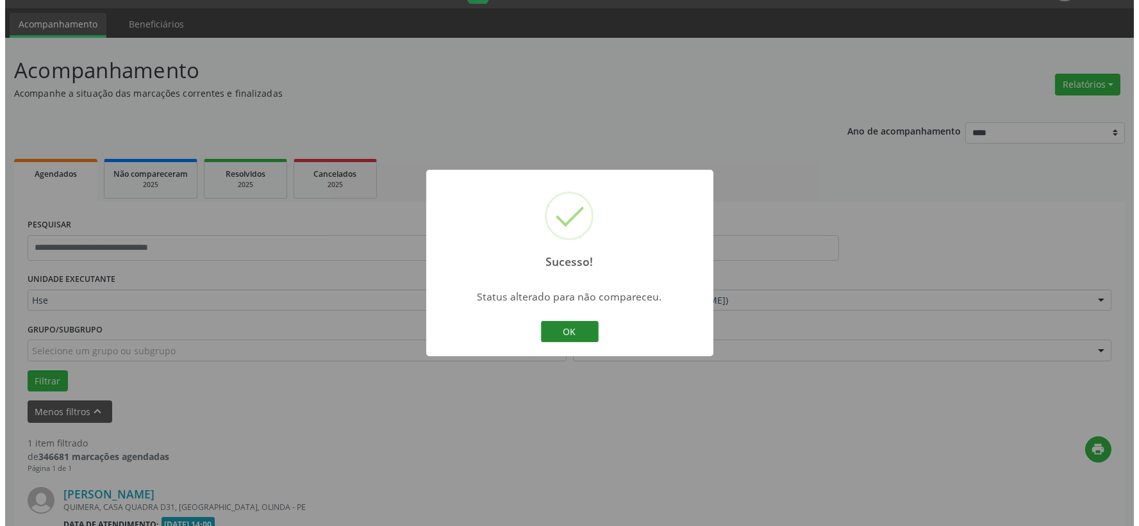
scroll to position [197, 0]
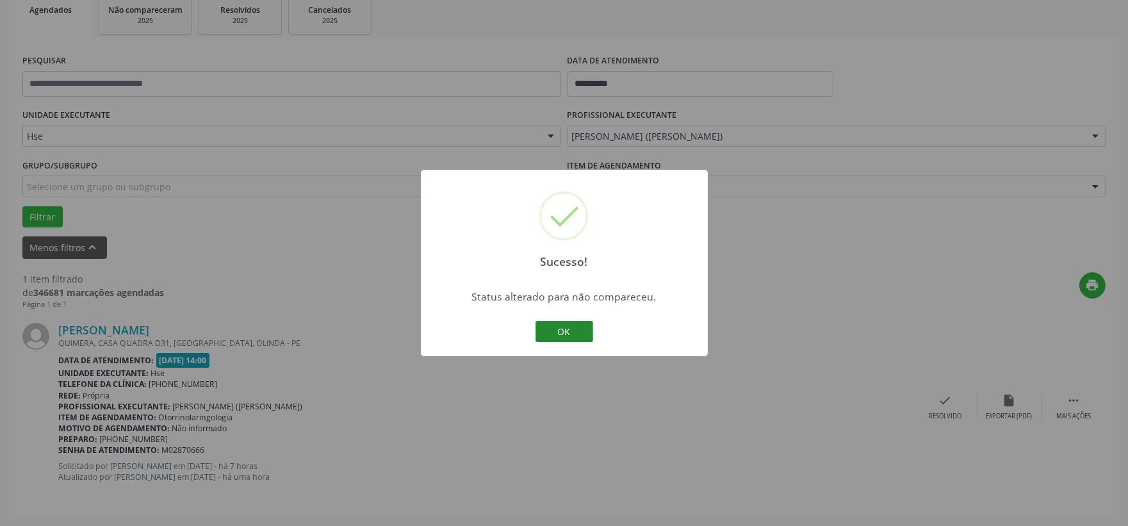
click at [581, 336] on button "OK" at bounding box center [565, 332] width 58 height 22
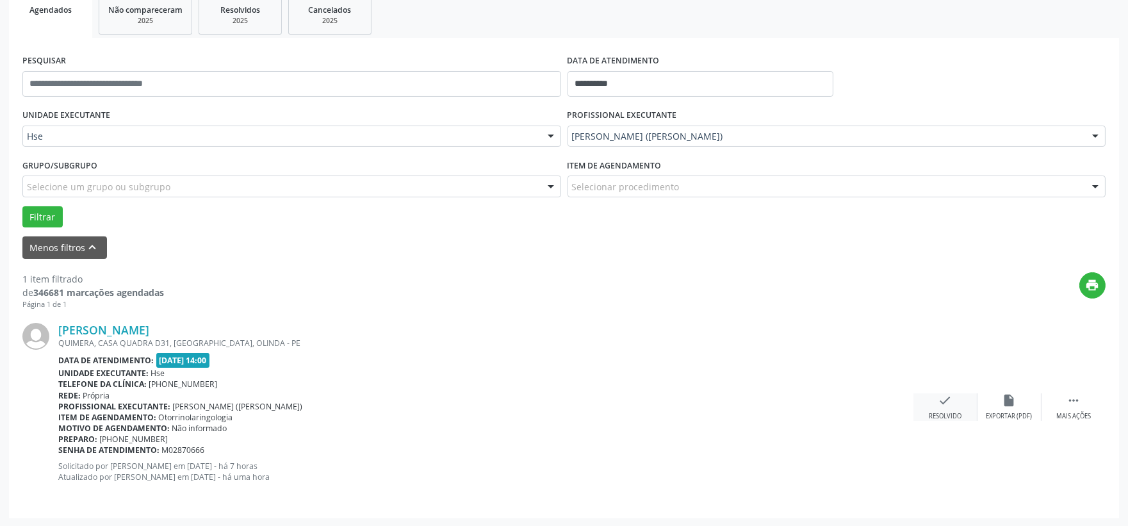
click at [930, 414] on div "Resolvido" at bounding box center [945, 416] width 33 height 9
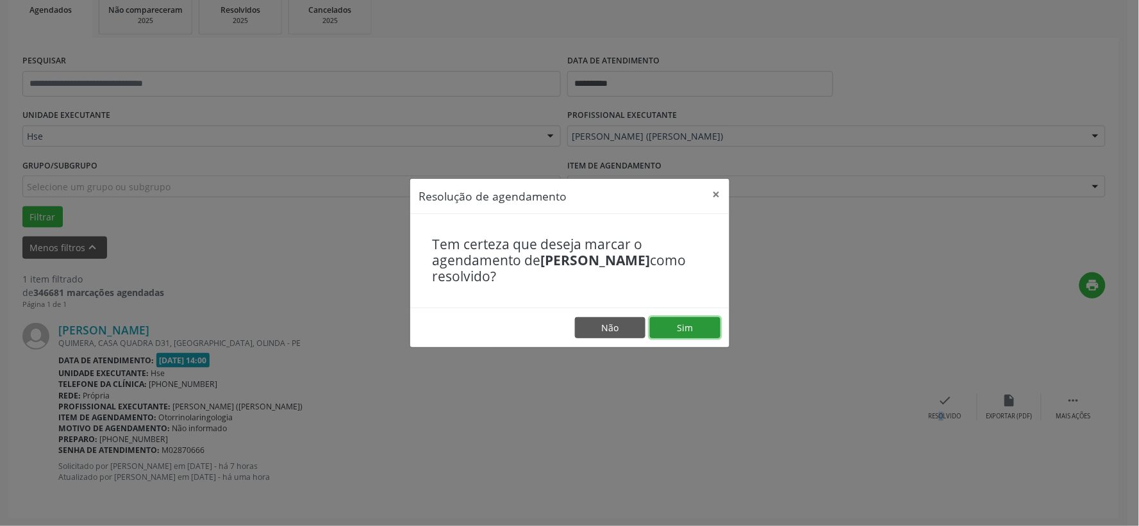
click at [676, 331] on button "Sim" at bounding box center [685, 328] width 70 height 22
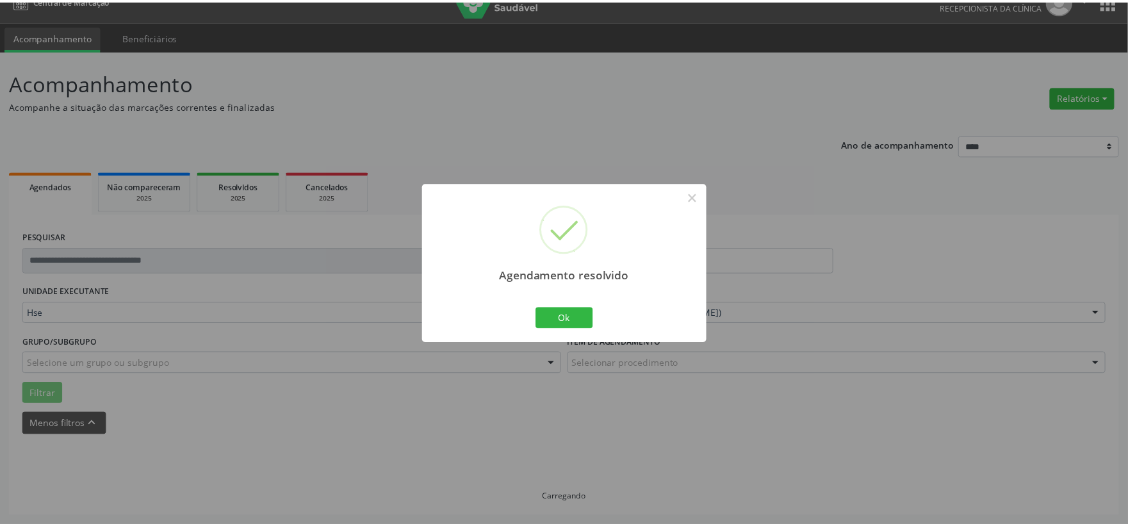
scroll to position [19, 0]
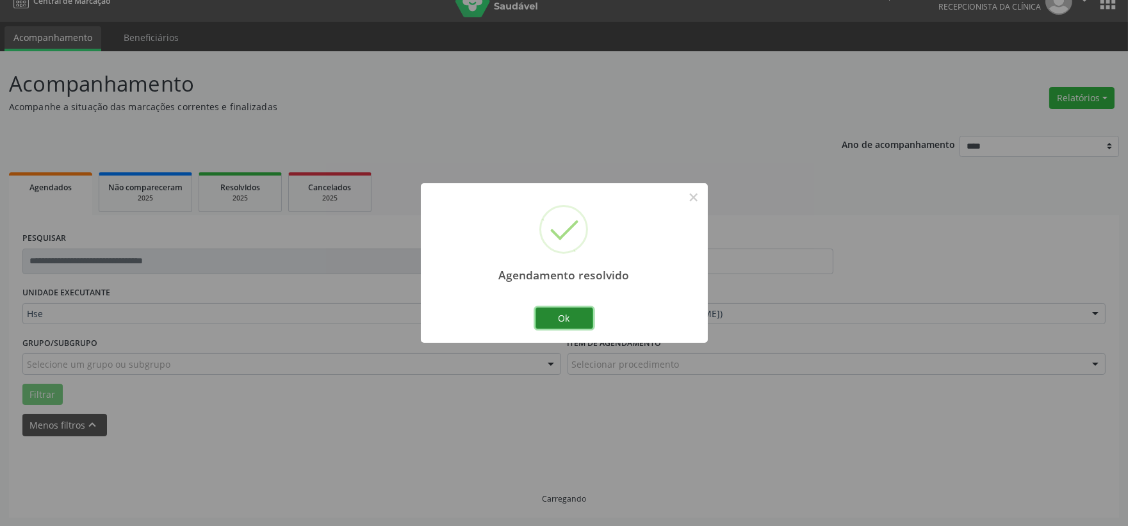
click at [588, 324] on button "Ok" at bounding box center [565, 319] width 58 height 22
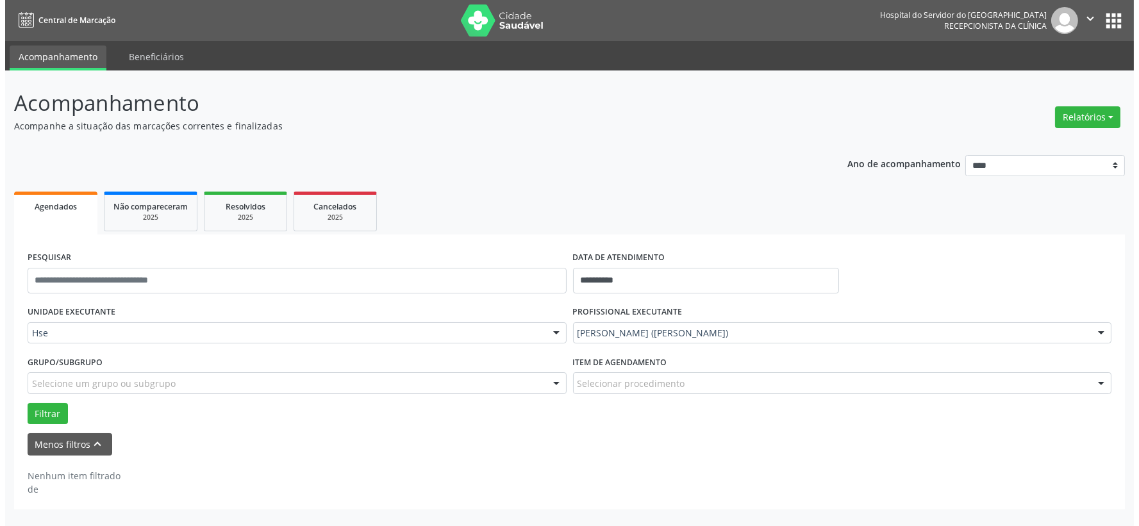
scroll to position [0, 0]
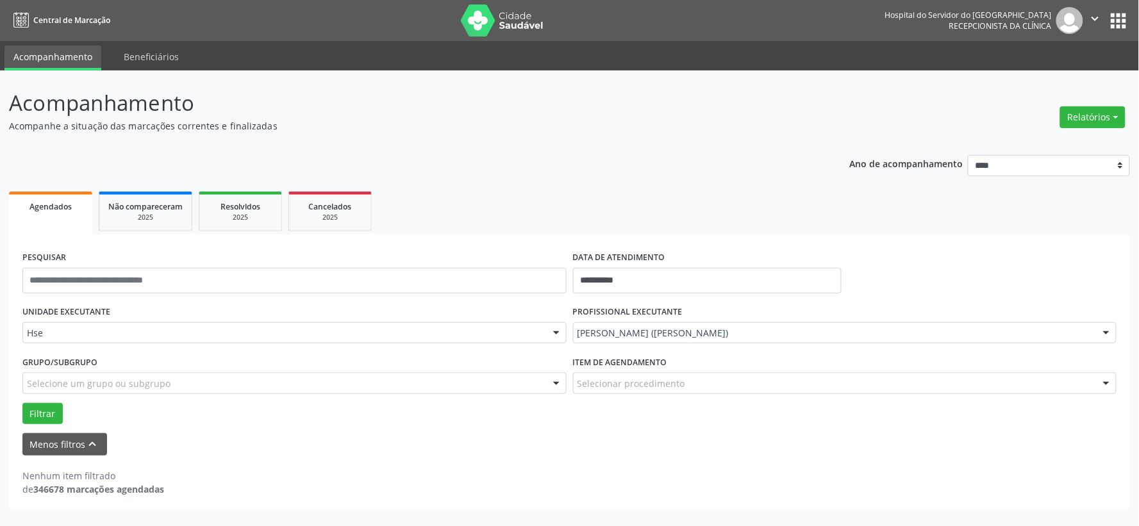
click at [521, 24] on img at bounding box center [502, 20] width 83 height 32
